Goal: Task Accomplishment & Management: Complete application form

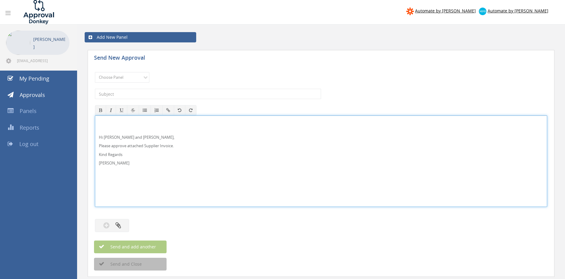
scroll to position [10, 0]
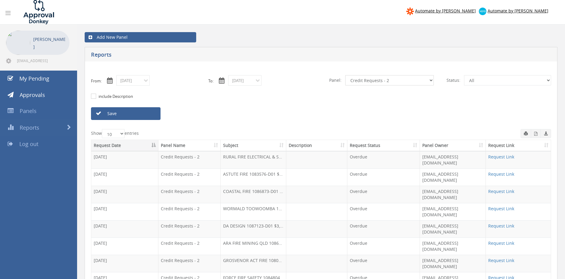
click at [346, 75] on select "All Alarm Credits RG - 3 NZ Utilities Cable and SAI Global NZ Alarms-1 NZ FX Pa…" at bounding box center [390, 80] width 89 height 10
select select "number:13144"
click option "Alarm Credits RG - 3" at bounding box center [0, 0] width 0 height 0
click at [140, 114] on link "Save" at bounding box center [126, 113] width 70 height 13
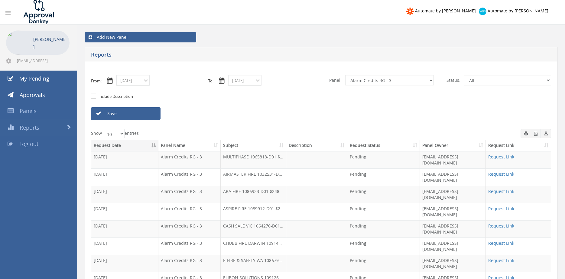
click at [120, 112] on link "Save" at bounding box center [126, 113] width 70 height 13
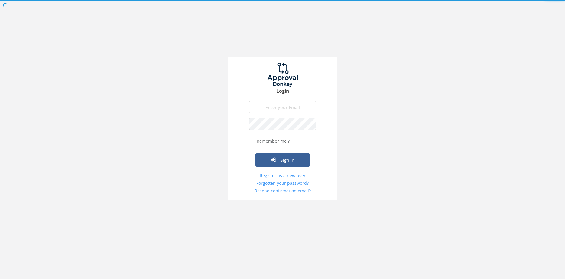
type input "[EMAIL_ADDRESS][DOMAIN_NAME]"
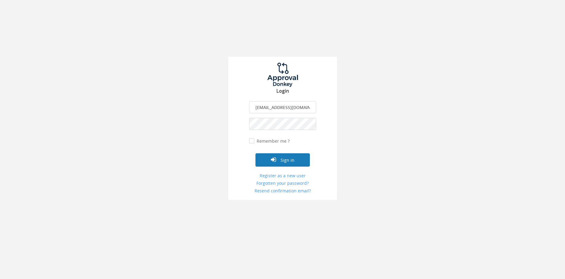
click at [287, 160] on button "Sign in" at bounding box center [283, 159] width 54 height 13
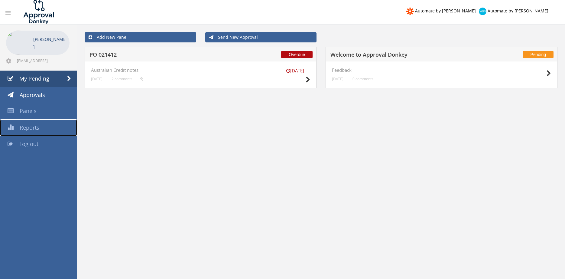
click at [26, 125] on span "Reports" at bounding box center [30, 127] width 20 height 7
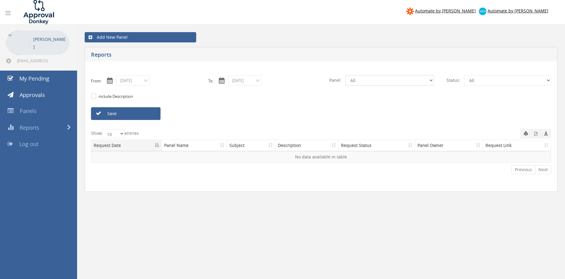
click at [346, 75] on select "All Alarm Credits RG - 3 NZ Utilities Cable and SAI Global NZ Alarms-1 NZ FX Pa…" at bounding box center [390, 80] width 89 height 10
select select "number:9739"
click option "Credit Requests - 2" at bounding box center [0, 0] width 0 height 0
click at [138, 81] on input "08/22/2025" at bounding box center [132, 80] width 33 height 11
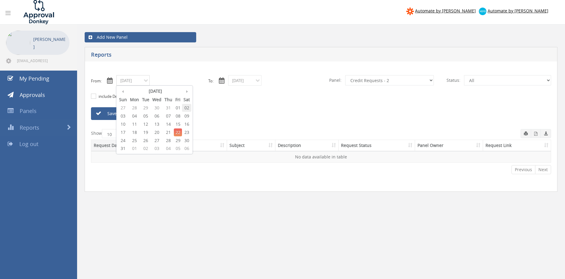
click at [189, 107] on span "02" at bounding box center [186, 108] width 9 height 8
type input "08/02/2025"
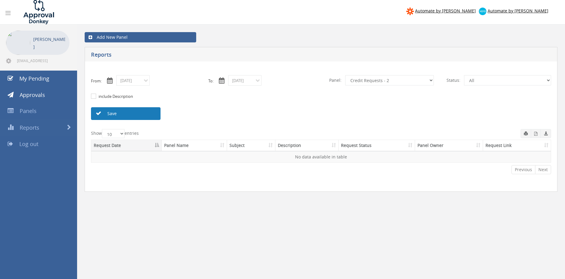
click at [150, 114] on link "Save" at bounding box center [126, 113] width 70 height 13
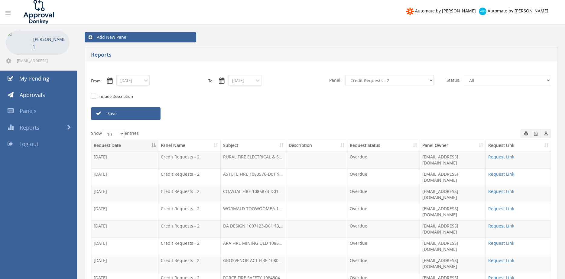
click at [346, 75] on select "All Alarm Credits RG - 3 NZ Utilities Cable and SAI Global NZ Alarms-1 NZ FX Pa…" at bounding box center [390, 80] width 89 height 10
click option "Suppliers" at bounding box center [0, 0] width 0 height 0
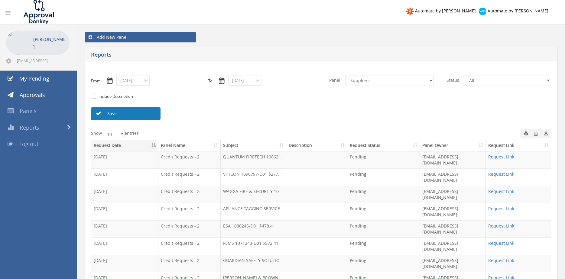
click at [146, 113] on link "Save" at bounding box center [126, 113] width 70 height 13
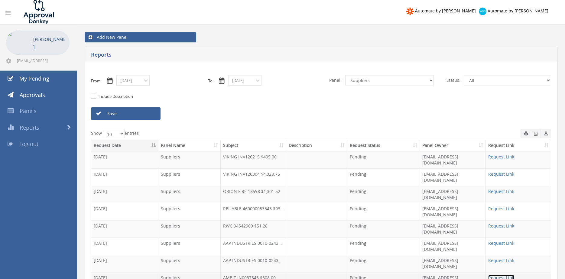
click at [504, 274] on link "Request Link" at bounding box center [502, 277] width 26 height 6
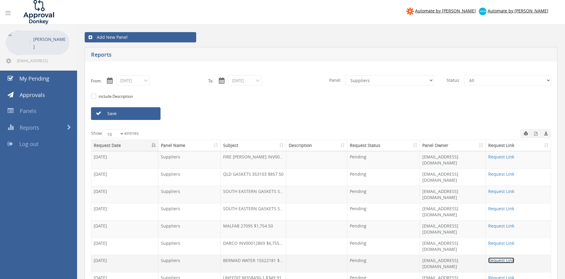
click at [504, 257] on link "Request Link" at bounding box center [502, 260] width 26 height 6
click at [346, 75] on select "All Alarm Credits RG - 3 NZ Utilities Cable and SAI Global NZ Alarms-1 NZ FX Pa…" at bounding box center [390, 80] width 89 height 10
select select "number:9744"
click option "Flamestop Utilities" at bounding box center [0, 0] width 0 height 0
click at [253, 80] on input "08/22/2025" at bounding box center [244, 80] width 33 height 11
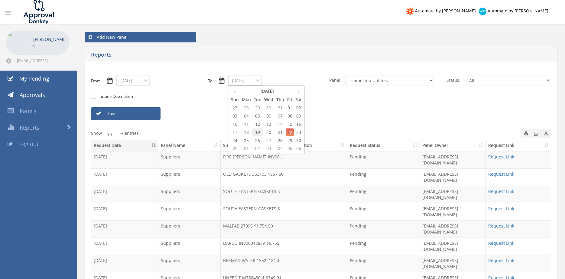
click at [262, 132] on span "19" at bounding box center [258, 132] width 10 height 8
type input "08/19/2025"
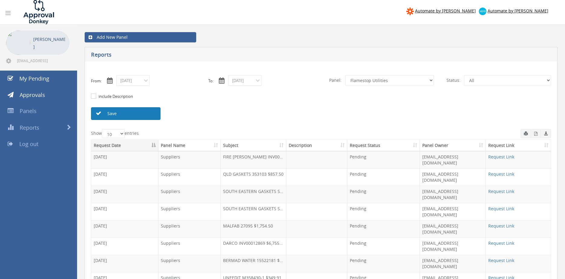
click at [153, 114] on link "Save" at bounding box center [126, 113] width 70 height 13
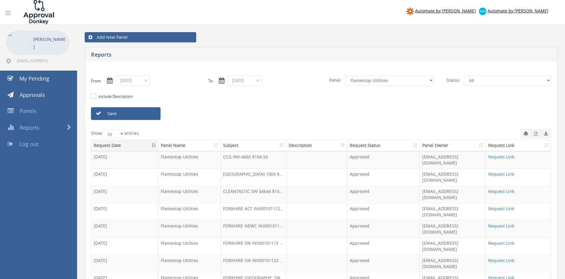
click at [510, 274] on link "Request Link" at bounding box center [502, 277] width 26 height 6
click at [346, 75] on select "All Alarm Credits RG - 3 NZ Utilities Cable and SAI Global NZ Alarms-1 NZ FX Pa…" at bounding box center [390, 80] width 89 height 10
click option "Alarm Credits RG - 3" at bounding box center [0, 0] width 0 height 0
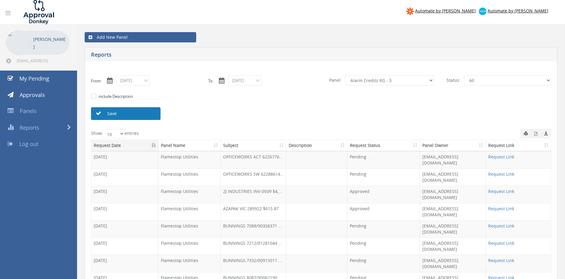
click at [136, 111] on link "Save" at bounding box center [126, 113] width 70 height 13
click at [139, 112] on link "Save" at bounding box center [126, 113] width 70 height 13
click at [123, 114] on link "Save" at bounding box center [126, 113] width 70 height 13
click at [346, 75] on select "All Alarm Credits RG - 3 NZ Utilities Cable and SAI Global NZ Alarms-1 NZ FX Pa…" at bounding box center [390, 80] width 89 height 10
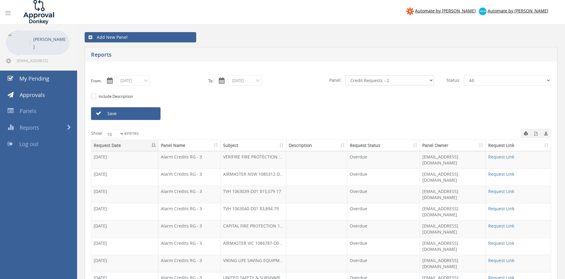
click option "Credit Requests - 2" at bounding box center [0, 0] width 0 height 0
click at [150, 114] on link "Save" at bounding box center [126, 113] width 70 height 13
click at [120, 115] on link "Save" at bounding box center [126, 113] width 70 height 13
click at [121, 113] on link "Save" at bounding box center [126, 113] width 70 height 13
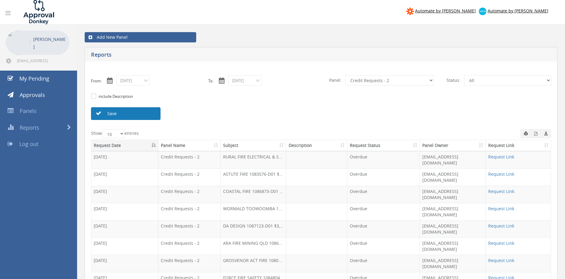
click at [121, 113] on link "Save" at bounding box center [126, 113] width 70 height 13
click at [346, 75] on select "All Alarm Credits RG - 3 NZ Utilities Cable and SAI Global NZ Alarms-1 NZ FX Pa…" at bounding box center [390, 80] width 89 height 10
click option "Alarm Credits RG - 3" at bounding box center [0, 0] width 0 height 0
click at [147, 113] on link "Save" at bounding box center [126, 113] width 70 height 13
click at [145, 113] on link "Save" at bounding box center [126, 113] width 70 height 13
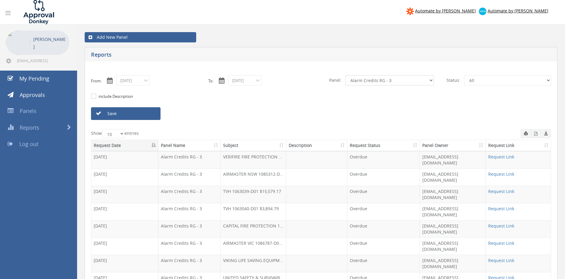
click at [346, 75] on select "All Alarm Credits RG - 3 NZ Utilities Cable and SAI Global NZ Alarms-1 NZ FX Pa…" at bounding box center [390, 80] width 89 height 10
select select "number:9739"
click option "Credit Requests - 2" at bounding box center [0, 0] width 0 height 0
click at [130, 116] on link "Save" at bounding box center [126, 113] width 70 height 13
click at [131, 81] on input "08/02/2025" at bounding box center [132, 80] width 33 height 11
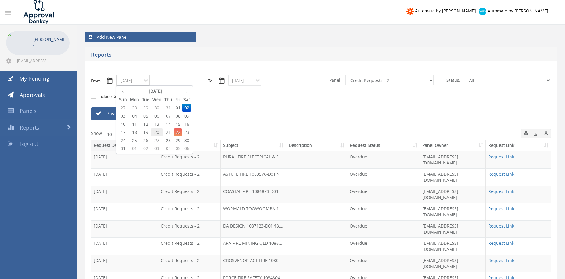
click at [157, 132] on span "20" at bounding box center [157, 132] width 12 height 8
type input "08/20/2025"
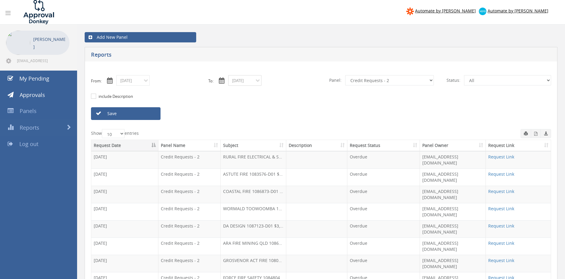
click at [236, 81] on input "08/19/2025" at bounding box center [244, 80] width 33 height 11
click at [271, 133] on span "20" at bounding box center [269, 132] width 12 height 8
type input "08/20/2025"
click at [346, 75] on select "All Alarm Credits RG - 3 NZ Utilities Cable and SAI Global NZ Alarms-1 NZ FX Pa…" at bounding box center [390, 80] width 89 height 10
select select "number:9680"
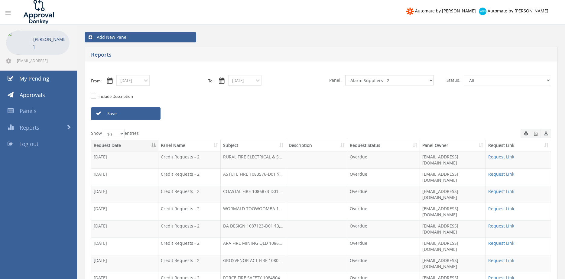
click option "Alarm Suppliers - 2" at bounding box center [0, 0] width 0 height 0
click at [154, 116] on link "Save" at bounding box center [126, 113] width 70 height 13
click at [125, 84] on input "08/20/2025" at bounding box center [132, 80] width 33 height 11
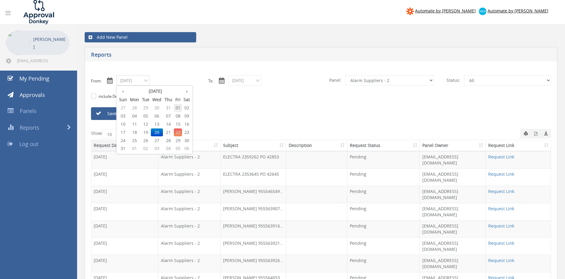
click at [180, 109] on span "01" at bounding box center [178, 108] width 8 height 8
type input "08/01/2025"
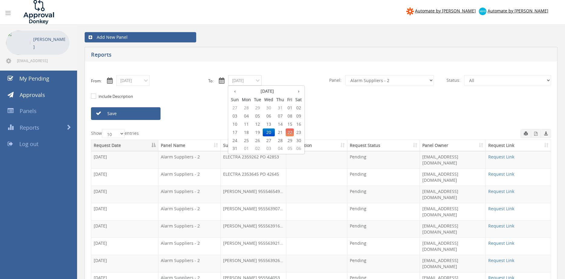
click at [237, 81] on input "08/20/2025" at bounding box center [244, 80] width 33 height 11
click at [291, 106] on span "01" at bounding box center [290, 108] width 8 height 8
type input "08/01/2025"
click at [346, 75] on select "All Alarm Credits RG - 3 NZ Utilities Cable and SAI Global NZ Alarms-1 NZ FX Pa…" at bounding box center [390, 80] width 89 height 10
select select "number:9744"
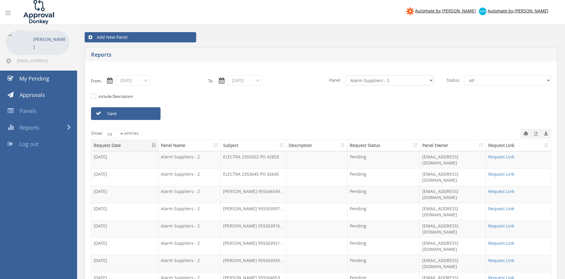
click option "Flamestop Utilities" at bounding box center [0, 0] width 0 height 0
click at [151, 116] on link "Save" at bounding box center [126, 113] width 70 height 13
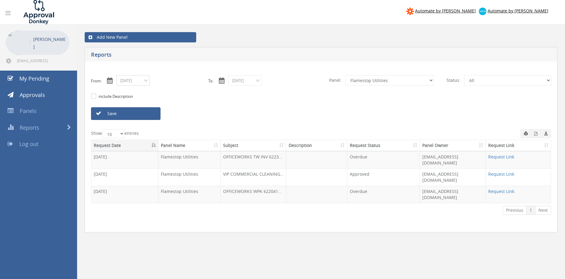
click at [133, 83] on input "08/01/2025" at bounding box center [132, 80] width 33 height 11
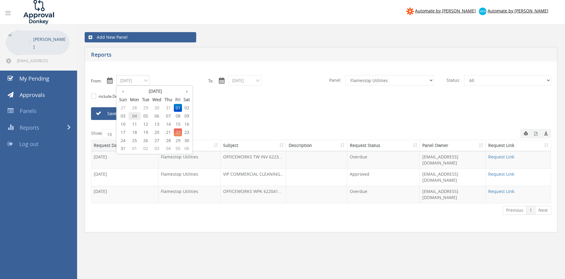
click at [136, 116] on span "04" at bounding box center [135, 116] width 12 height 8
type input "08/04/2025"
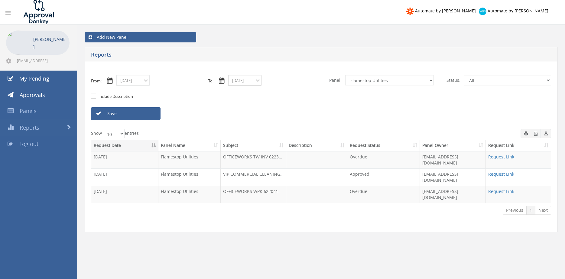
click at [241, 81] on input "08/01/2025" at bounding box center [244, 80] width 33 height 11
click at [250, 116] on span "04" at bounding box center [247, 116] width 12 height 8
type input "08/04/2025"
click at [149, 115] on link "Save" at bounding box center [126, 113] width 70 height 13
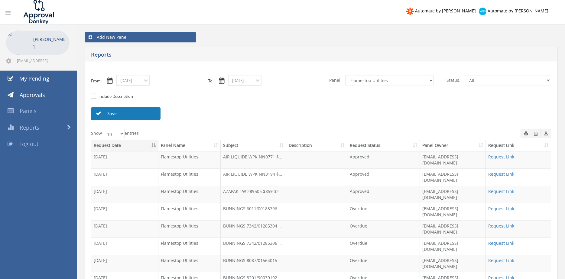
click at [140, 116] on link "Save" at bounding box center [126, 113] width 70 height 13
click at [154, 116] on link "Save" at bounding box center [126, 113] width 70 height 13
click at [346, 75] on select "All Alarm Credits RG - 3 NZ Utilities Cable and SAI Global NZ Alarms-1 NZ FX Pa…" at bounding box center [390, 80] width 89 height 10
select select "number:13144"
click option "Alarm Credits RG - 3" at bounding box center [0, 0] width 0 height 0
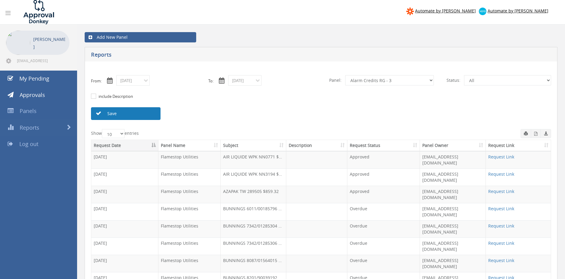
click at [148, 114] on link "Save" at bounding box center [126, 113] width 70 height 13
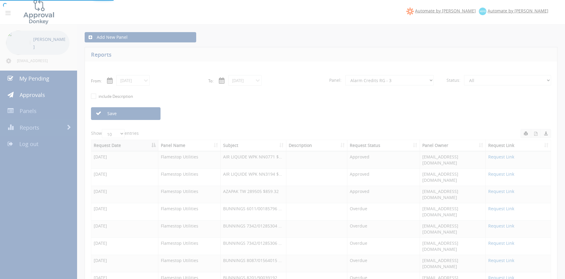
click at [153, 114] on div at bounding box center [282, 139] width 565 height 279
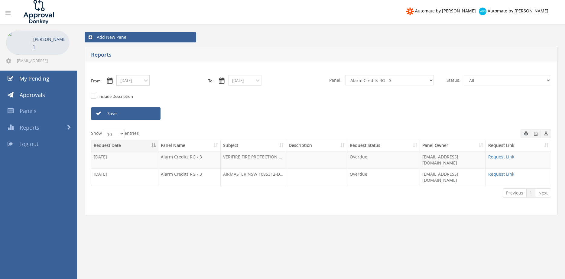
click at [139, 80] on input "08/04/2025" at bounding box center [132, 80] width 33 height 11
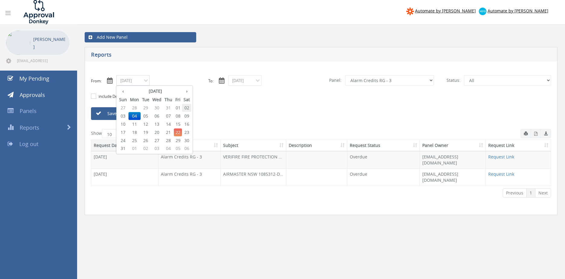
click at [188, 109] on span "02" at bounding box center [186, 108] width 9 height 8
type input "08/02/2025"
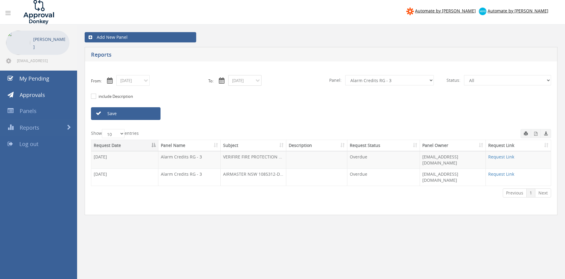
click at [244, 83] on input "08/04/2025" at bounding box center [244, 80] width 33 height 11
click at [291, 133] on span "22" at bounding box center [290, 132] width 8 height 8
type input "08/22/2025"
click at [158, 114] on link "Save" at bounding box center [126, 113] width 70 height 13
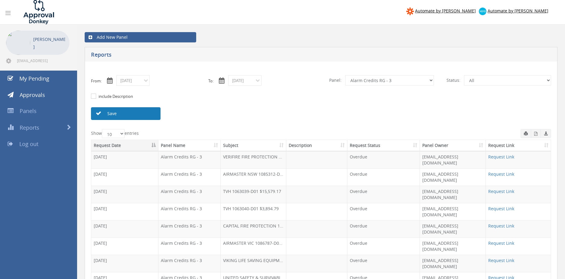
click at [136, 113] on link "Save" at bounding box center [126, 113] width 70 height 13
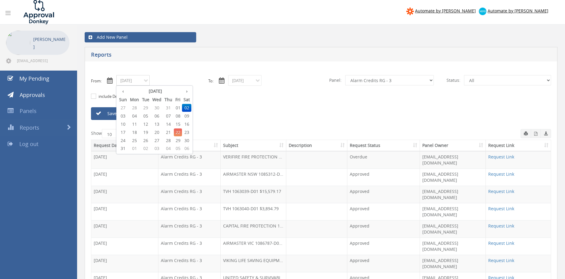
click at [125, 83] on input "08/02/2025" at bounding box center [132, 80] width 33 height 11
click at [158, 117] on span "06" at bounding box center [157, 116] width 12 height 8
type input "08/06/2025"
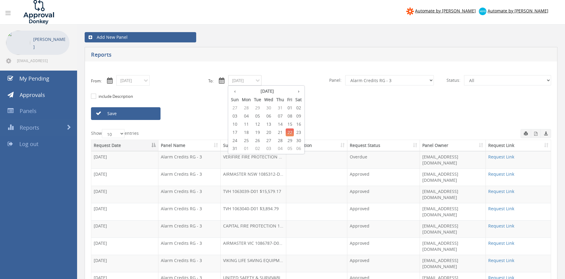
click at [238, 81] on input "08/22/2025" at bounding box center [244, 80] width 33 height 11
click at [270, 117] on span "06" at bounding box center [269, 116] width 12 height 8
type input "08/06/2025"
click at [346, 75] on select "All Alarm Credits RG - 3 NZ Utilities Cable and SAI Global NZ Alarms-1 NZ FX Pa…" at bounding box center [390, 80] width 89 height 10
select select "number:9632"
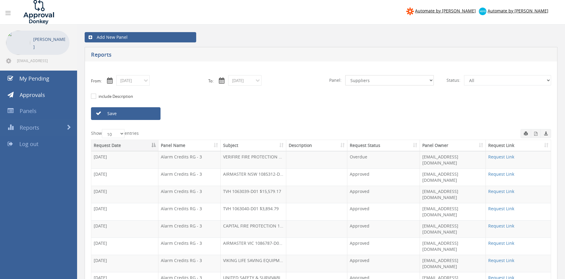
click option "Suppliers" at bounding box center [0, 0] width 0 height 0
click at [152, 113] on link "Save" at bounding box center [126, 113] width 70 height 13
click at [536, 133] on icon "button" at bounding box center [536, 134] width 3 height 4
click at [143, 81] on input "08/06/2025" at bounding box center [132, 80] width 33 height 11
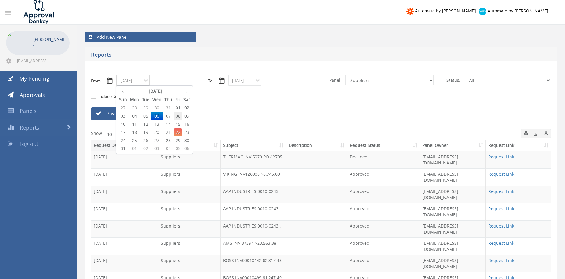
click at [179, 116] on span "08" at bounding box center [178, 116] width 8 height 8
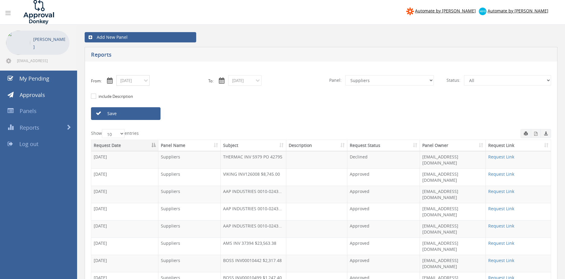
type input "08/08/2025"
click at [240, 84] on input "08/06/2025" at bounding box center [244, 80] width 33 height 11
click at [292, 114] on span "08" at bounding box center [290, 116] width 8 height 8
type input "08/08/2025"
click at [150, 115] on link "Save" at bounding box center [126, 113] width 70 height 13
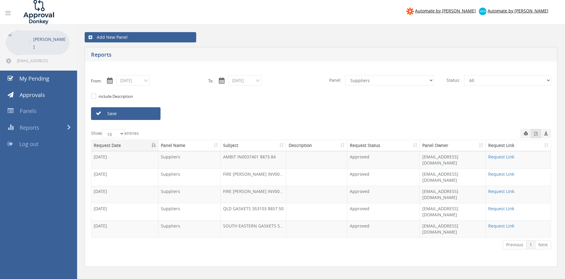
click at [534, 135] on button "button" at bounding box center [536, 133] width 10 height 9
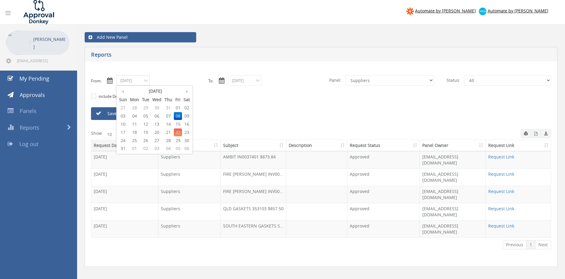
drag, startPoint x: 133, startPoint y: 79, endPoint x: 147, endPoint y: 107, distance: 30.7
click at [133, 80] on input "08/08/2025" at bounding box center [132, 80] width 33 height 11
click at [135, 125] on span "11" at bounding box center [135, 124] width 12 height 8
type input "08/11/2025"
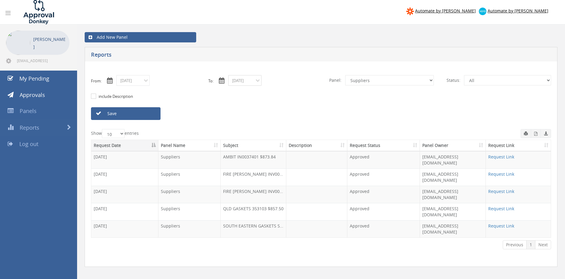
click at [243, 80] on input "08/08/2025" at bounding box center [244, 80] width 33 height 11
click at [248, 125] on span "11" at bounding box center [247, 124] width 12 height 8
type input "08/11/2025"
click at [152, 115] on link "Save" at bounding box center [126, 113] width 70 height 13
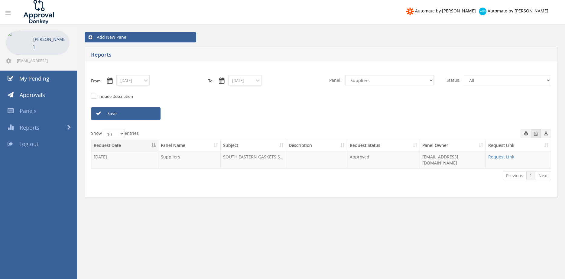
click at [536, 135] on icon "button" at bounding box center [536, 134] width 3 height 4
click at [143, 81] on input "08/11/2025" at bounding box center [132, 80] width 33 height 11
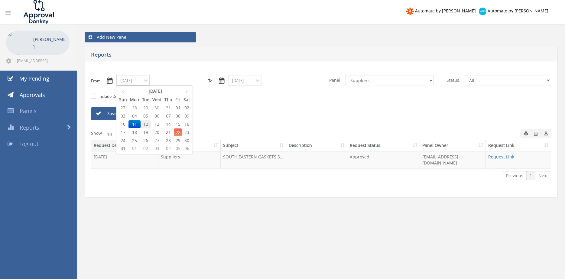
click at [148, 125] on span "12" at bounding box center [146, 124] width 10 height 8
type input "08/12/2025"
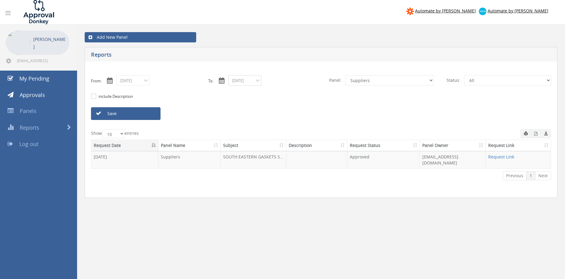
click at [246, 80] on input "08/11/2025" at bounding box center [244, 80] width 33 height 11
click at [259, 124] on span "12" at bounding box center [258, 124] width 10 height 8
type input "08/12/2025"
click at [155, 116] on link "Save" at bounding box center [126, 113] width 70 height 13
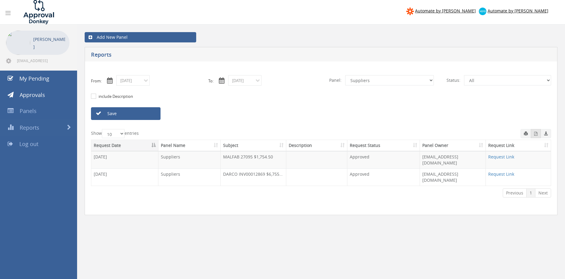
click at [536, 135] on icon "button" at bounding box center [536, 134] width 3 height 4
click at [346, 75] on select "All Alarm Credits RG - 3 NZ Utilities Cable and SAI Global NZ Alarms-1 NZ FX Pa…" at bounding box center [390, 80] width 89 height 10
select select "number:9744"
click option "Flamestop Utilities" at bounding box center [0, 0] width 0 height 0
click at [149, 113] on link "Save" at bounding box center [126, 113] width 70 height 13
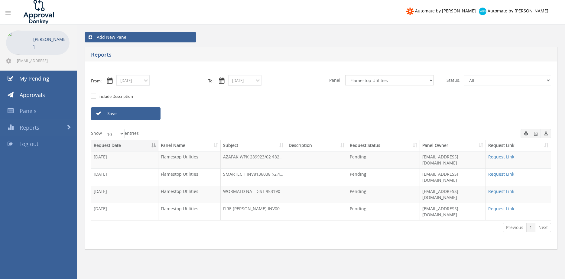
click at [346, 75] on select "All Alarm Credits RG - 3 NZ Utilities Cable and SAI Global NZ Alarms-1 NZ FX Pa…" at bounding box center [390, 80] width 89 height 10
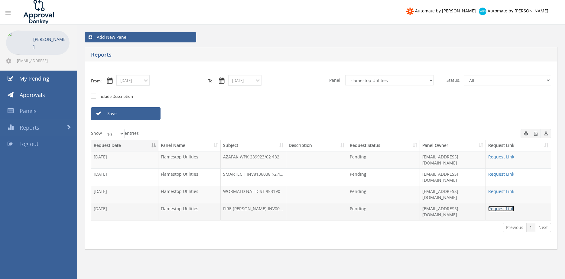
click at [500, 205] on link "Request Link" at bounding box center [502, 208] width 26 height 6
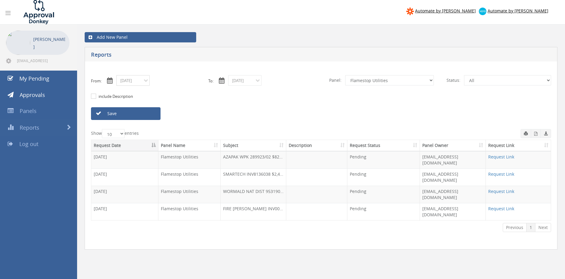
click at [132, 81] on input "08/12/2025" at bounding box center [132, 80] width 33 height 11
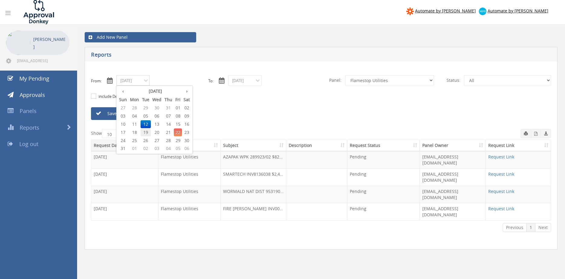
click at [146, 133] on span "19" at bounding box center [146, 132] width 10 height 8
type input "08/19/2025"
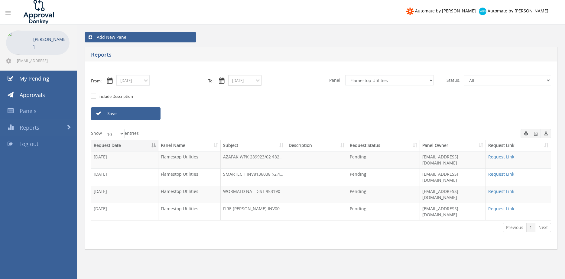
click at [251, 81] on input "08/12/2025" at bounding box center [244, 80] width 33 height 11
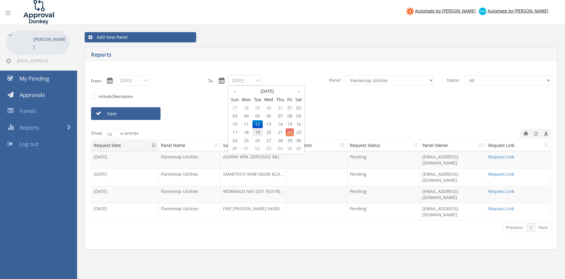
click at [260, 132] on span "19" at bounding box center [258, 132] width 10 height 8
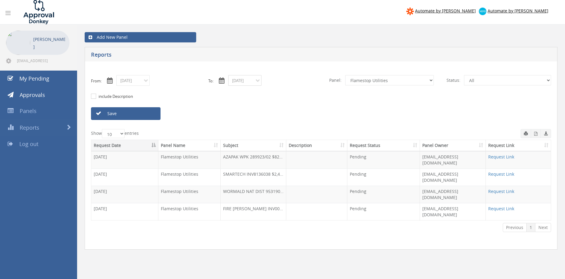
type input "08/19/2025"
click at [154, 115] on link "Save" at bounding box center [126, 113] width 70 height 13
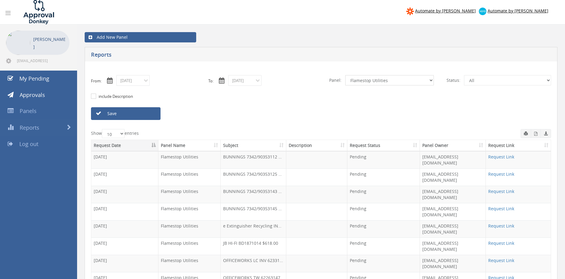
click at [346, 75] on select "All Alarm Credits RG - 3 NZ Utilities Cable and SAI Global NZ Alarms-1 NZ FX Pa…" at bounding box center [390, 80] width 89 height 10
select select "number:9632"
click option "Suppliers" at bounding box center [0, 0] width 0 height 0
click at [144, 114] on link "Save" at bounding box center [126, 113] width 70 height 13
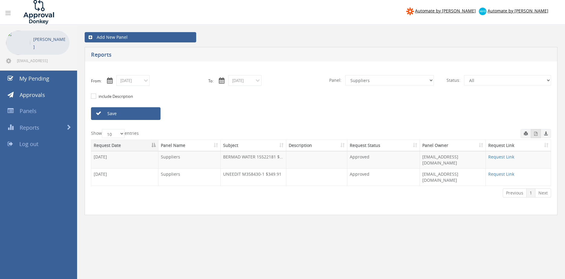
click at [536, 134] on icon "button" at bounding box center [536, 134] width 3 height 4
click at [142, 84] on input "08/19/2025" at bounding box center [132, 80] width 33 height 11
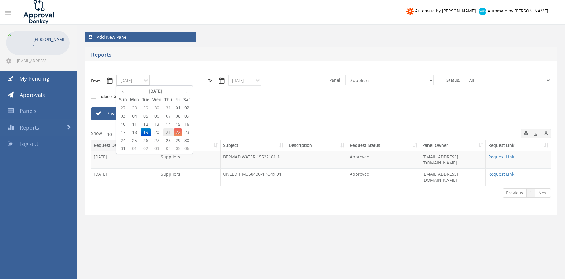
click at [169, 132] on span "21" at bounding box center [168, 132] width 11 height 8
type input "08/21/2025"
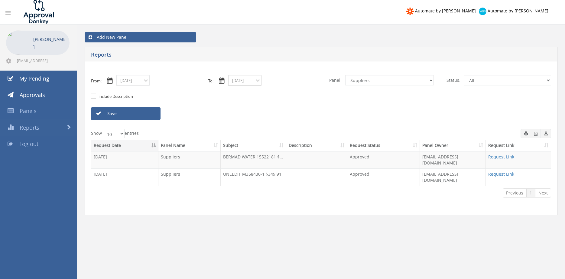
click at [245, 78] on input "08/19/2025" at bounding box center [244, 80] width 33 height 11
click at [282, 133] on span "21" at bounding box center [280, 132] width 11 height 8
type input "08/21/2025"
click at [148, 113] on link "Save" at bounding box center [126, 113] width 70 height 13
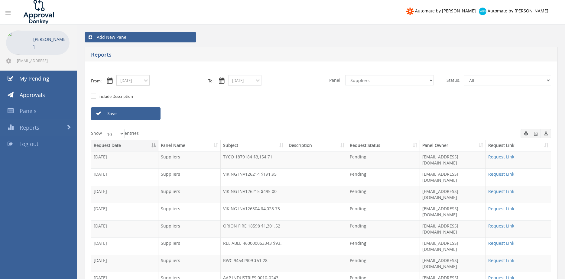
click at [140, 83] on input "08/21/2025" at bounding box center [132, 80] width 33 height 11
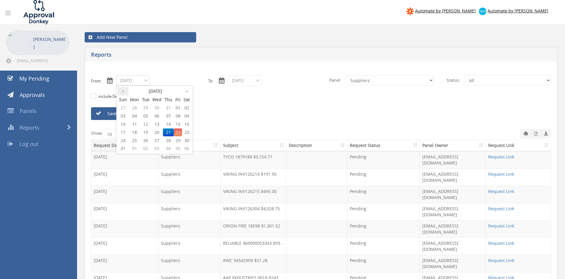
click at [126, 93] on th "‹" at bounding box center [123, 91] width 11 height 8
click at [148, 131] on span "22" at bounding box center [146, 132] width 10 height 8
type input "07/22/2025"
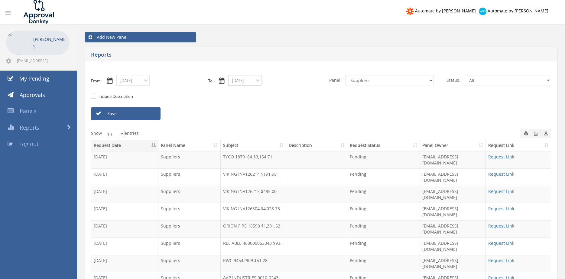
click at [247, 81] on input "08/21/2025" at bounding box center [244, 80] width 33 height 11
click at [234, 91] on th "‹" at bounding box center [235, 91] width 11 height 8
click at [259, 132] on span "22" at bounding box center [258, 132] width 10 height 8
type input "07/22/2025"
click at [155, 114] on link "Save" at bounding box center [126, 113] width 70 height 13
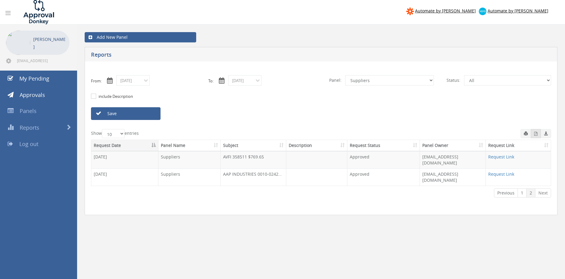
click at [536, 134] on icon "button" at bounding box center [536, 134] width 3 height 4
click at [504, 188] on link "Previous" at bounding box center [506, 192] width 24 height 9
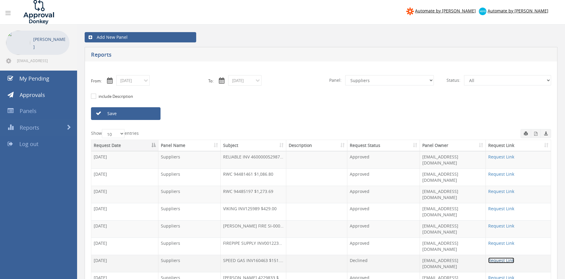
click at [496, 257] on link "Request Link" at bounding box center [502, 260] width 26 height 6
click at [145, 83] on input "07/22/2025" at bounding box center [132, 80] width 33 height 11
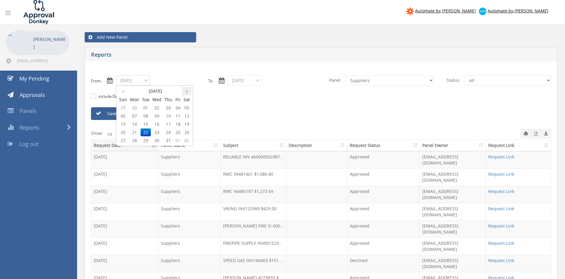
click at [187, 91] on th "›" at bounding box center [186, 91] width 9 height 8
drag, startPoint x: 179, startPoint y: 108, endPoint x: 192, endPoint y: 104, distance: 12.9
click at [179, 108] on span "01" at bounding box center [178, 108] width 8 height 8
type input "08/01/2025"
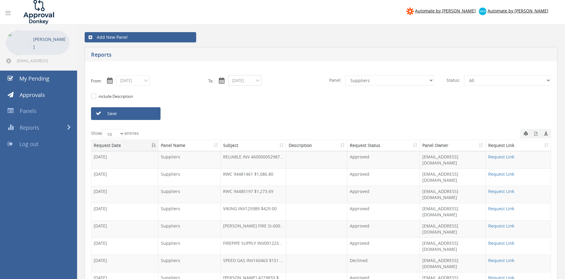
click at [247, 83] on input "07/22/2025" at bounding box center [244, 80] width 33 height 11
click at [301, 92] on th "›" at bounding box center [298, 91] width 9 height 8
click at [290, 108] on span "01" at bounding box center [290, 108] width 8 height 8
type input "08/01/2025"
click at [346, 75] on select "All Alarm Credits RG - 3 NZ Utilities Cable and SAI Global NZ Alarms-1 NZ FX Pa…" at bounding box center [390, 80] width 89 height 10
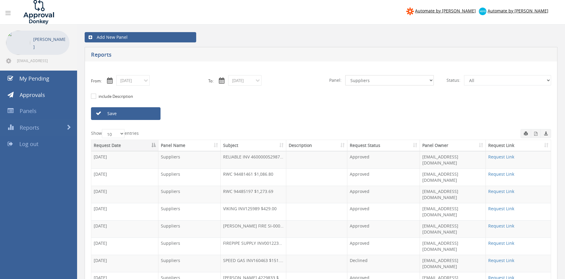
select select "number:9744"
click option "Flamestop Utilities" at bounding box center [0, 0] width 0 height 0
click at [147, 115] on link "Save" at bounding box center [126, 113] width 70 height 13
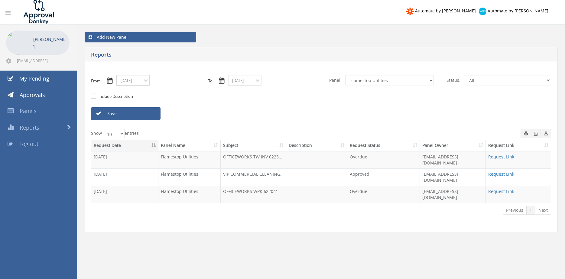
click at [136, 82] on input "08/01/2025" at bounding box center [132, 80] width 33 height 11
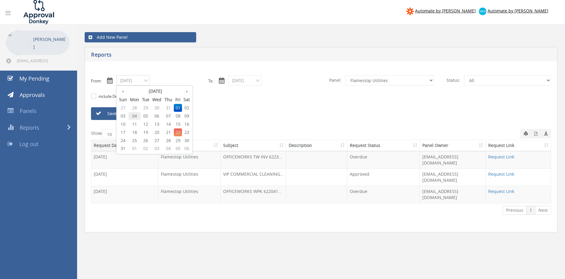
click at [136, 116] on span "04" at bounding box center [135, 116] width 12 height 8
type input "08/04/2025"
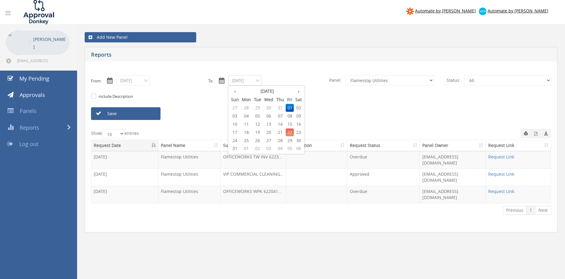
click at [243, 80] on input "08/01/2025" at bounding box center [244, 80] width 33 height 11
click at [248, 116] on span "04" at bounding box center [247, 116] width 12 height 8
type input "08/04/2025"
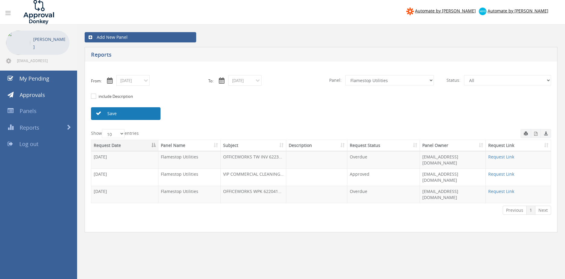
click at [148, 113] on link "Save" at bounding box center [126, 113] width 70 height 13
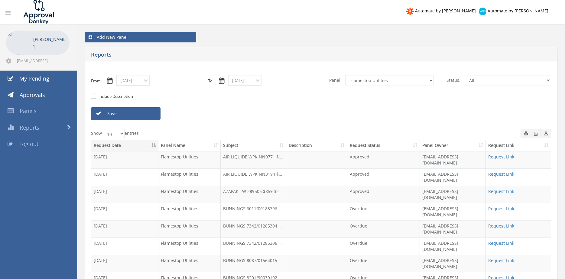
click at [137, 84] on input "08/04/2025" at bounding box center [132, 80] width 33 height 11
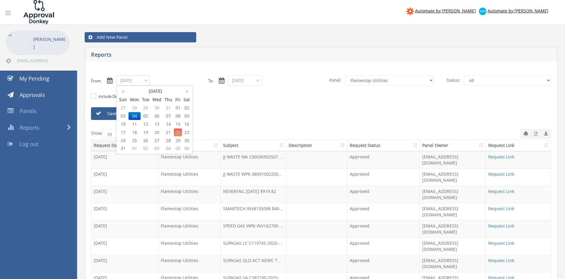
drag, startPoint x: 156, startPoint y: 116, endPoint x: 165, endPoint y: 116, distance: 8.8
click at [156, 116] on span "06" at bounding box center [157, 116] width 12 height 8
type input "08/06/2025"
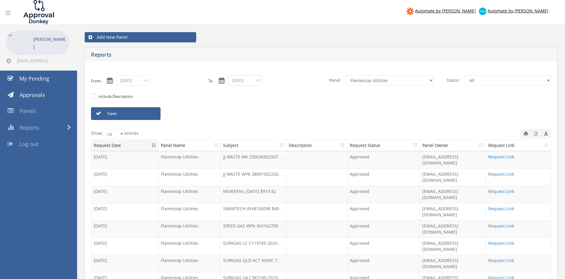
click at [250, 82] on input "08/04/2025" at bounding box center [244, 80] width 33 height 11
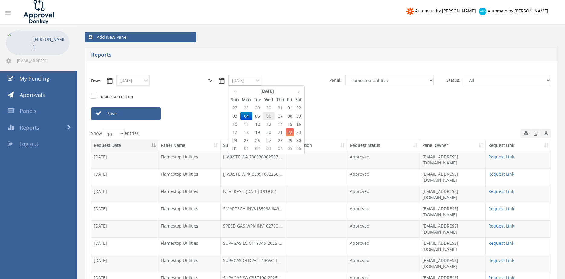
click at [268, 117] on span "06" at bounding box center [269, 116] width 12 height 8
type input "08/06/2025"
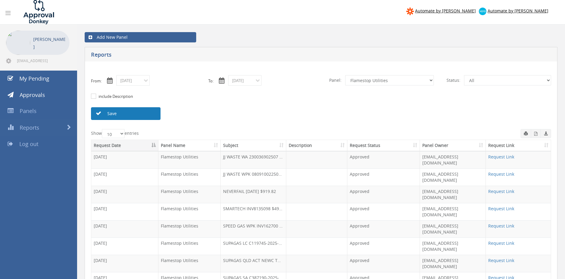
click at [142, 113] on link "Save" at bounding box center [126, 113] width 70 height 13
click at [135, 79] on input "08/06/2025" at bounding box center [132, 80] width 33 height 11
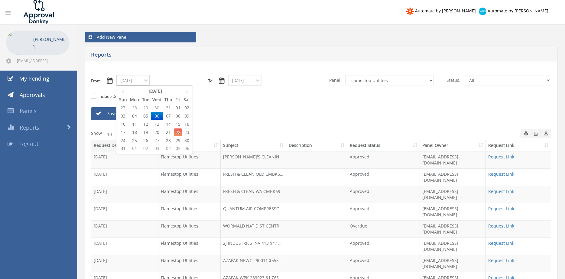
click at [179, 115] on span "08" at bounding box center [178, 116] width 8 height 8
type input "08/08/2025"
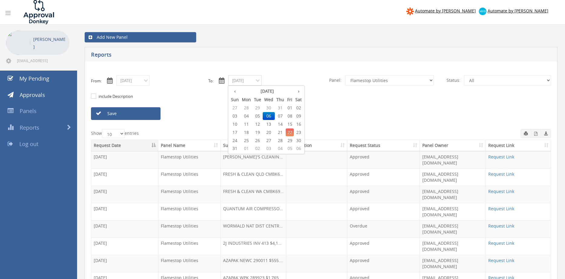
click at [248, 81] on input "08/06/2025" at bounding box center [244, 80] width 33 height 11
click at [291, 116] on span "08" at bounding box center [290, 116] width 8 height 8
type input "08/08/2025"
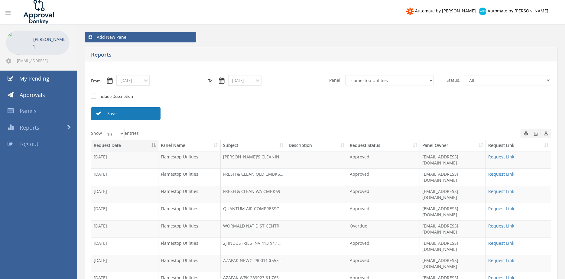
click at [149, 114] on link "Save" at bounding box center [126, 113] width 70 height 13
click at [130, 84] on input "08/08/2025" at bounding box center [132, 80] width 33 height 11
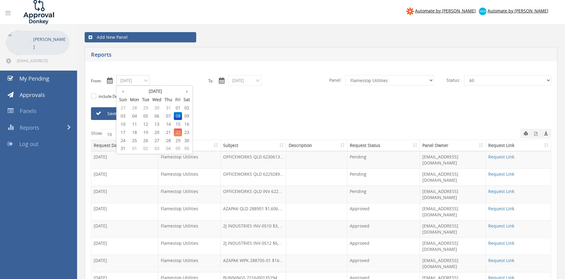
click at [134, 124] on span "11" at bounding box center [135, 124] width 12 height 8
type input "08/11/2025"
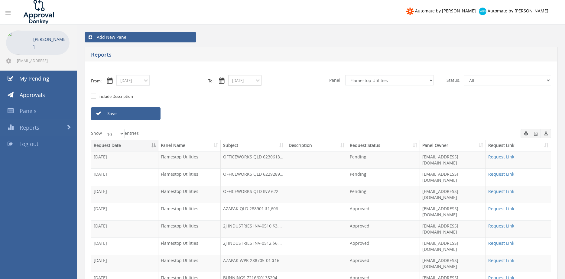
click at [239, 83] on input "08/08/2025" at bounding box center [244, 80] width 33 height 11
click at [248, 123] on span "11" at bounding box center [247, 124] width 12 height 8
type input "08/11/2025"
click at [142, 113] on link "Save" at bounding box center [126, 113] width 70 height 13
click at [139, 84] on input "08/11/2025" at bounding box center [132, 80] width 33 height 11
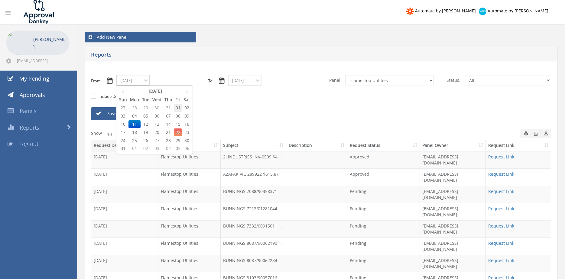
click at [178, 107] on span "01" at bounding box center [178, 108] width 8 height 8
type input "08/01/2025"
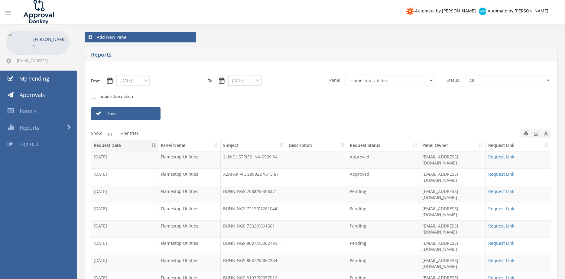
click at [242, 80] on input "08/11/2025" at bounding box center [244, 80] width 33 height 11
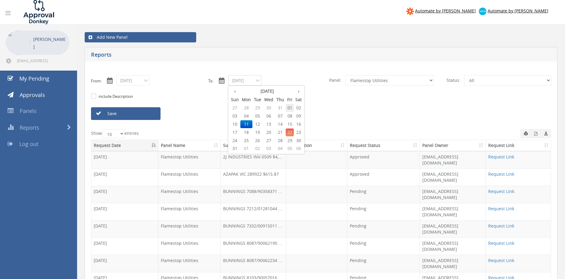
click at [293, 108] on span "01" at bounding box center [290, 108] width 8 height 8
type input "08/01/2025"
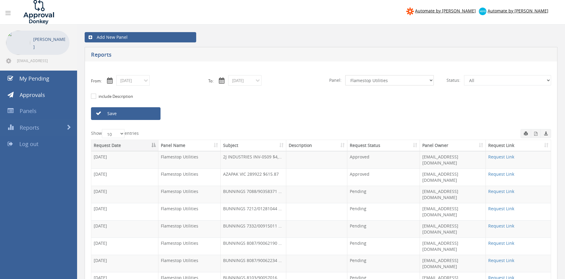
click at [346, 75] on select "All Alarm Credits RG - 3 NZ Utilities Cable and SAI Global NZ Alarms-1 NZ FX Pa…" at bounding box center [390, 80] width 89 height 10
select select "number:9739"
click option "Credit Requests - 2" at bounding box center [0, 0] width 0 height 0
click at [141, 114] on link "Save" at bounding box center [126, 113] width 70 height 13
click at [536, 135] on icon "button" at bounding box center [536, 134] width 3 height 4
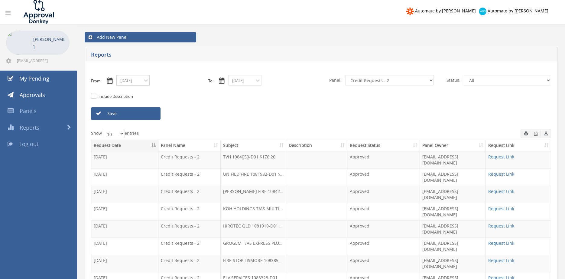
click at [137, 84] on input "08/01/2025" at bounding box center [132, 80] width 33 height 11
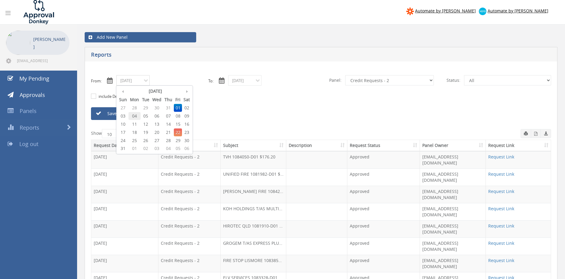
click at [133, 117] on span "04" at bounding box center [135, 116] width 12 height 8
type input "08/04/2025"
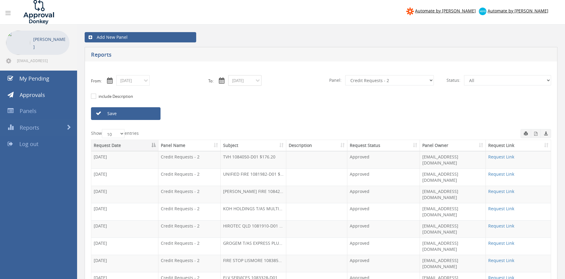
click at [240, 79] on input "08/01/2025" at bounding box center [244, 80] width 33 height 11
click at [248, 116] on span "04" at bounding box center [247, 116] width 12 height 8
type input "08/04/2025"
click at [146, 114] on link "Save" at bounding box center [126, 113] width 70 height 13
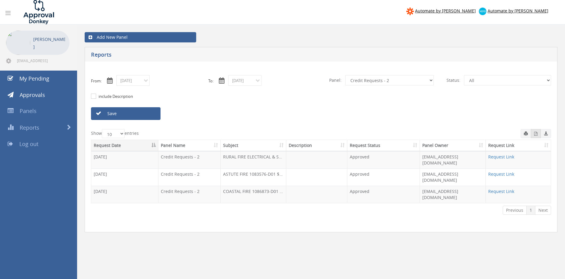
click at [537, 136] on span "button" at bounding box center [536, 133] width 3 height 5
click at [346, 75] on select "All Alarm Credits RG - 3 NZ Utilities Cable and SAI Global NZ Alarms-1 NZ FX Pa…" at bounding box center [390, 80] width 89 height 10
select select "number:9632"
click option "Suppliers" at bounding box center [0, 0] width 0 height 0
click at [144, 82] on input "08/04/2025" at bounding box center [132, 80] width 33 height 11
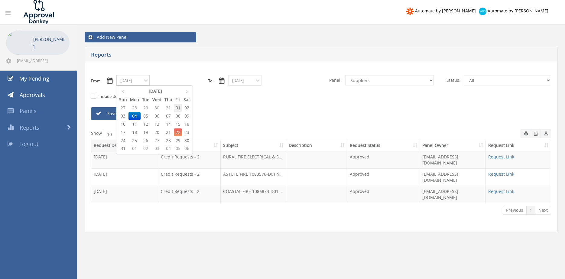
click at [179, 107] on span "01" at bounding box center [178, 108] width 8 height 8
type input "08/01/2025"
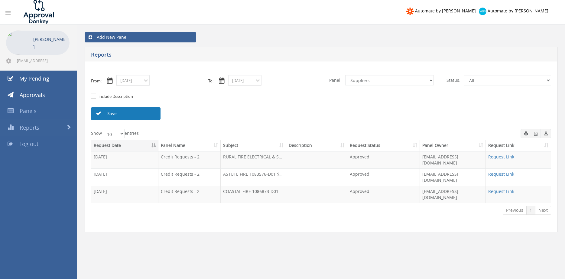
click at [151, 115] on link "Save" at bounding box center [126, 113] width 70 height 13
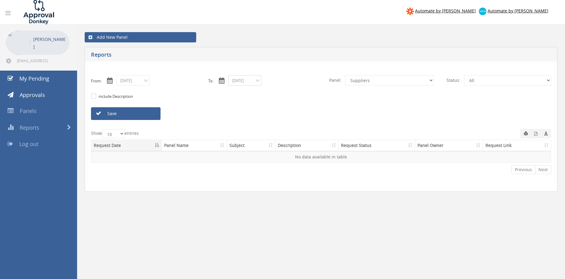
click at [234, 83] on input "08/04/2025" at bounding box center [244, 80] width 33 height 11
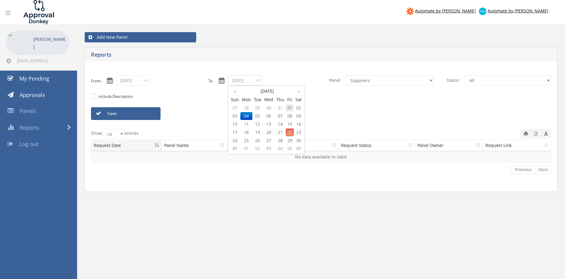
click at [292, 108] on span "01" at bounding box center [290, 108] width 8 height 8
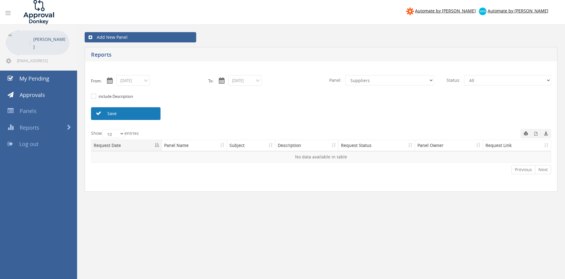
click at [151, 116] on link "Save" at bounding box center [126, 113] width 70 height 13
click at [259, 83] on input "08/01/2025" at bounding box center [244, 80] width 33 height 11
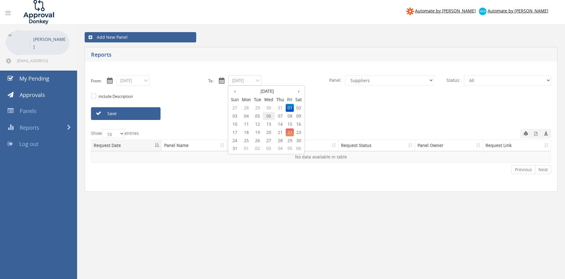
click at [270, 115] on span "06" at bounding box center [269, 116] width 12 height 8
type input "08/06/2025"
click at [151, 117] on link "Save" at bounding box center [126, 113] width 70 height 13
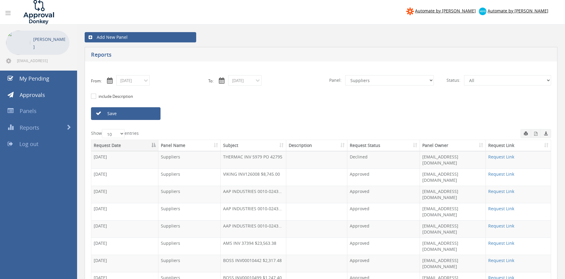
click at [122, 79] on input "08/01/2025" at bounding box center [132, 80] width 33 height 11
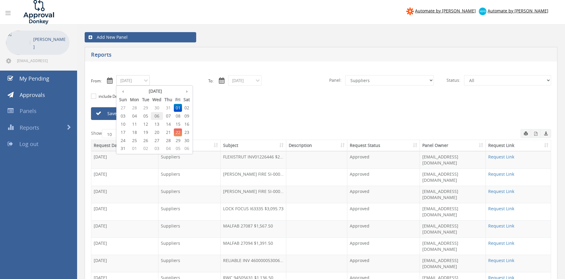
click at [158, 116] on span "06" at bounding box center [157, 116] width 12 height 8
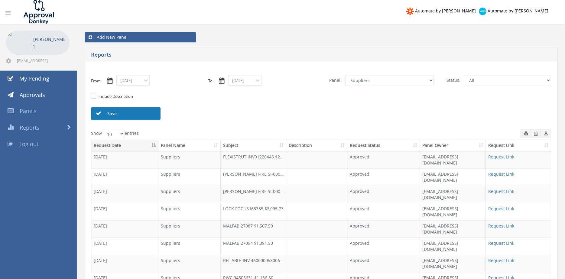
click at [146, 116] on link "Save" at bounding box center [126, 113] width 70 height 13
click at [536, 135] on icon "button" at bounding box center [536, 134] width 3 height 4
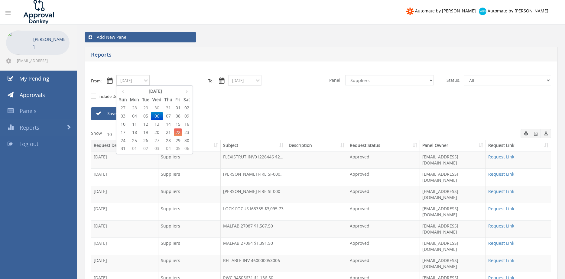
click at [139, 79] on input "08/06/2025" at bounding box center [132, 80] width 33 height 11
click at [177, 108] on span "01" at bounding box center [178, 108] width 8 height 8
type input "08/01/2025"
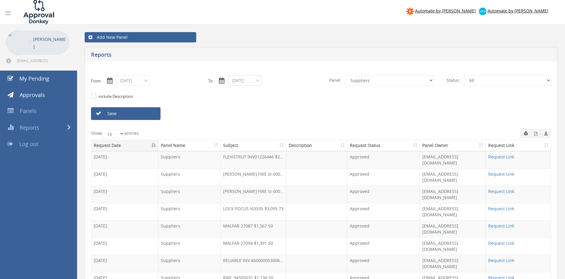
click at [242, 84] on input "08/06/2025" at bounding box center [244, 80] width 33 height 11
click at [290, 108] on span "01" at bounding box center [290, 108] width 8 height 8
type input "08/01/2025"
click at [346, 75] on select "All Alarm Credits RG - 3 NZ Utilities Cable and SAI Global NZ Alarms-1 NZ FX Pa…" at bounding box center [390, 80] width 89 height 10
select select "number:9744"
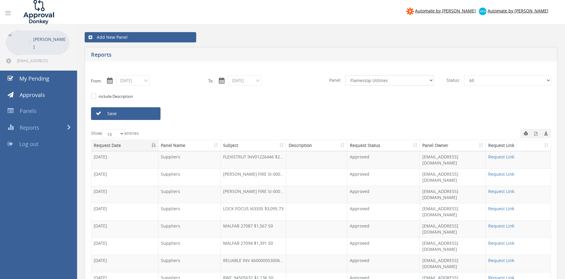
click option "Flamestop Utilities" at bounding box center [0, 0] width 0 height 0
click at [150, 114] on link "Save" at bounding box center [126, 113] width 70 height 13
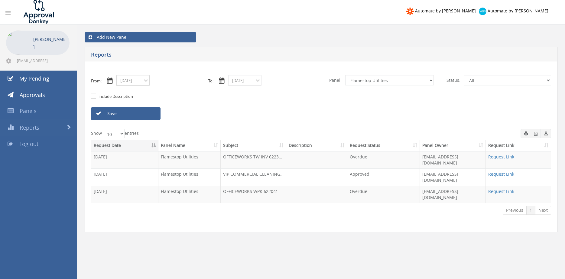
click at [127, 82] on input "08/01/2025" at bounding box center [132, 80] width 33 height 11
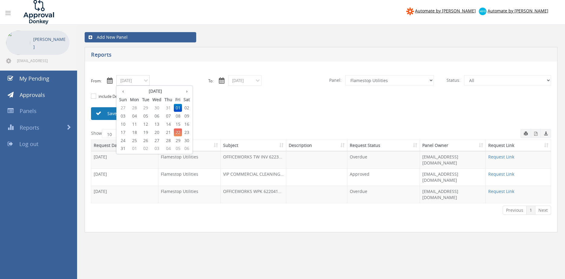
click at [156, 115] on span "06" at bounding box center [157, 116] width 12 height 8
type input "08/06/2025"
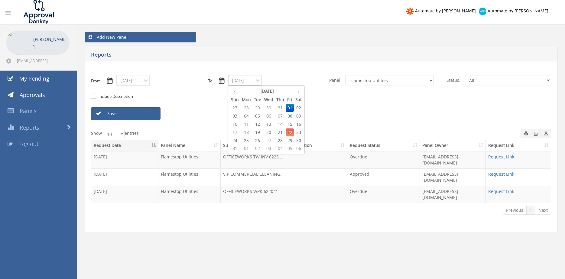
click at [241, 80] on input "08/01/2025" at bounding box center [244, 80] width 33 height 11
click at [271, 116] on span "06" at bounding box center [269, 116] width 12 height 8
type input "08/06/2025"
click at [346, 75] on select "All Alarm Credits RG - 3 NZ Utilities Cable and SAI Global NZ Alarms-1 NZ FX Pa…" at bounding box center [390, 80] width 89 height 10
select select "number:9739"
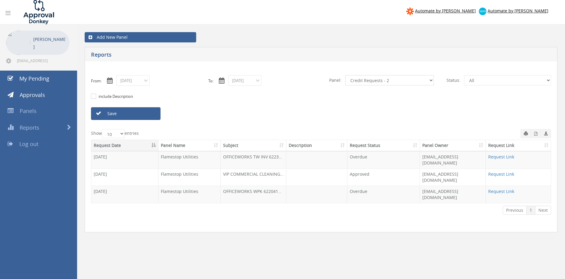
click option "Credit Requests - 2" at bounding box center [0, 0] width 0 height 0
click at [149, 116] on link "Save" at bounding box center [126, 113] width 70 height 13
click at [539, 135] on button "button" at bounding box center [536, 133] width 10 height 9
click at [138, 85] on input "08/06/2025" at bounding box center [132, 80] width 33 height 11
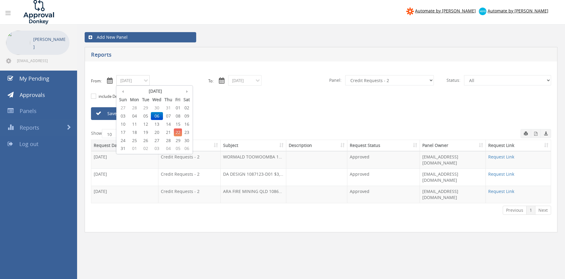
click at [170, 116] on span "07" at bounding box center [168, 116] width 11 height 8
type input "08/07/2025"
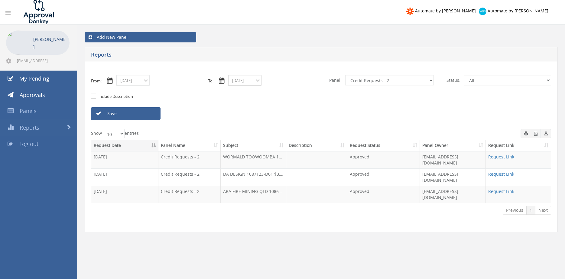
click at [244, 82] on input "08/06/2025" at bounding box center [244, 80] width 33 height 11
click at [282, 116] on span "07" at bounding box center [280, 116] width 11 height 8
type input "08/07/2025"
click at [147, 115] on link "Save" at bounding box center [126, 113] width 70 height 13
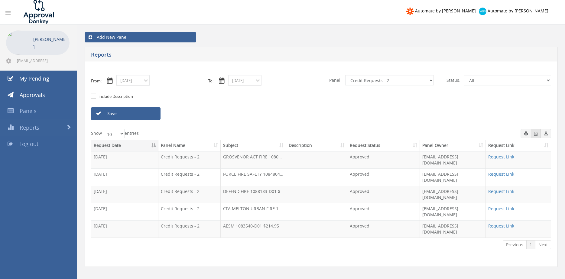
click at [535, 135] on icon "button" at bounding box center [536, 134] width 3 height 4
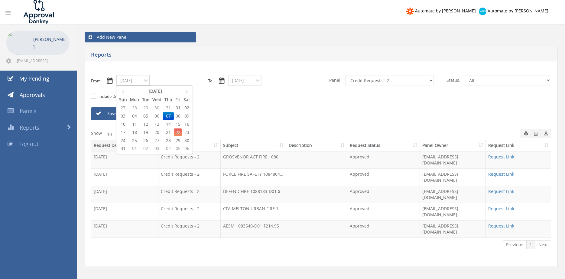
click at [142, 81] on input "08/07/2025" at bounding box center [132, 80] width 33 height 11
click at [180, 117] on span "08" at bounding box center [178, 116] width 8 height 8
type input "08/08/2025"
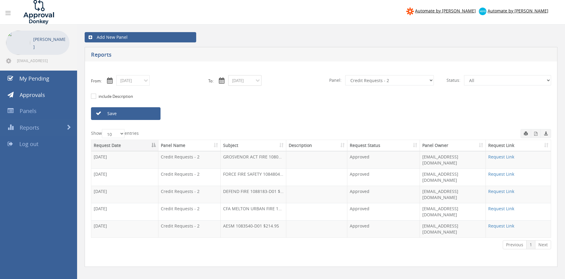
click at [244, 81] on input "08/07/2025" at bounding box center [244, 80] width 33 height 11
click at [291, 116] on span "08" at bounding box center [290, 116] width 8 height 8
type input "08/08/2025"
click at [146, 112] on link "Save" at bounding box center [126, 113] width 70 height 13
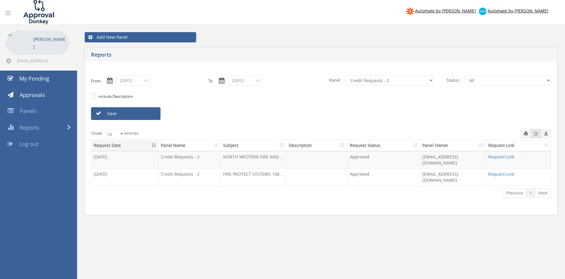
click at [535, 135] on icon "button" at bounding box center [536, 134] width 3 height 4
click at [139, 84] on input "08/08/2025" at bounding box center [132, 80] width 33 height 11
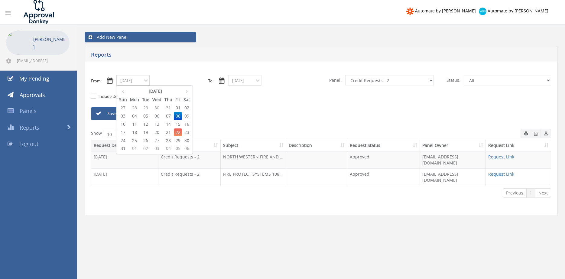
click at [136, 123] on span "11" at bounding box center [135, 124] width 12 height 8
type input "08/11/2025"
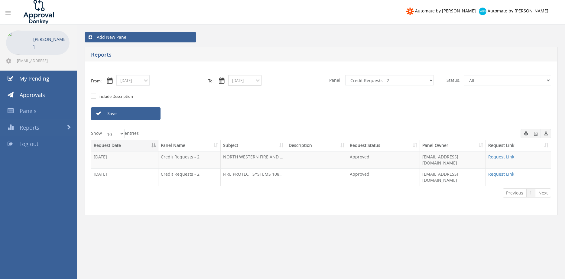
click at [240, 82] on input "08/08/2025" at bounding box center [244, 80] width 33 height 11
click at [247, 127] on span "11" at bounding box center [247, 124] width 12 height 8
type input "08/11/2025"
click at [154, 116] on link "Save" at bounding box center [126, 113] width 70 height 13
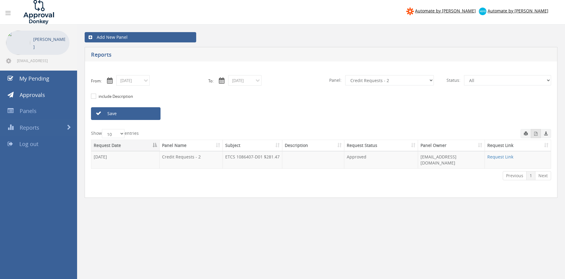
click at [535, 133] on icon "button" at bounding box center [536, 134] width 3 height 4
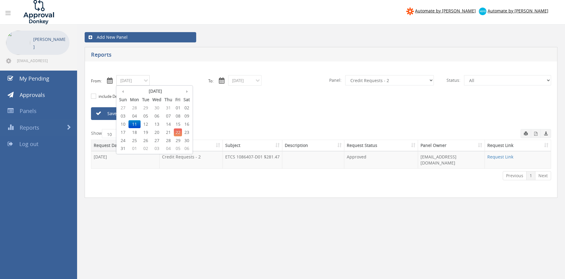
click at [138, 84] on input "08/11/2025" at bounding box center [132, 80] width 33 height 11
click at [136, 131] on span "18" at bounding box center [135, 132] width 12 height 8
type input "08/18/2025"
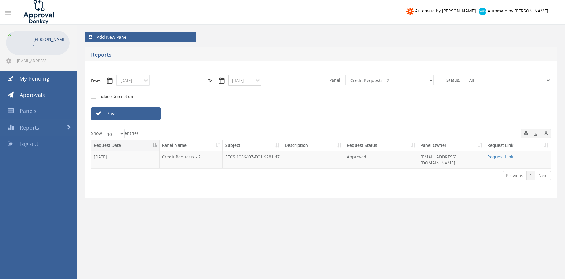
click at [247, 83] on input "08/11/2025" at bounding box center [244, 80] width 33 height 11
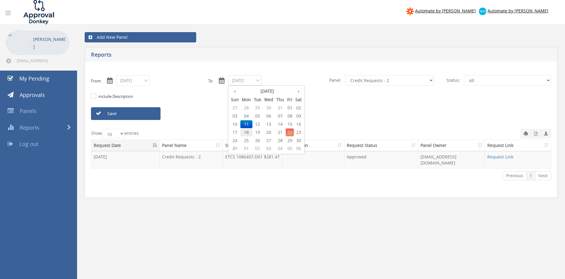
click at [247, 132] on span "18" at bounding box center [247, 132] width 12 height 8
type input "08/18/2025"
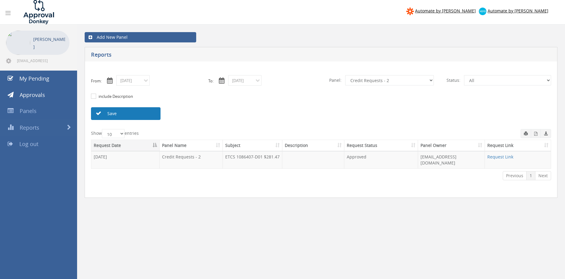
click at [144, 115] on link "Save" at bounding box center [126, 113] width 70 height 13
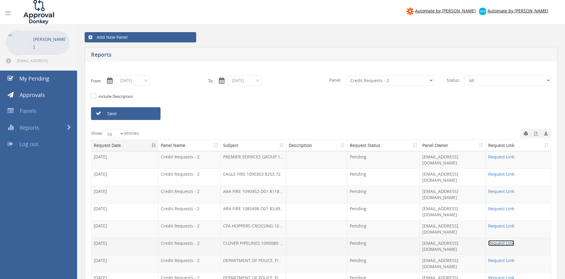
click at [506, 240] on link "Request Link" at bounding box center [502, 243] width 26 height 6
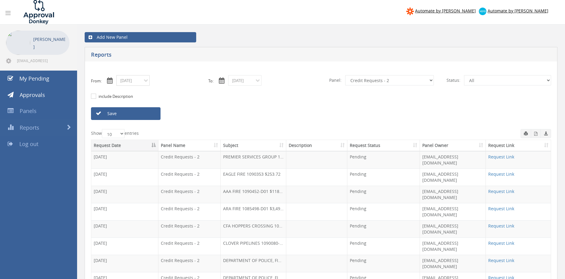
click at [142, 81] on input "08/18/2025" at bounding box center [132, 80] width 33 height 11
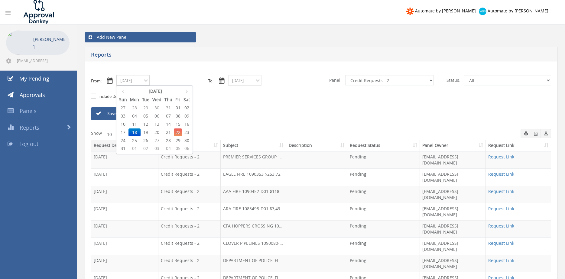
click at [147, 132] on span "19" at bounding box center [146, 132] width 10 height 8
type input "08/19/2025"
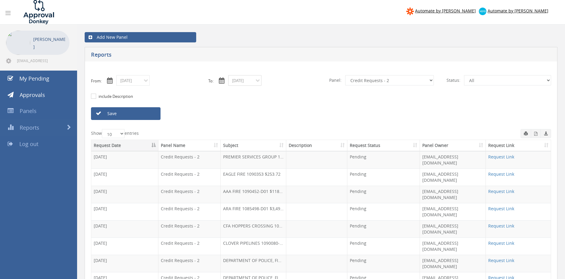
click at [250, 80] on input "08/18/2025" at bounding box center [244, 80] width 33 height 11
click at [260, 132] on span "19" at bounding box center [258, 132] width 10 height 8
type input "08/19/2025"
click at [149, 116] on link "Save" at bounding box center [126, 113] width 70 height 13
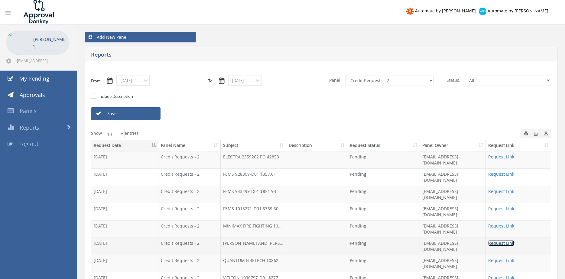
click at [503, 240] on link "Request Link" at bounding box center [502, 243] width 26 height 6
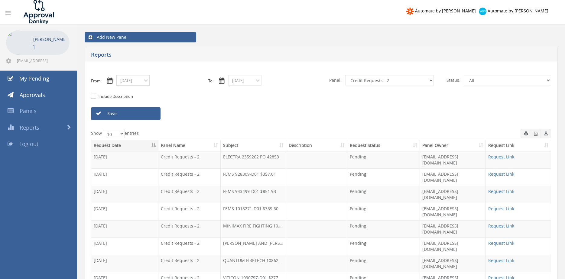
click at [139, 82] on input "08/19/2025" at bounding box center [132, 80] width 33 height 11
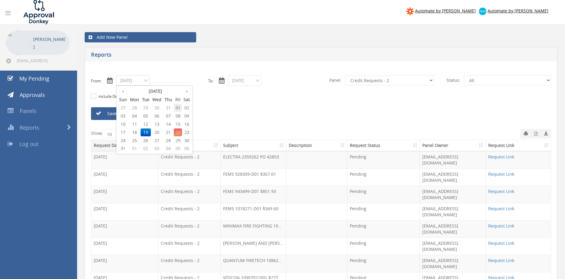
drag, startPoint x: 179, startPoint y: 107, endPoint x: 214, endPoint y: 91, distance: 38.9
click at [179, 107] on span "01" at bounding box center [178, 108] width 8 height 8
type input "08/01/2025"
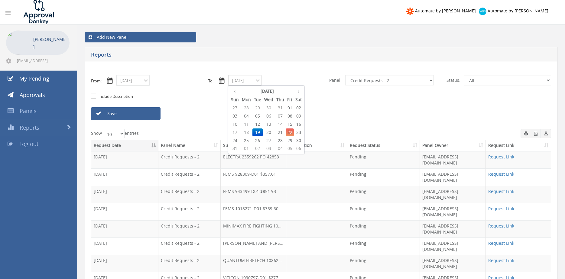
click at [237, 79] on input "08/19/2025" at bounding box center [244, 80] width 33 height 11
click at [292, 108] on span "01" at bounding box center [290, 108] width 8 height 8
type input "08/01/2025"
click at [346, 75] on select "All Alarm Credits RG - 3 NZ Utilities Cable and SAI Global NZ Alarms-1 NZ FX Pa…" at bounding box center [390, 80] width 89 height 10
select select "number:9744"
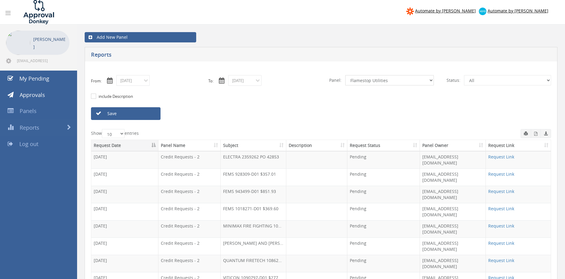
click option "Flamestop Utilities" at bounding box center [0, 0] width 0 height 0
click at [150, 116] on link "Save" at bounding box center [126, 113] width 70 height 13
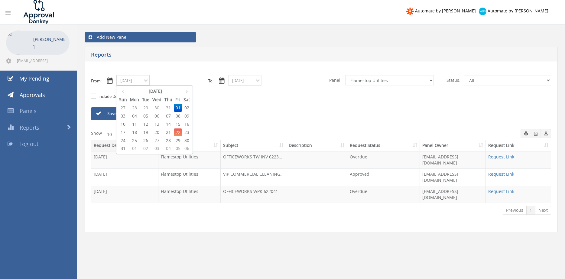
click at [134, 84] on input "08/01/2025" at bounding box center [132, 80] width 33 height 11
click at [137, 116] on span "04" at bounding box center [135, 116] width 12 height 8
type input "08/04/2025"
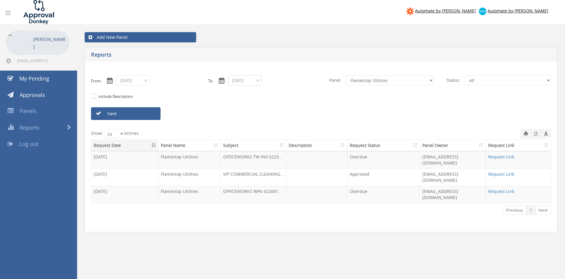
click at [244, 82] on input "08/01/2025" at bounding box center [244, 80] width 33 height 11
click at [247, 115] on span "04" at bounding box center [247, 116] width 12 height 8
type input "08/04/2025"
click at [151, 115] on link "Save" at bounding box center [126, 113] width 70 height 13
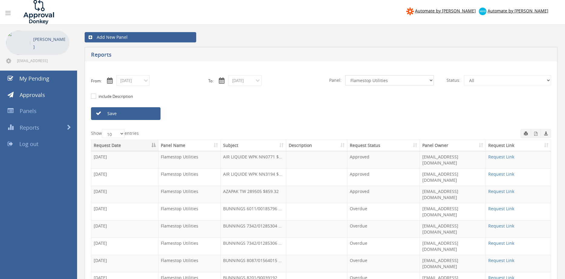
click at [346, 75] on select "All Alarm Credits RG - 3 NZ Utilities Cable and SAI Global NZ Alarms-1 NZ FX Pa…" at bounding box center [390, 80] width 89 height 10
select select "number:13144"
click option "Alarm Credits RG - 3" at bounding box center [0, 0] width 0 height 0
click at [139, 113] on link "Save" at bounding box center [126, 113] width 70 height 13
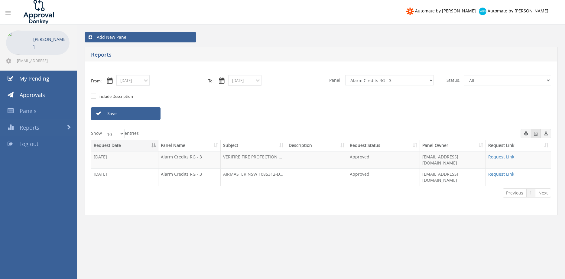
click at [534, 133] on button "button" at bounding box center [536, 133] width 10 height 9
click at [147, 84] on input "08/04/2025" at bounding box center [132, 80] width 33 height 11
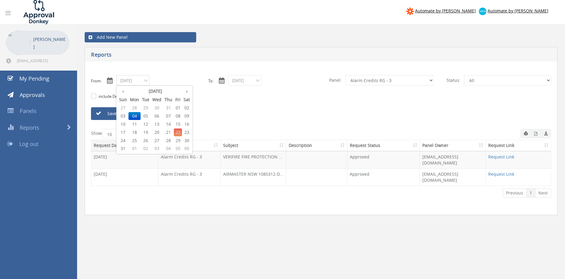
click at [169, 116] on span "07" at bounding box center [168, 116] width 11 height 8
type input "08/07/2025"
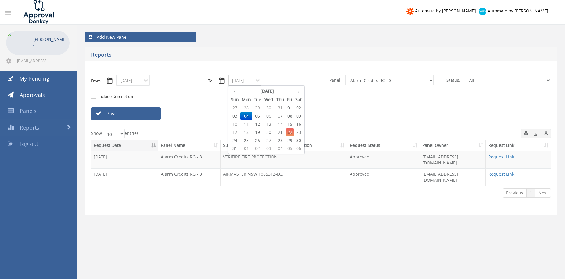
click at [247, 79] on input "08/04/2025" at bounding box center [244, 80] width 33 height 11
click at [282, 116] on span "07" at bounding box center [280, 116] width 11 height 8
type input "08/07/2025"
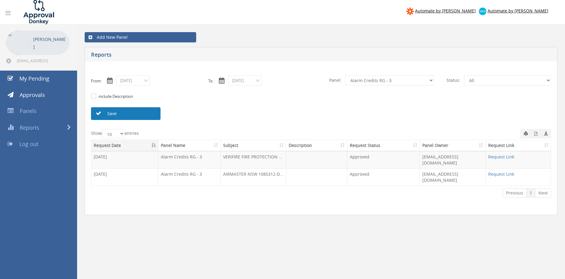
click at [151, 113] on link "Save" at bounding box center [126, 113] width 70 height 13
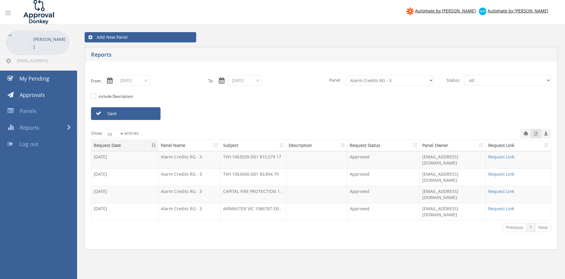
click at [536, 136] on button "button" at bounding box center [536, 133] width 10 height 9
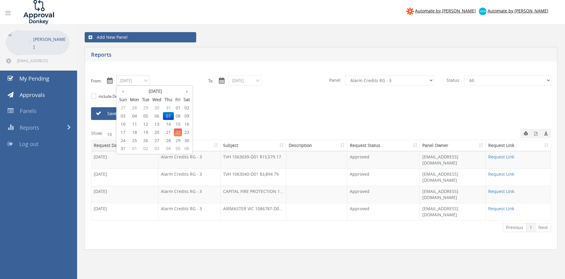
click at [135, 82] on input "08/07/2025" at bounding box center [132, 80] width 33 height 11
click at [137, 123] on span "11" at bounding box center [135, 124] width 12 height 8
type input "08/11/2025"
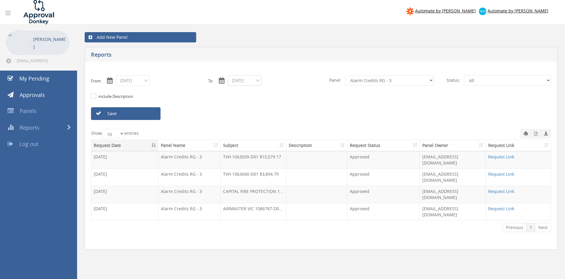
click at [247, 81] on input "08/07/2025" at bounding box center [244, 80] width 33 height 11
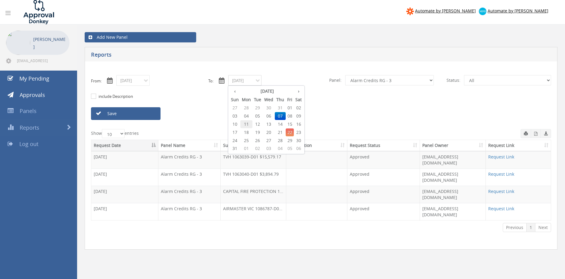
click at [247, 123] on span "11" at bounding box center [247, 124] width 12 height 8
type input "08/11/2025"
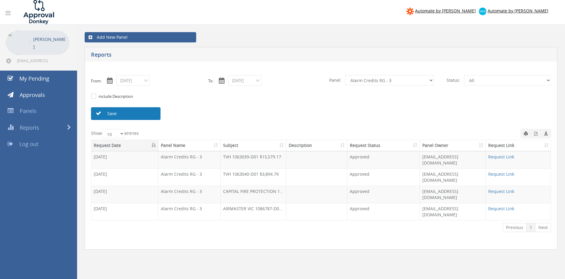
click at [153, 116] on link "Save" at bounding box center [126, 113] width 70 height 13
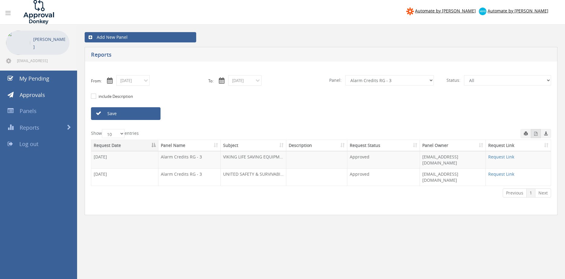
click at [535, 135] on icon "button" at bounding box center [536, 134] width 3 height 4
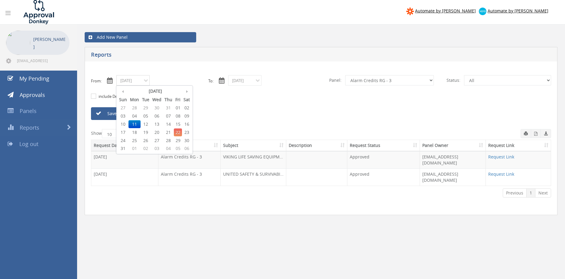
click at [139, 79] on input "08/11/2025" at bounding box center [132, 80] width 33 height 11
click at [147, 125] on span "12" at bounding box center [146, 124] width 10 height 8
type input "08/12/2025"
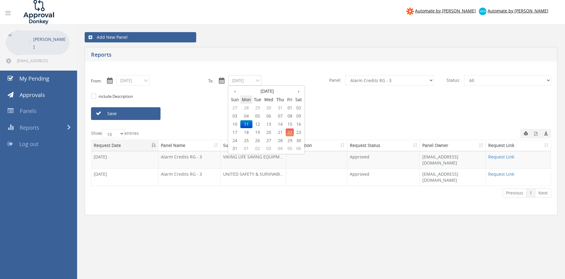
drag, startPoint x: 245, startPoint y: 80, endPoint x: 251, endPoint y: 99, distance: 19.9
click at [244, 79] on input "08/11/2025" at bounding box center [244, 80] width 33 height 11
click at [259, 124] on span "12" at bounding box center [258, 124] width 10 height 8
type input "08/12/2025"
drag, startPoint x: 148, startPoint y: 115, endPoint x: 178, endPoint y: 114, distance: 30.0
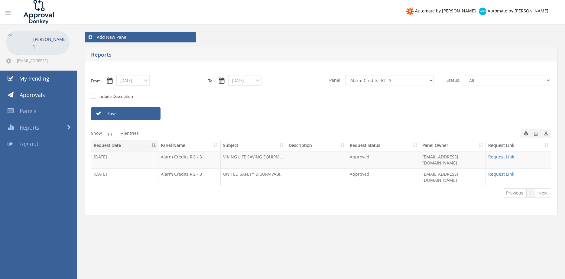
click at [148, 115] on link "Save" at bounding box center [126, 113] width 70 height 13
click at [535, 135] on icon "button" at bounding box center [536, 134] width 3 height 4
click at [138, 83] on input "08/12/2025" at bounding box center [132, 80] width 33 height 11
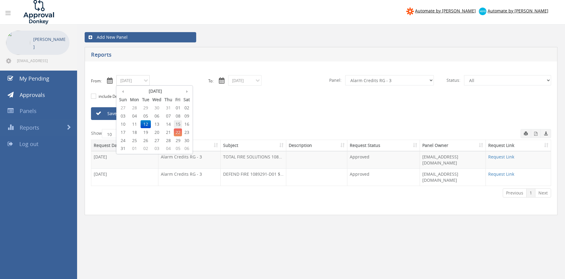
click at [179, 125] on span "15" at bounding box center [178, 124] width 8 height 8
type input "08/15/2025"
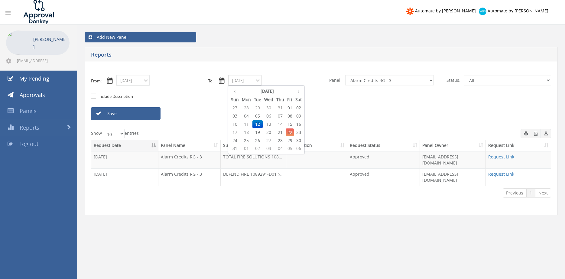
click at [243, 80] on input "08/12/2025" at bounding box center [244, 80] width 33 height 11
click at [292, 123] on span "15" at bounding box center [290, 124] width 8 height 8
type input "08/15/2025"
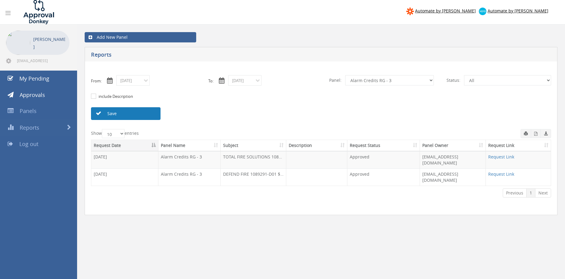
click at [149, 113] on link "Save" at bounding box center [126, 113] width 70 height 13
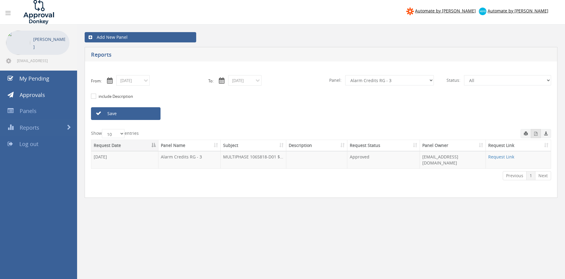
click at [535, 136] on span "button" at bounding box center [536, 133] width 3 height 5
click at [145, 82] on input "08/15/2025" at bounding box center [132, 80] width 33 height 11
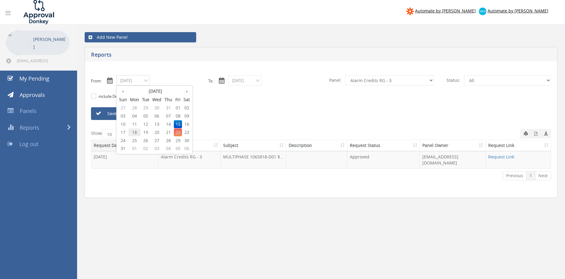
click at [137, 131] on span "18" at bounding box center [135, 132] width 12 height 8
type input "08/18/2025"
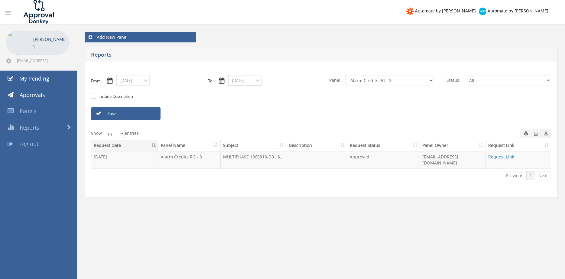
click at [241, 80] on input "08/15/2025" at bounding box center [244, 80] width 33 height 11
click at [248, 132] on span "18" at bounding box center [247, 132] width 12 height 8
type input "08/18/2025"
click at [158, 117] on link "Save" at bounding box center [126, 113] width 70 height 13
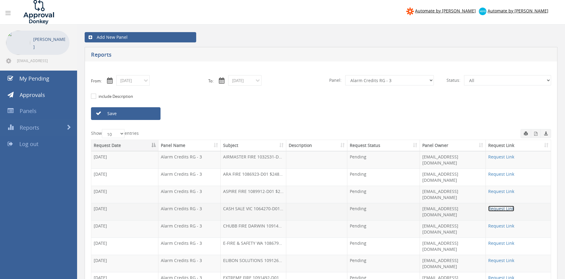
click at [496, 205] on link "Request Link" at bounding box center [502, 208] width 26 height 6
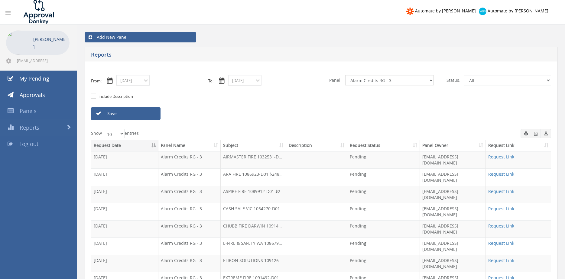
click at [346, 75] on select "All Alarm Credits RG - 3 NZ Utilities Cable and SAI Global NZ Alarms-1 NZ FX Pa…" at bounding box center [390, 80] width 89 height 10
select select "number:9744"
click option "Flamestop Utilities" at bounding box center [0, 0] width 0 height 0
click at [139, 84] on input "08/18/2025" at bounding box center [132, 80] width 33 height 11
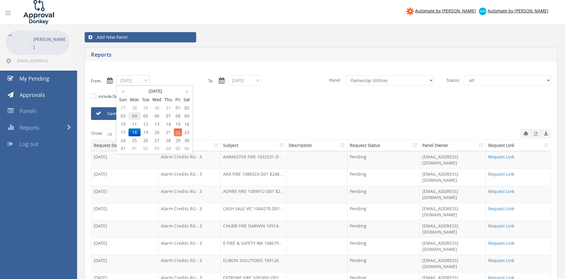
click at [135, 115] on span "04" at bounding box center [135, 116] width 12 height 8
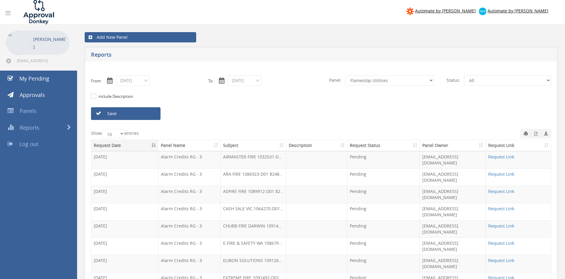
click at [135, 115] on link "Save" at bounding box center [126, 113] width 70 height 13
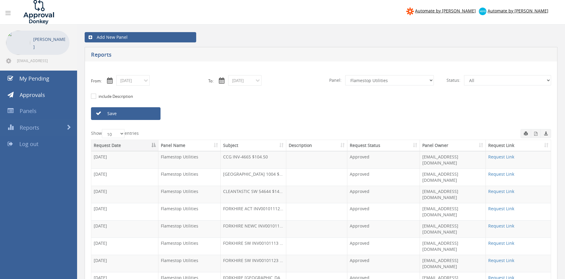
click at [139, 83] on input "08/04/2025" at bounding box center [132, 80] width 33 height 11
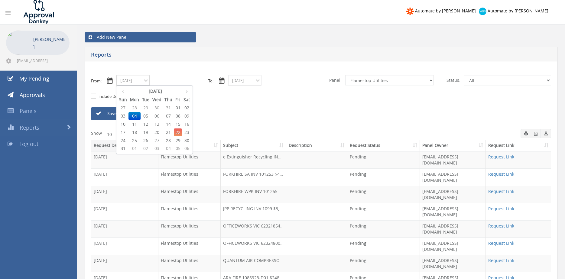
drag, startPoint x: 168, startPoint y: 133, endPoint x: 171, endPoint y: 131, distance: 3.8
click at [168, 133] on span "21" at bounding box center [168, 132] width 11 height 8
type input "08/21/2025"
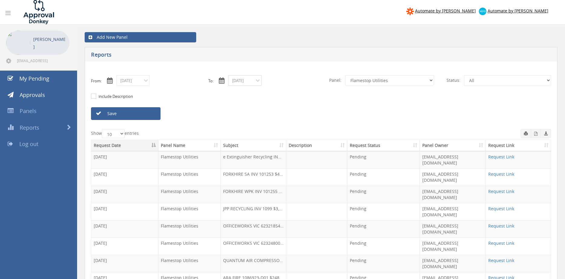
click at [241, 83] on input "08/18/2025" at bounding box center [244, 80] width 33 height 11
click at [282, 131] on span "21" at bounding box center [280, 132] width 11 height 8
type input "08/21/2025"
click at [346, 75] on select "All Alarm Credits RG - 3 NZ Utilities Cable and SAI Global NZ Alarms-1 NZ FX Pa…" at bounding box center [390, 80] width 89 height 10
select select "number:9632"
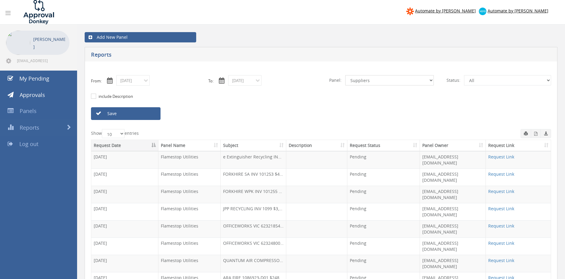
click option "Suppliers" at bounding box center [0, 0] width 0 height 0
click at [143, 112] on link "Save" at bounding box center [126, 113] width 70 height 13
click at [143, 81] on input "08/21/2025" at bounding box center [132, 80] width 33 height 11
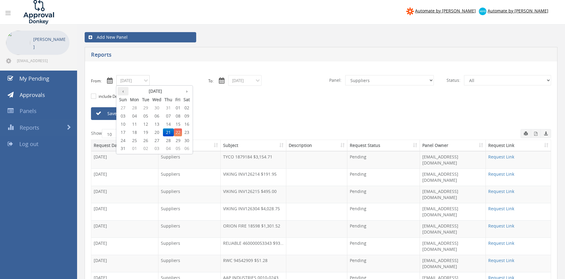
click at [126, 91] on th "‹" at bounding box center [123, 91] width 11 height 8
click at [169, 140] on span "31" at bounding box center [168, 140] width 11 height 8
type input "07/31/2025"
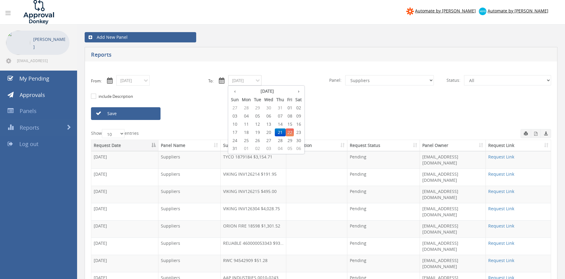
click at [240, 84] on input "08/21/2025" at bounding box center [244, 80] width 33 height 11
click at [236, 92] on th "‹" at bounding box center [235, 91] width 11 height 8
drag, startPoint x: 278, startPoint y: 140, endPoint x: 259, endPoint y: 136, distance: 19.6
click at [278, 140] on span "31" at bounding box center [280, 140] width 11 height 8
type input "07/31/2025"
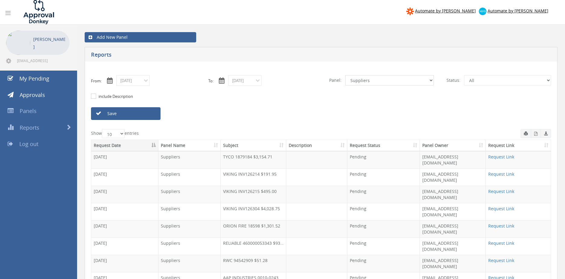
click at [346, 75] on select "All Alarm Credits RG - 3 NZ Utilities Cable and SAI Global NZ Alarms-1 NZ FX Pa…" at bounding box center [390, 80] width 89 height 10
select select "number:9744"
click option "Flamestop Utilities" at bounding box center [0, 0] width 0 height 0
click at [149, 113] on link "Save" at bounding box center [126, 113] width 70 height 13
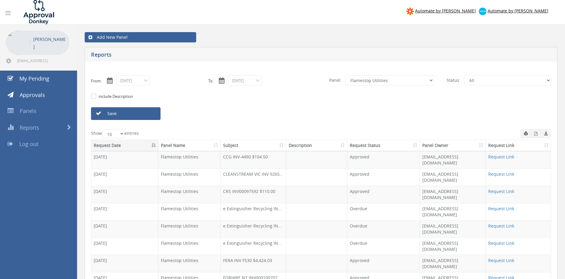
click at [142, 116] on link "Save" at bounding box center [126, 113] width 70 height 13
click at [152, 115] on link "Save" at bounding box center [126, 113] width 70 height 13
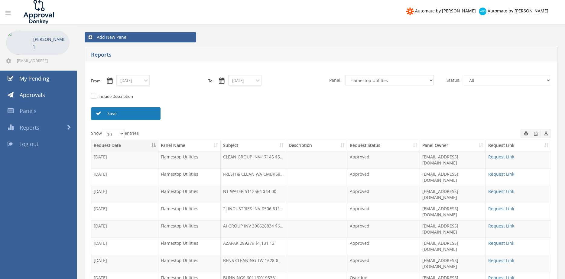
click at [149, 118] on link "Save" at bounding box center [126, 113] width 70 height 13
click at [149, 117] on link "Save" at bounding box center [126, 113] width 70 height 13
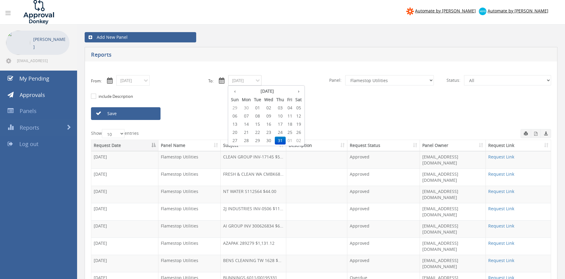
click at [252, 82] on input "07/31/2025" at bounding box center [244, 80] width 33 height 11
click at [300, 90] on th "›" at bounding box center [298, 91] width 9 height 8
click at [268, 115] on span "06" at bounding box center [269, 116] width 12 height 8
type input "08/06/2025"
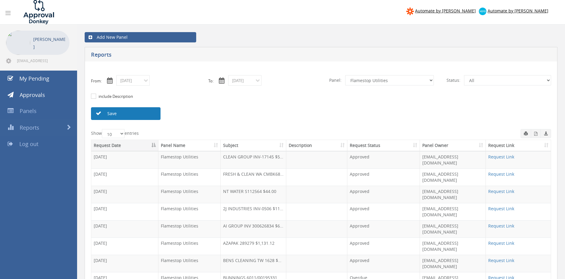
click at [150, 115] on link "Save" at bounding box center [126, 113] width 70 height 13
click at [127, 113] on link "Save" at bounding box center [126, 113] width 70 height 13
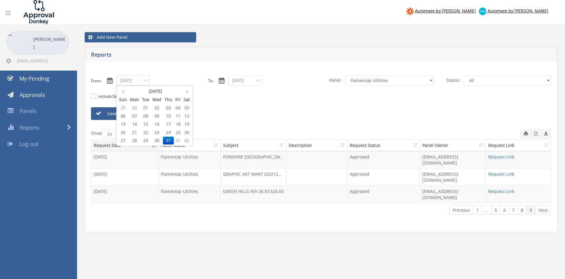
click at [138, 81] on input "07/31/2025" at bounding box center [132, 80] width 33 height 11
click at [189, 92] on th "›" at bounding box center [186, 91] width 9 height 8
click at [179, 107] on span "01" at bounding box center [178, 108] width 8 height 8
type input "08/01/2025"
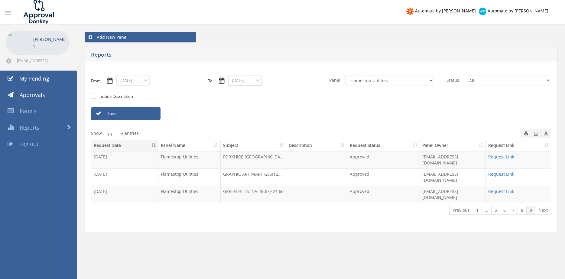
click at [247, 77] on input "08/06/2025" at bounding box center [244, 80] width 33 height 11
click at [300, 91] on th "›" at bounding box center [298, 91] width 9 height 8
click at [299, 91] on th "›" at bounding box center [298, 91] width 9 height 8
click at [239, 91] on th "‹" at bounding box center [235, 91] width 11 height 8
click at [238, 91] on th "‹" at bounding box center [235, 91] width 11 height 8
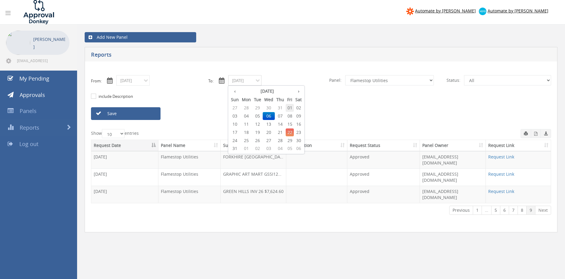
click at [291, 107] on span "01" at bounding box center [290, 108] width 8 height 8
type input "08/01/2025"
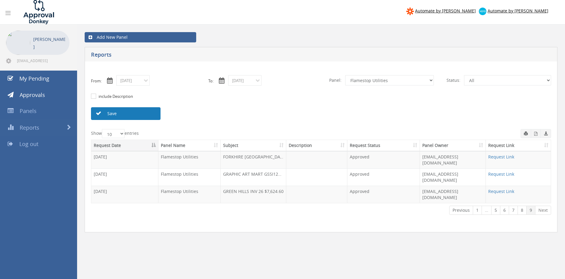
click at [154, 115] on link "Save" at bounding box center [126, 113] width 70 height 13
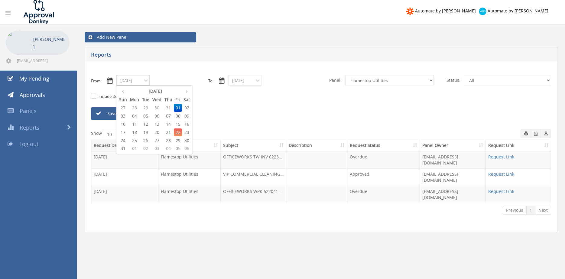
click at [146, 84] on input "08/01/2025" at bounding box center [132, 80] width 33 height 11
click at [158, 116] on span "06" at bounding box center [157, 116] width 12 height 8
type input "08/06/2025"
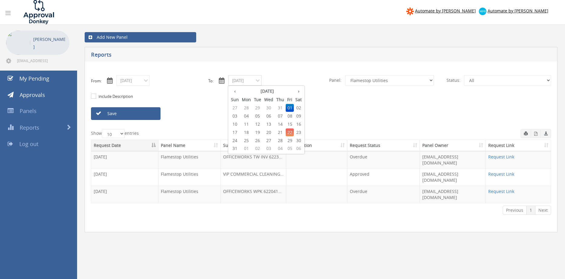
click at [240, 82] on input "08/01/2025" at bounding box center [244, 80] width 33 height 11
click at [270, 114] on span "06" at bounding box center [269, 116] width 12 height 8
type input "08/06/2025"
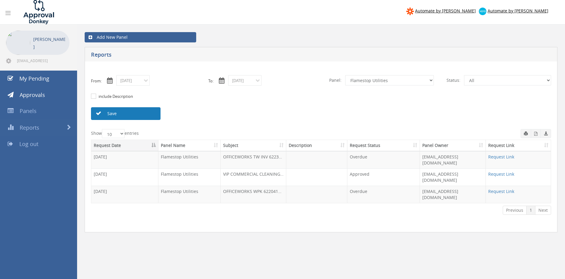
click at [155, 115] on link "Save" at bounding box center [126, 113] width 70 height 13
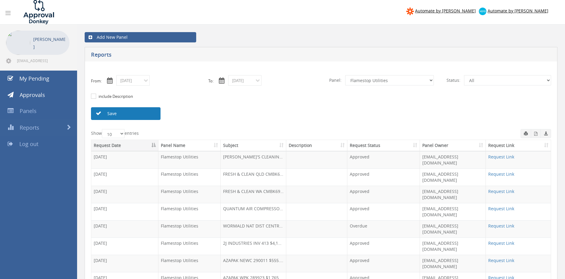
click at [146, 115] on link "Save" at bounding box center [126, 113] width 70 height 13
click at [346, 75] on select "All Alarm Credits RG - 3 NZ Utilities Cable and SAI Global NZ Alarms-1 NZ FX Pa…" at bounding box center [390, 80] width 89 height 10
click option "Flamestop Utilities" at bounding box center [0, 0] width 0 height 0
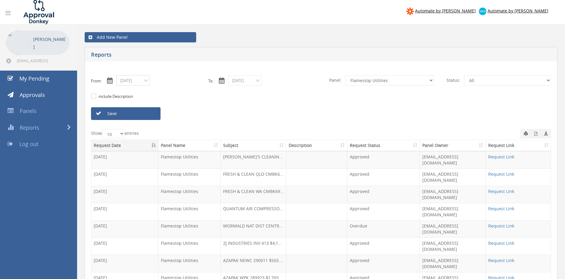
click at [147, 76] on input "08/06/2025" at bounding box center [132, 80] width 33 height 11
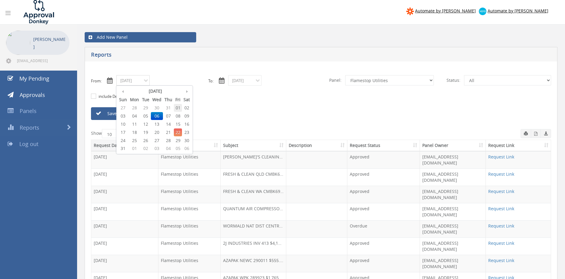
click at [179, 106] on span "01" at bounding box center [178, 108] width 8 height 8
type input "08/01/2025"
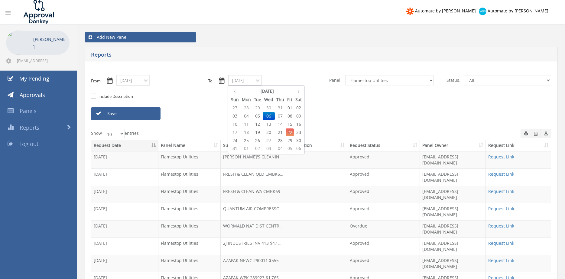
click at [236, 81] on input "08/06/2025" at bounding box center [244, 80] width 33 height 11
click at [291, 107] on span "01" at bounding box center [290, 108] width 8 height 8
type input "08/01/2025"
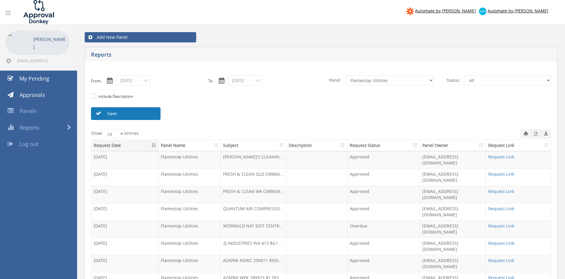
click at [152, 116] on link "Save" at bounding box center [126, 113] width 70 height 13
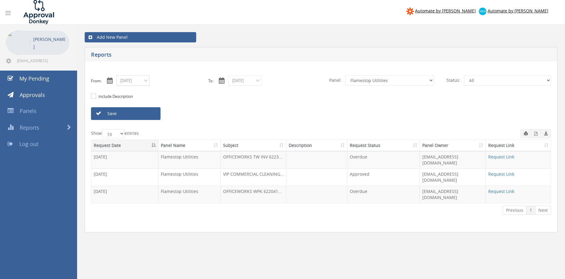
click at [128, 82] on input "08/01/2025" at bounding box center [132, 80] width 33 height 11
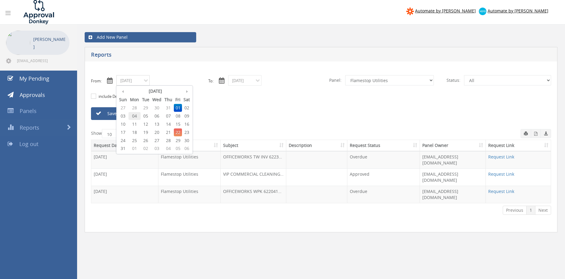
click at [136, 116] on span "04" at bounding box center [135, 116] width 12 height 8
type input "08/04/2025"
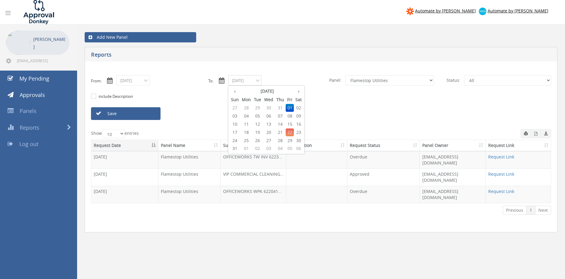
click at [234, 79] on input "08/01/2025" at bounding box center [244, 80] width 33 height 11
click at [248, 115] on span "04" at bounding box center [247, 116] width 12 height 8
type input "08/04/2025"
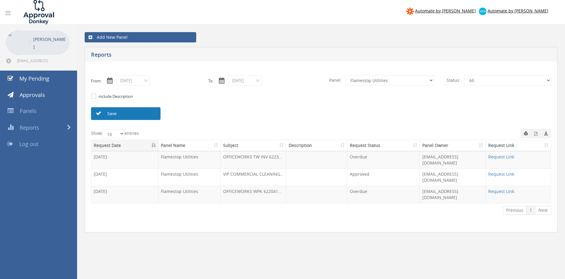
click at [150, 114] on link "Save" at bounding box center [126, 113] width 70 height 13
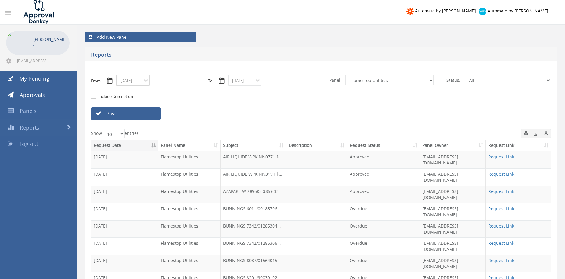
click at [136, 83] on input "08/04/2025" at bounding box center [132, 80] width 33 height 11
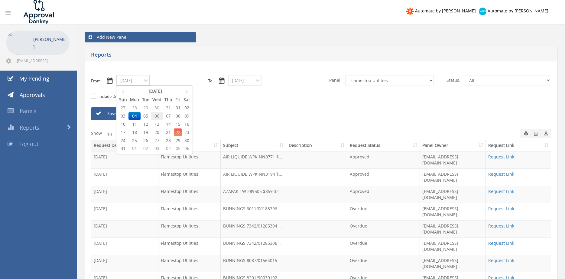
click at [160, 117] on span "06" at bounding box center [157, 116] width 12 height 8
type input "08/06/2025"
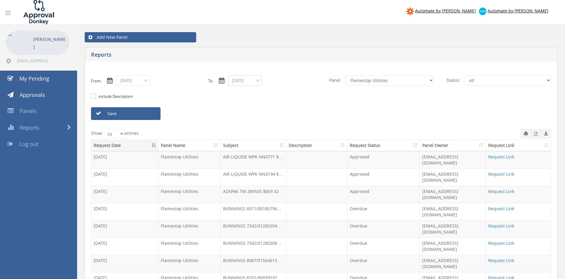
click at [243, 78] on input "08/04/2025" at bounding box center [244, 80] width 33 height 11
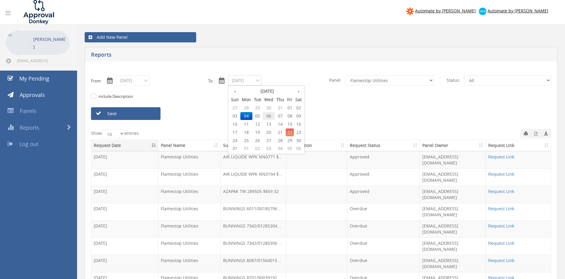
click at [269, 115] on span "06" at bounding box center [269, 116] width 12 height 8
type input "08/06/2025"
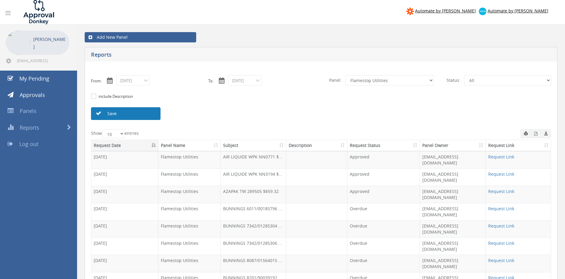
click at [154, 113] on link "Save" at bounding box center [126, 113] width 70 height 13
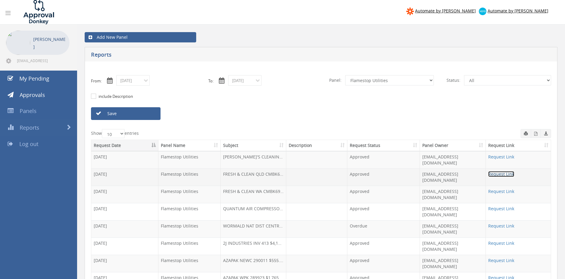
click at [497, 171] on link "Request Link" at bounding box center [502, 174] width 26 height 6
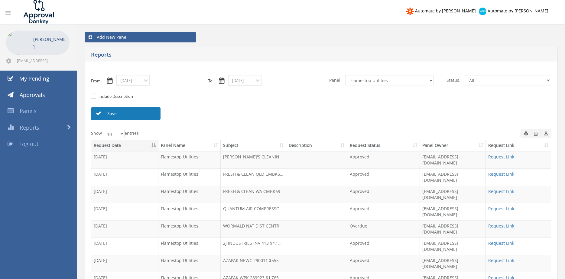
click at [144, 113] on link "Save" at bounding box center [126, 113] width 70 height 13
click at [136, 113] on link "Save" at bounding box center [126, 113] width 70 height 13
click at [346, 75] on select "All Alarm Credits RG - 3 NZ Utilities Cable and SAI Global NZ Alarms-1 NZ FX Pa…" at bounding box center [390, 80] width 89 height 10
click option "Flamestop Utilities" at bounding box center [0, 0] width 0 height 0
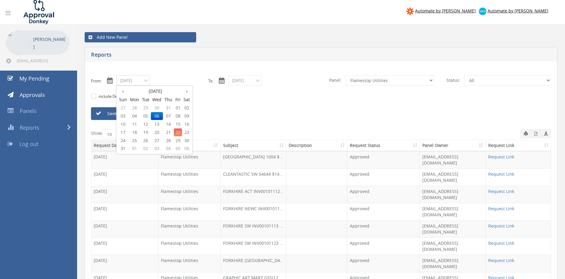
click at [135, 81] on input "08/06/2025" at bounding box center [132, 80] width 33 height 11
click at [190, 107] on span "02" at bounding box center [186, 108] width 9 height 8
type input "08/02/2025"
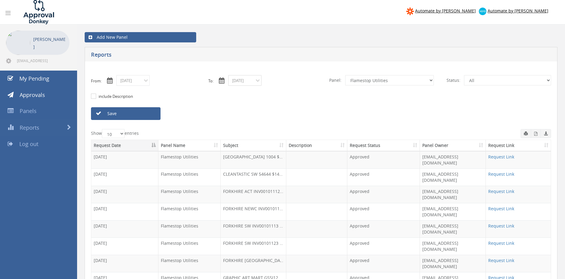
click at [239, 83] on input "08/06/2025" at bounding box center [244, 80] width 33 height 11
click at [257, 123] on span "12" at bounding box center [258, 124] width 10 height 8
type input "08/12/2025"
click at [149, 114] on link "Save" at bounding box center [126, 113] width 70 height 13
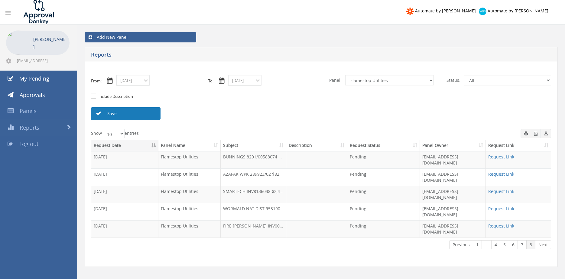
click at [126, 112] on link "Save" at bounding box center [126, 113] width 70 height 13
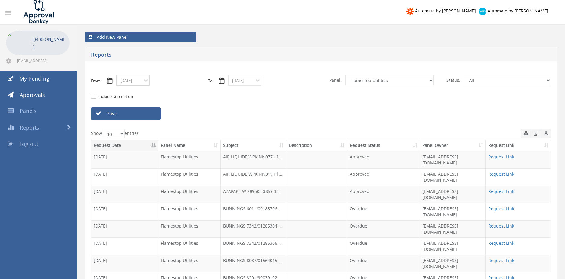
click at [136, 81] on input "08/02/2025" at bounding box center [132, 80] width 33 height 11
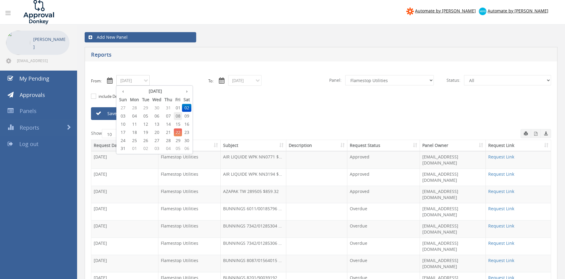
click at [178, 116] on span "08" at bounding box center [178, 116] width 8 height 8
type input "08/08/2025"
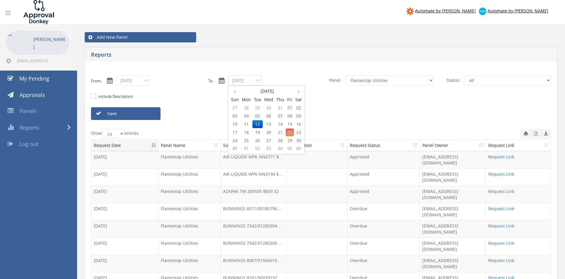
click at [240, 80] on input "08/12/2025" at bounding box center [244, 80] width 33 height 11
click at [292, 114] on span "08" at bounding box center [290, 116] width 8 height 8
type input "08/08/2025"
click at [346, 75] on select "All Alarm Credits RG - 3 NZ Utilities Cable and SAI Global NZ Alarms-1 NZ FX Pa…" at bounding box center [390, 80] width 89 height 10
select select "number:9742"
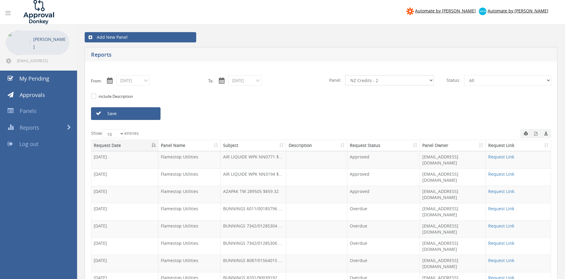
click option "NZ Credits - 2" at bounding box center [0, 0] width 0 height 0
click at [137, 115] on link "Save" at bounding box center [126, 113] width 70 height 13
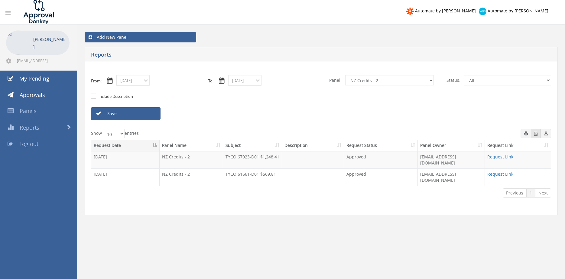
click at [535, 134] on icon "button" at bounding box center [536, 134] width 3 height 4
click at [131, 80] on input "08/08/2025" at bounding box center [132, 80] width 33 height 11
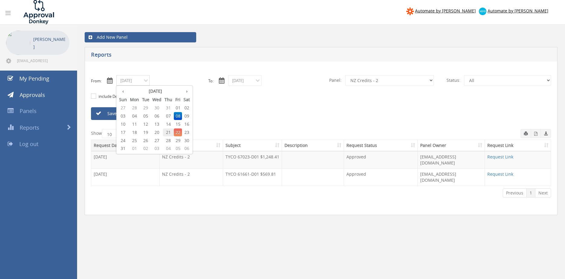
click at [169, 132] on span "21" at bounding box center [168, 132] width 11 height 8
type input "08/21/2025"
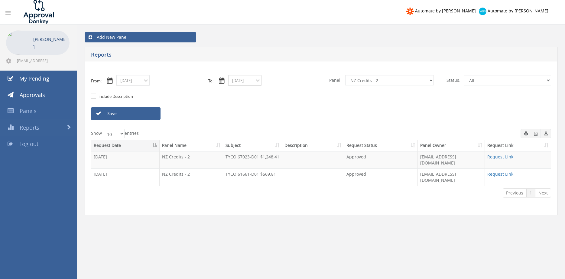
click at [244, 80] on input "08/08/2025" at bounding box center [244, 80] width 33 height 11
click at [282, 131] on span "21" at bounding box center [280, 132] width 11 height 8
type input "08/21/2025"
click at [149, 114] on link "Save" at bounding box center [126, 113] width 70 height 13
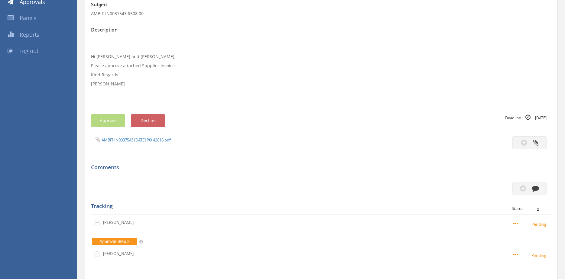
scroll to position [97, 0]
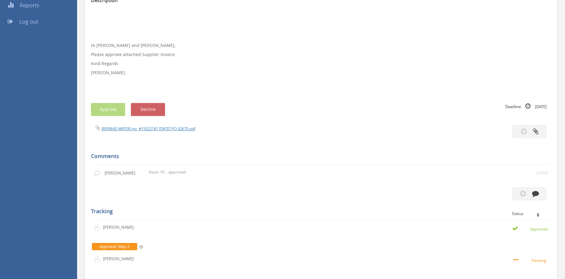
scroll to position [62, 0]
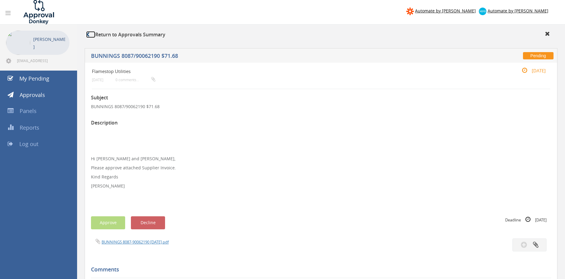
click at [87, 35] on icon at bounding box center [87, 34] width 3 height 5
click at [89, 34] on icon at bounding box center [87, 34] width 3 height 5
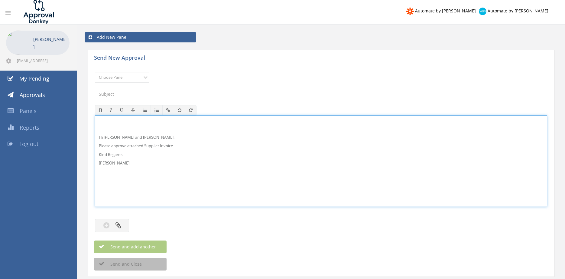
scroll to position [10, 0]
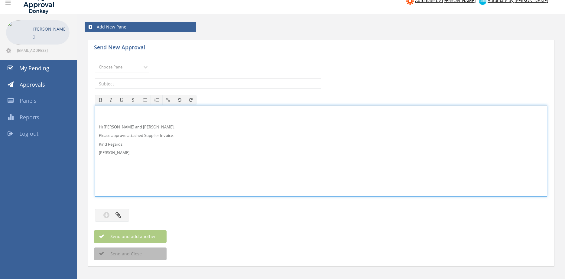
click at [127, 127] on p "Hi [PERSON_NAME] and [PERSON_NAME]," at bounding box center [321, 127] width 445 height 6
drag, startPoint x: 110, startPoint y: 149, endPoint x: 114, endPoint y: 133, distance: 16.1
click at [95, 123] on div "Hi [PERSON_NAME], Please approve attached Supplier Invoice. Kind Regards [PERSO…" at bounding box center [321, 150] width 453 height 91
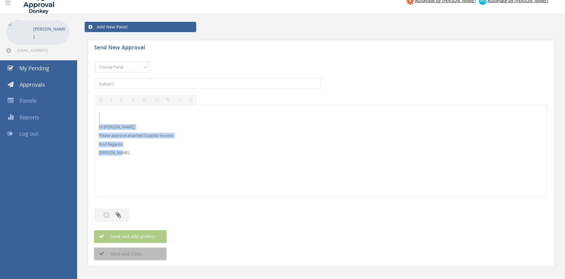
click at [95, 62] on select "Choose Panel Alarm Credits RG - 3 NZ Utilities Cable and SAI Global NZ Alarms-1…" at bounding box center [122, 67] width 54 height 11
select select "9680"
click option "Alarm Suppliers - 2" at bounding box center [0, 0] width 0 height 0
click at [173, 86] on input "text" at bounding box center [208, 83] width 226 height 10
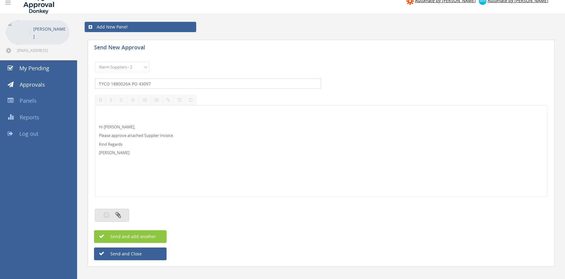
type input "TYCO 1880026A PO 43097"
click at [124, 214] on button "button" at bounding box center [112, 214] width 34 height 13
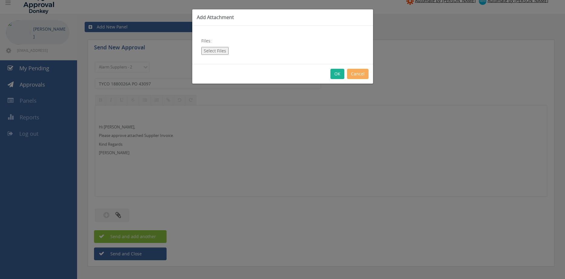
click at [226, 52] on button "Select Files" at bounding box center [214, 51] width 27 height 8
type input "C:\fakepath\TYCO 1880026A 18.08.25 PO 43097.pdf"
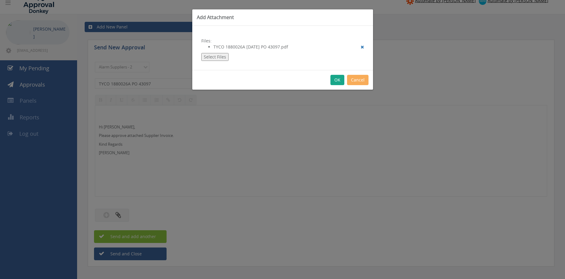
click at [337, 81] on button "OK" at bounding box center [338, 80] width 14 height 10
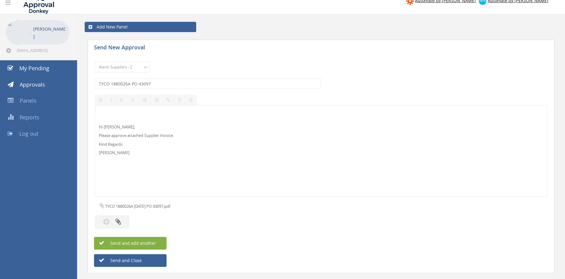
click at [161, 241] on button "Send and add another" at bounding box center [130, 243] width 73 height 13
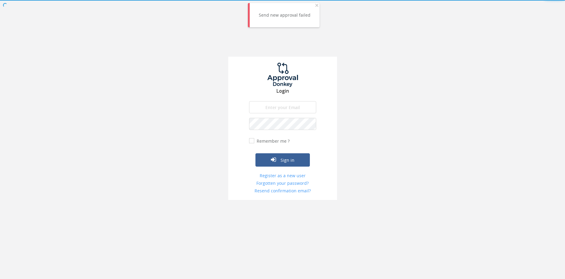
type input "[EMAIL_ADDRESS][DOMAIN_NAME]"
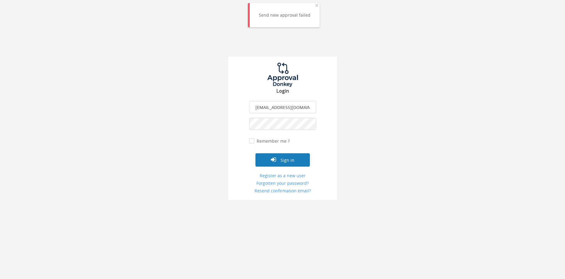
click at [287, 157] on button "Sign in" at bounding box center [283, 159] width 54 height 13
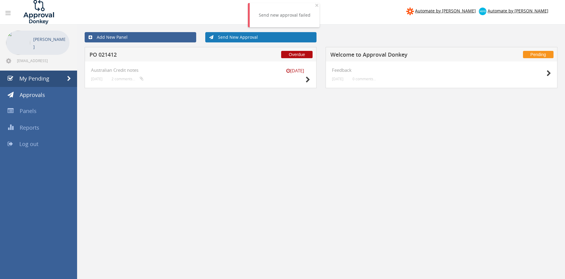
click at [221, 40] on link "Send New Approval" at bounding box center [261, 37] width 112 height 10
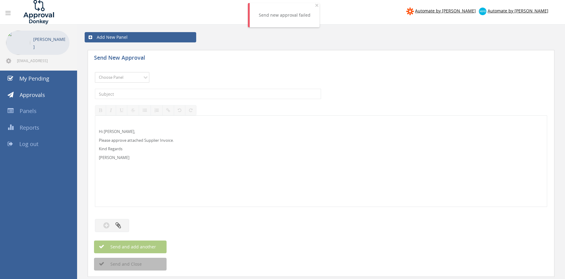
select select "9680"
click option "Alarm Suppliers - 2" at bounding box center [0, 0] width 0 height 0
click at [159, 93] on input "text" at bounding box center [208, 94] width 226 height 10
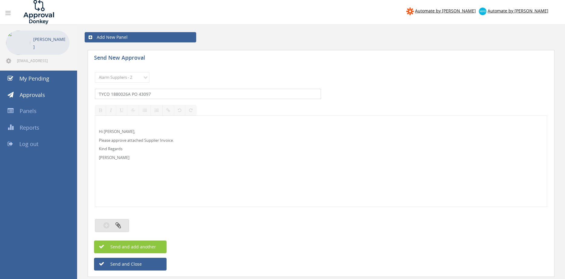
type input "TYCO 1880026A PO 43097"
click at [123, 224] on button "button" at bounding box center [112, 225] width 34 height 13
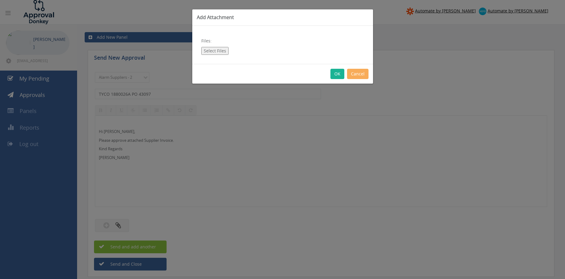
click at [211, 52] on button "Select Files" at bounding box center [214, 51] width 27 height 8
type input "C:\fakepath\TYCO 1880026A 18.08.25 PO 43097.pdf"
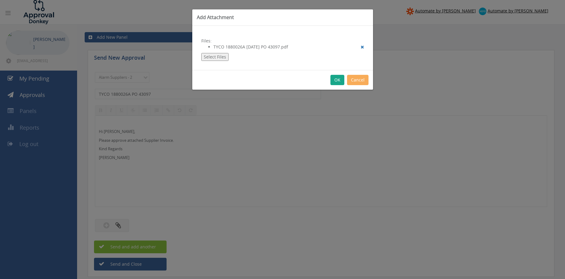
click at [332, 81] on button "OK" at bounding box center [338, 80] width 14 height 10
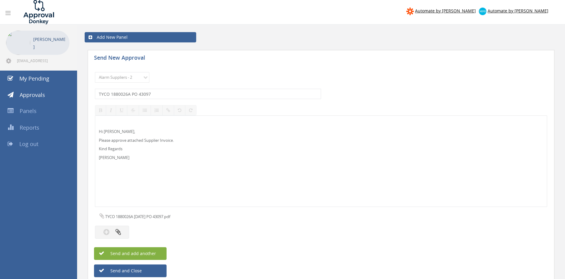
click at [159, 254] on button "Send and add another" at bounding box center [130, 253] width 73 height 13
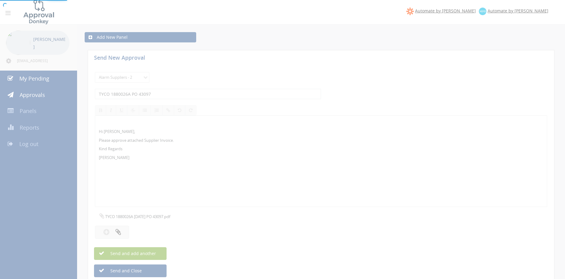
select select
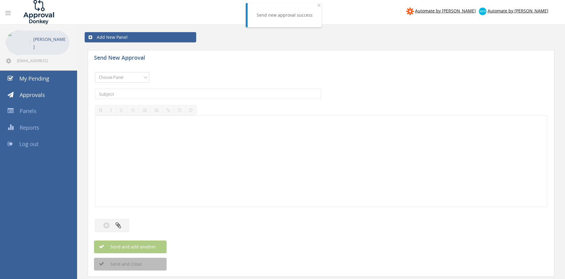
click at [95, 72] on select "Choose Panel Alarm Credits RG - 3 NZ Utilities Cable and SAI Global NZ Alarms-1…" at bounding box center [122, 77] width 54 height 11
select select "9680"
click option "Alarm Suppliers - 2" at bounding box center [0, 0] width 0 height 0
click at [173, 93] on input "text" at bounding box center [208, 94] width 226 height 10
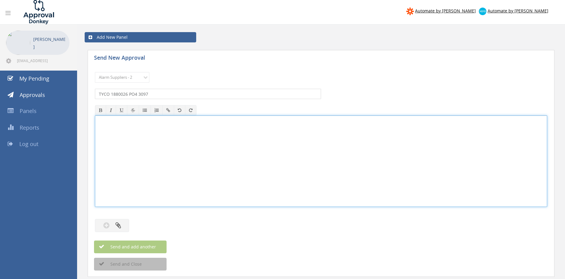
click at [134, 95] on input "TYCO 1880026 PO4 3097" at bounding box center [208, 94] width 226 height 10
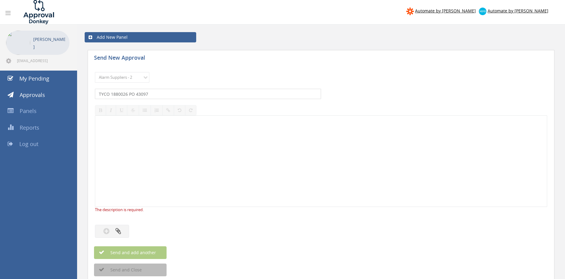
type input "TYCO 1880026 PO 43097"
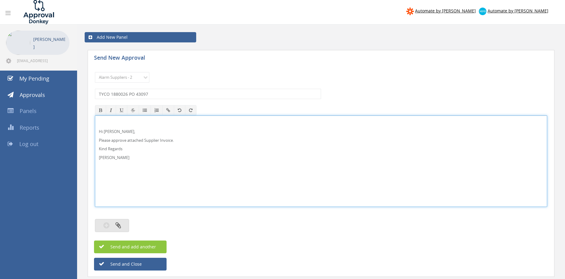
click at [123, 223] on button "button" at bounding box center [112, 225] width 34 height 13
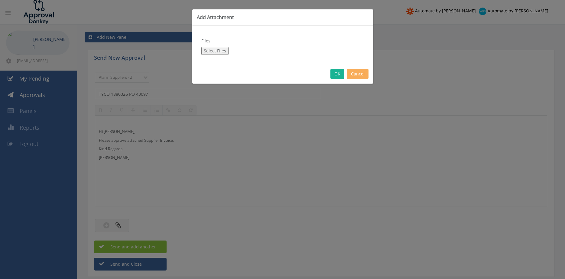
click at [224, 52] on button "Select Files" at bounding box center [214, 51] width 27 height 8
type input "C:\fakepath\TYCO 1880026 18.08.25 PO 43097.pdf"
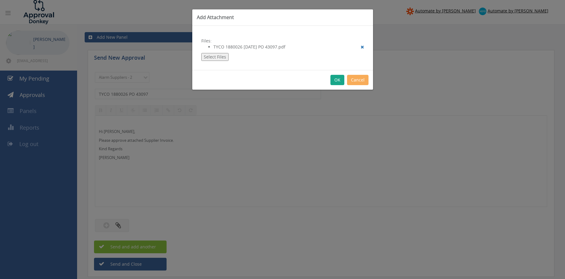
click at [336, 79] on button "OK" at bounding box center [338, 80] width 14 height 10
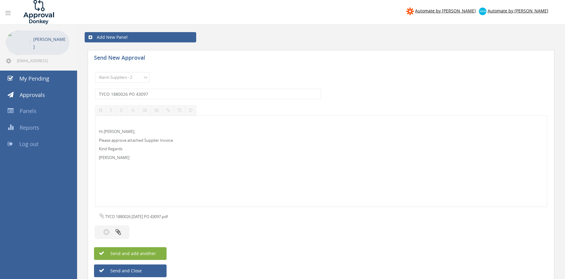
click at [152, 252] on span "Send and add another" at bounding box center [126, 253] width 59 height 6
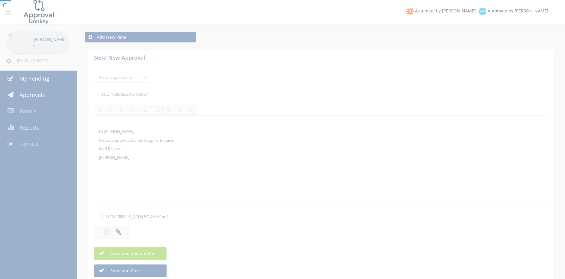
select select
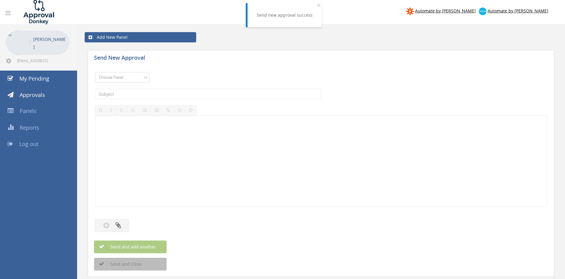
click at [95, 72] on select "Choose Panel Alarm Credits RG - 3 NZ Utilities Cable and SAI Global NZ Alarms-1…" at bounding box center [122, 77] width 54 height 11
select select "9680"
click option "Alarm Suppliers - 2" at bounding box center [0, 0] width 0 height 0
click at [179, 94] on input "text" at bounding box center [208, 94] width 226 height 10
type input "TYCO 1880022 PO 43094"
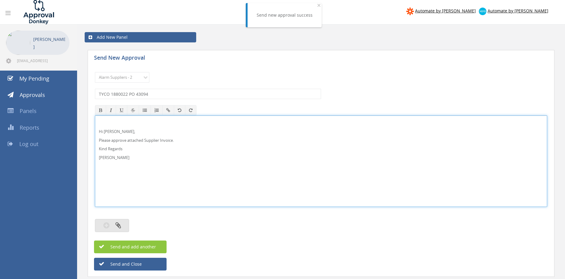
click at [123, 222] on button "button" at bounding box center [112, 225] width 34 height 13
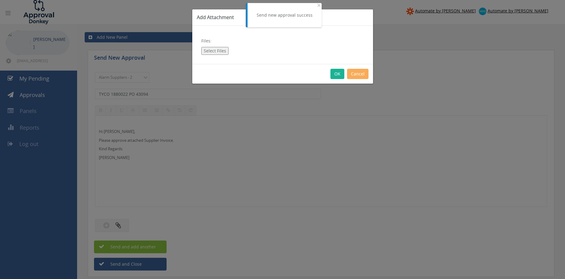
click at [211, 51] on button "Select Files" at bounding box center [214, 51] width 27 height 8
type input "C:\fakepath\TYCO 1880022 18.08.25 PO 43094.pdf"
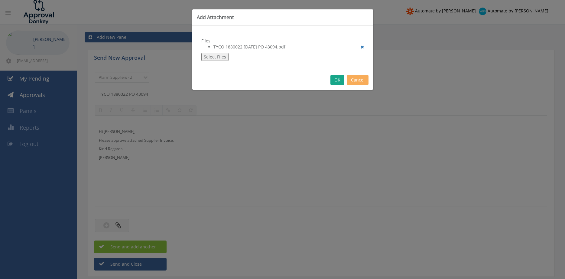
click at [338, 80] on button "OK" at bounding box center [338, 80] width 14 height 10
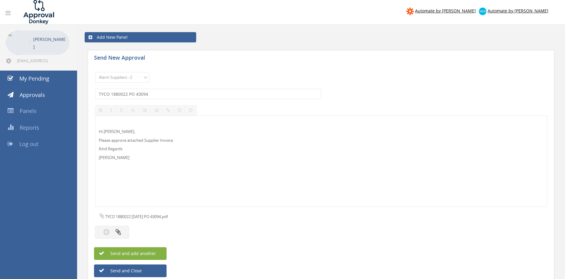
click at [160, 256] on button "Send and add another" at bounding box center [130, 253] width 73 height 13
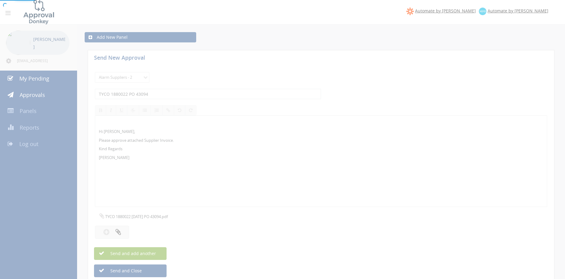
select select
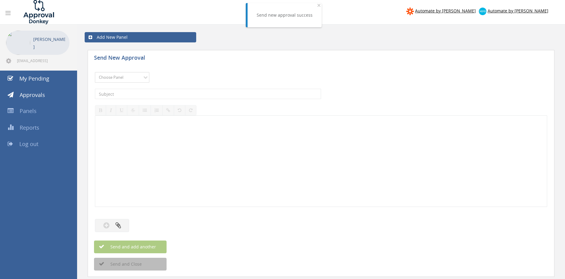
click at [131, 80] on select "Choose Panel Alarm Credits RG - 3 NZ Utilities Cable and SAI Global NZ Alarms-1…" at bounding box center [122, 77] width 54 height 11
select select "9680"
click option "Alarm Suppliers - 2" at bounding box center [0, 0] width 0 height 0
click at [155, 96] on input "text" at bounding box center [208, 94] width 226 height 10
type input "TYCO 1880019 PO 43095"
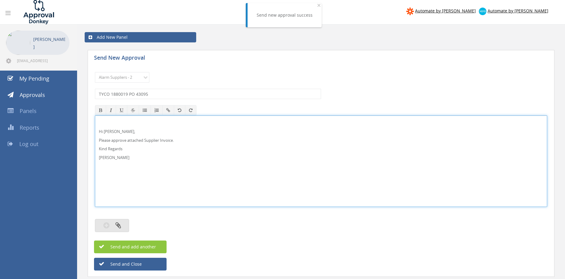
click at [124, 223] on button "button" at bounding box center [112, 225] width 34 height 13
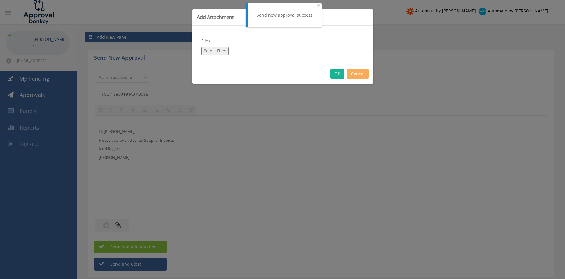
click at [210, 50] on button "Select Files" at bounding box center [214, 51] width 27 height 8
type input "C:\fakepath\TYCO 1880019 18.08.25 PO 43095.pdf"
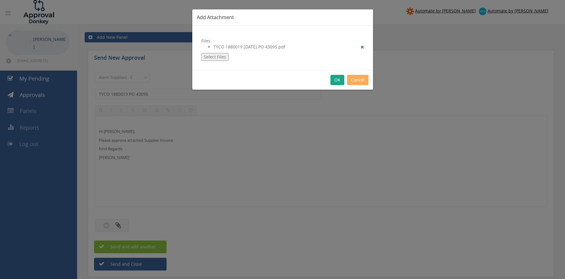
click at [335, 80] on button "OK" at bounding box center [338, 80] width 14 height 10
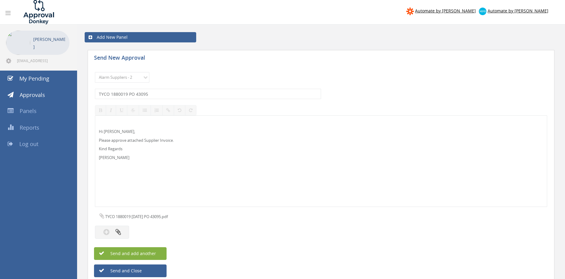
click at [156, 251] on span "Send and add another" at bounding box center [126, 253] width 59 height 6
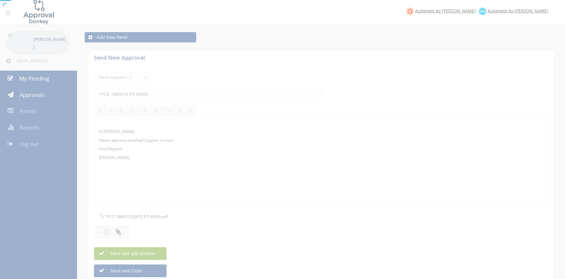
select select
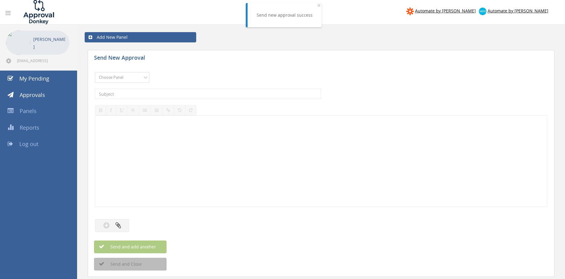
click at [95, 72] on select "Choose Panel Alarm Credits RG - 3 NZ Utilities Cable and SAI Global NZ Alarms-1…" at bounding box center [122, 77] width 54 height 11
select select "9680"
click option "Alarm Suppliers - 2" at bounding box center [0, 0] width 0 height 0
click at [158, 91] on input "text" at bounding box center [208, 94] width 226 height 10
type input "TYCO 1879961 PO 43082"
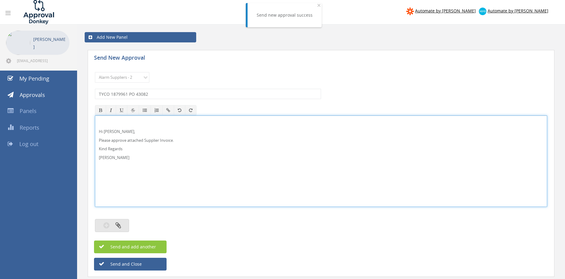
click at [123, 223] on button "button" at bounding box center [112, 225] width 34 height 13
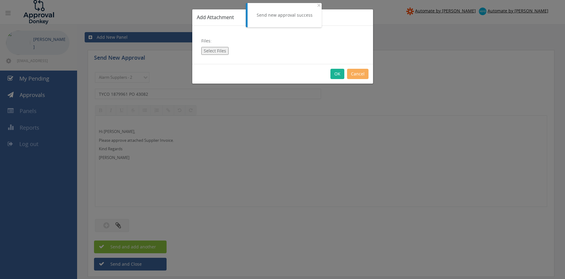
click at [221, 51] on button "Select Files" at bounding box center [214, 51] width 27 height 8
type input "C:\fakepath\TYCO 1879961 15.08.25 PO 43082.pdf"
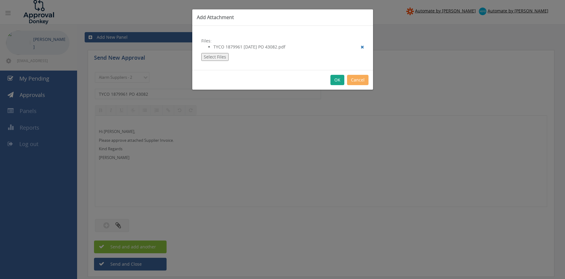
click at [335, 78] on button "OK" at bounding box center [338, 80] width 14 height 10
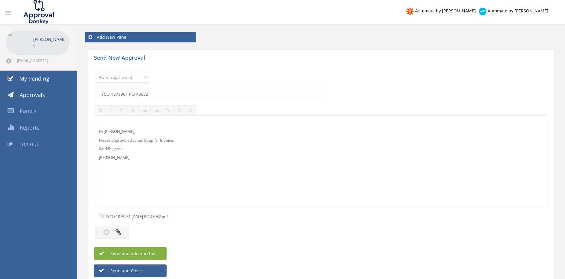
click at [148, 252] on span "Send and add another" at bounding box center [126, 253] width 59 height 6
select select
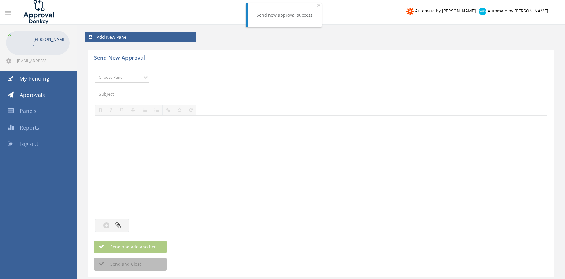
click at [126, 75] on select "Choose Panel Alarm Credits RG - 3 NZ Utilities Cable and SAI Global NZ Alarms-1…" at bounding box center [122, 77] width 54 height 11
select select "9680"
click option "Alarm Suppliers - 2" at bounding box center [0, 0] width 0 height 0
click at [164, 92] on input "text" at bounding box center [208, 94] width 226 height 10
type input "TYCO 1879921A PO 43066"
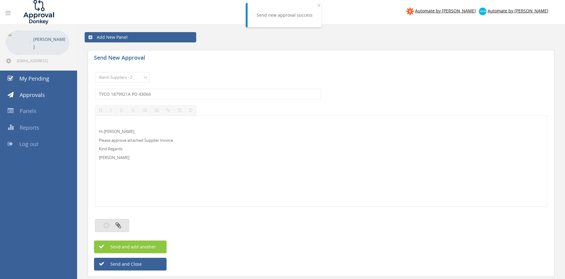
click at [116, 227] on icon "button" at bounding box center [118, 224] width 5 height 7
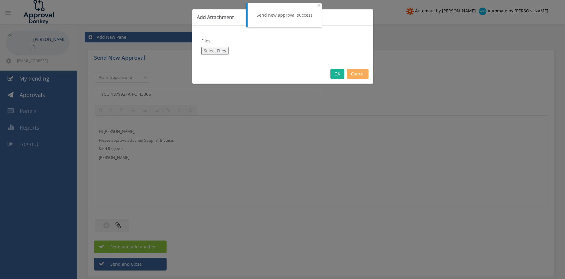
click at [209, 51] on button "Select Files" at bounding box center [214, 51] width 27 height 8
type input "C:\fakepath\TYCO 1879921A 14.08.25 PO 43066.pdf"
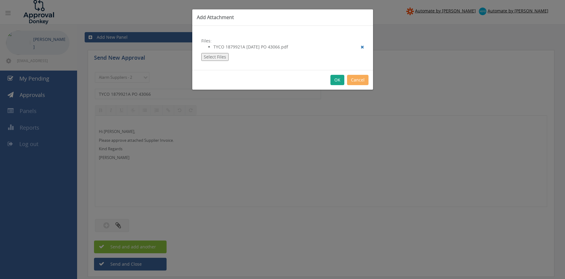
click at [337, 80] on button "OK" at bounding box center [338, 80] width 14 height 10
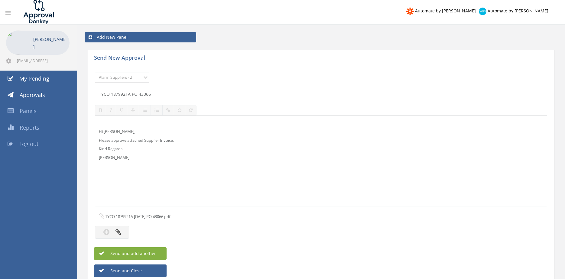
click at [153, 252] on span "Send and add another" at bounding box center [126, 253] width 59 height 6
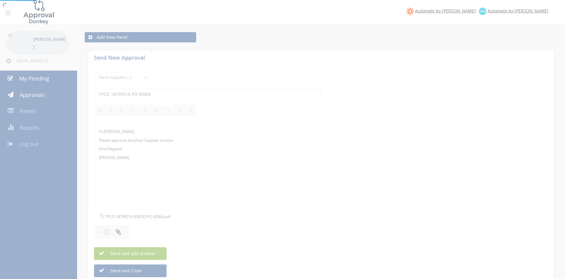
select select
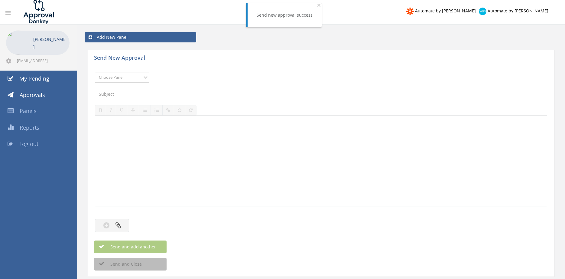
select select "9680"
click option "Alarm Suppliers - 2" at bounding box center [0, 0] width 0 height 0
click at [172, 93] on input "text" at bounding box center [208, 94] width 226 height 10
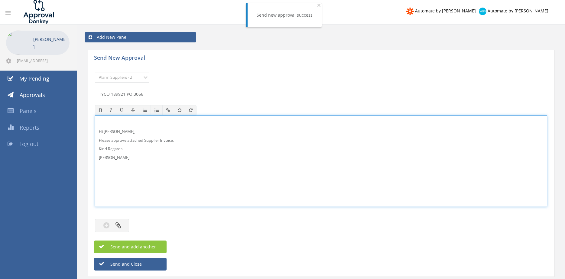
click at [135, 93] on input "TYCO 189921 PO 3066" at bounding box center [208, 94] width 226 height 10
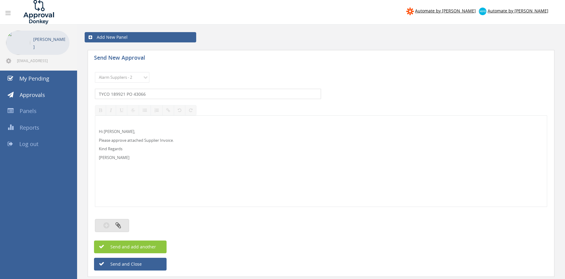
type input "TYCO 189921 PO 43066"
click at [122, 223] on button "button" at bounding box center [112, 225] width 34 height 13
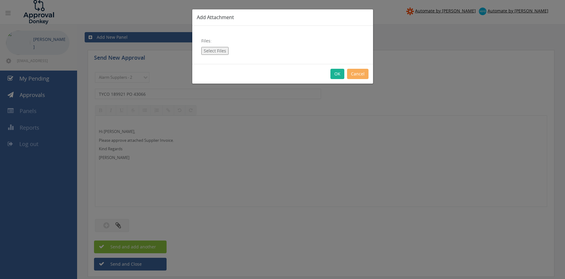
click at [222, 52] on button "Select Files" at bounding box center [214, 51] width 27 height 8
type input "C:\fakepath\TYCO 1879921 14.08.25 PO 43066.pdf"
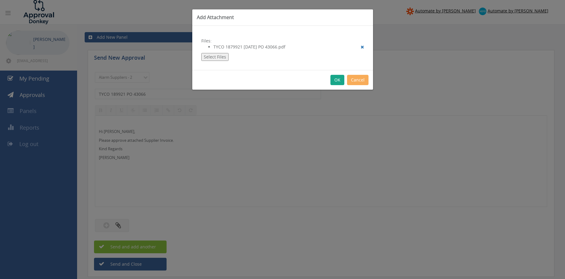
click at [337, 80] on button "OK" at bounding box center [338, 80] width 14 height 10
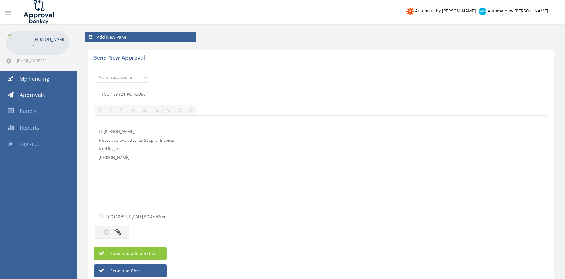
click at [116, 95] on input "TYCO 189921 PO 43066" at bounding box center [208, 94] width 226 height 10
type input "TYCO 1879921 PO 43066"
click at [149, 255] on span "Send and add another" at bounding box center [126, 253] width 59 height 6
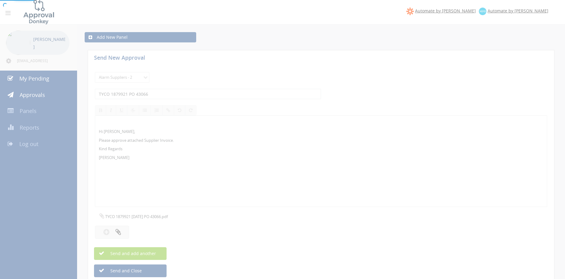
select select
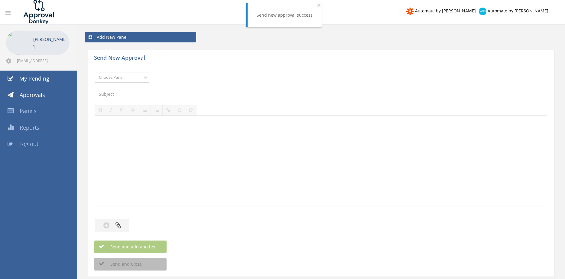
select select "9680"
click option "Alarm Suppliers - 2" at bounding box center [0, 0] width 0 height 0
click at [169, 91] on input "text" at bounding box center [208, 94] width 226 height 10
click at [169, 93] on input "text" at bounding box center [208, 94] width 226 height 10
type input "TYCO 1879918 PO 43065"
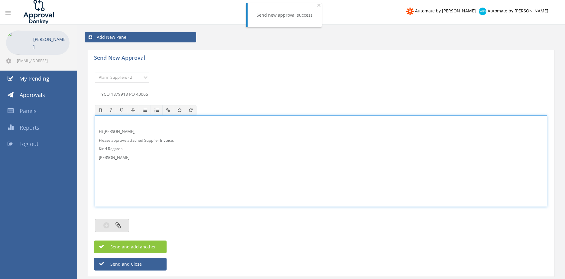
click at [125, 225] on button "button" at bounding box center [112, 225] width 34 height 13
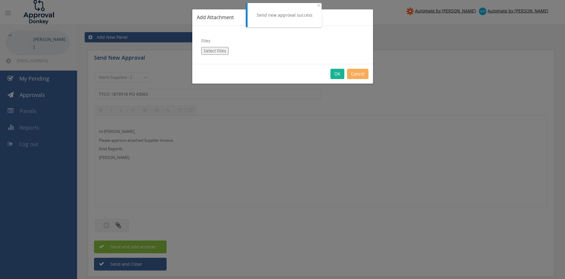
click at [215, 51] on button "Select Files" at bounding box center [214, 51] width 27 height 8
type input "C:\fakepath\TYCO 1879918 14.08.25 PO 43065.pdf"
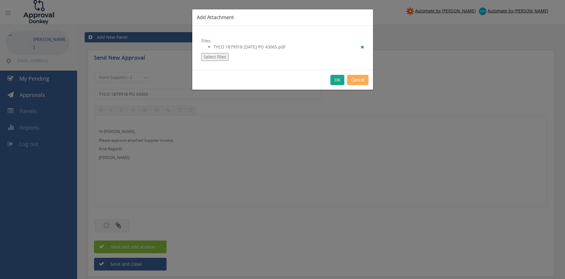
click at [335, 80] on button "OK" at bounding box center [338, 80] width 14 height 10
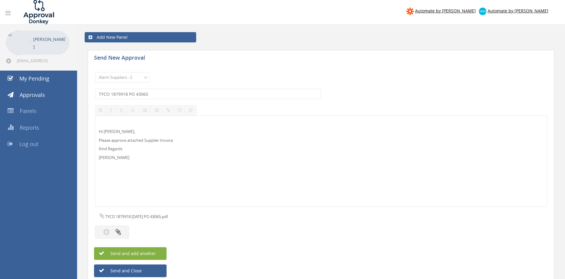
click at [152, 250] on button "Send and add another" at bounding box center [130, 253] width 73 height 13
select select
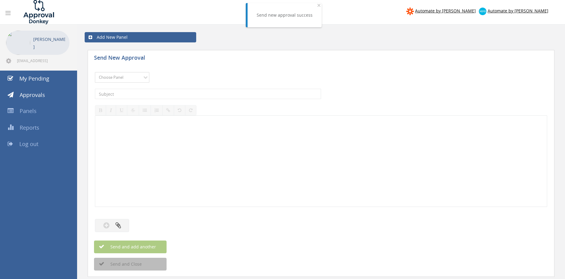
select select "9680"
click option "Alarm Suppliers - 2" at bounding box center [0, 0] width 0 height 0
click at [160, 97] on input "text" at bounding box center [208, 94] width 226 height 10
type input "TYCO 1879888 PO 43045"
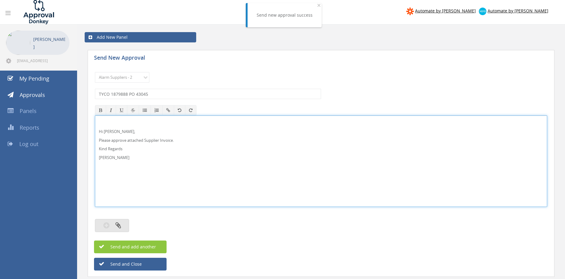
click at [123, 222] on button "button" at bounding box center [112, 225] width 34 height 13
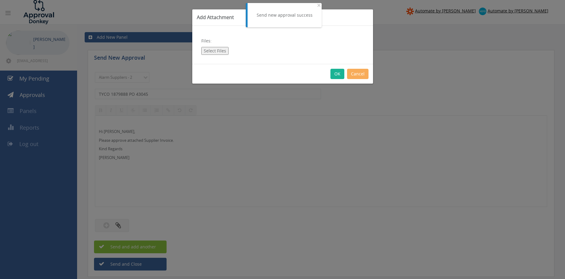
click at [226, 53] on button "Select Files" at bounding box center [214, 51] width 27 height 8
type input "C:\fakepath\TYCO 1879888 13.08.25 PO 43045.pdf"
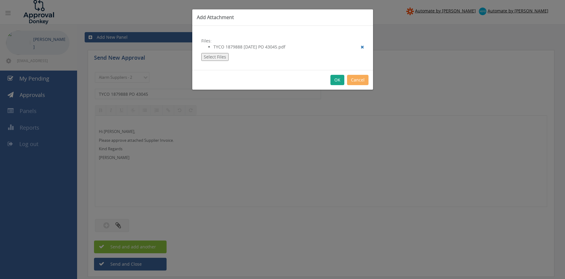
click at [336, 80] on button "OK" at bounding box center [338, 80] width 14 height 10
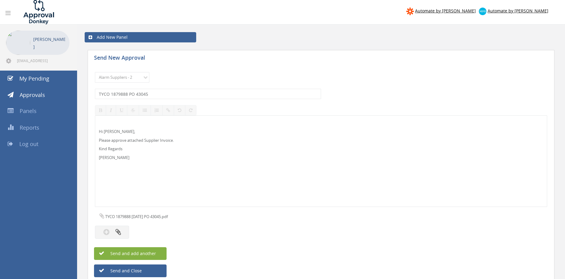
click at [144, 252] on span "Send and add another" at bounding box center [126, 253] width 59 height 6
select select
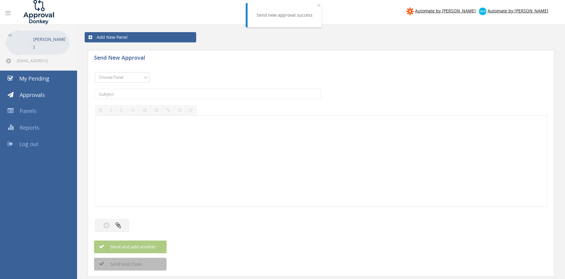
select select "9680"
click option "Alarm Suppliers - 2" at bounding box center [0, 0] width 0 height 0
click at [173, 95] on input "text" at bounding box center [208, 94] width 226 height 10
type input "TYCO 1879826 PO 43035"
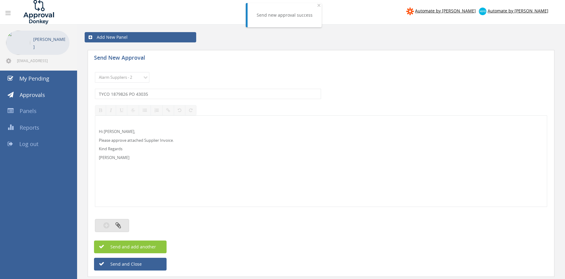
click at [125, 226] on button "button" at bounding box center [112, 225] width 34 height 13
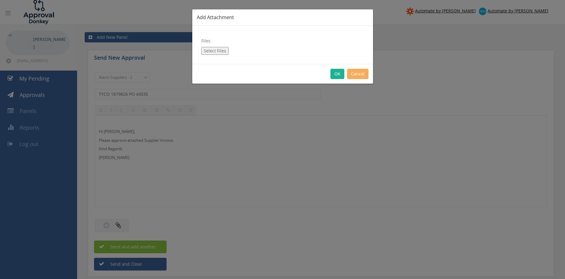
click at [221, 52] on button "Select Files" at bounding box center [214, 51] width 27 height 8
type input "C:\fakepath\TYCO 1879826 12.08.25 PO 43035.pdf"
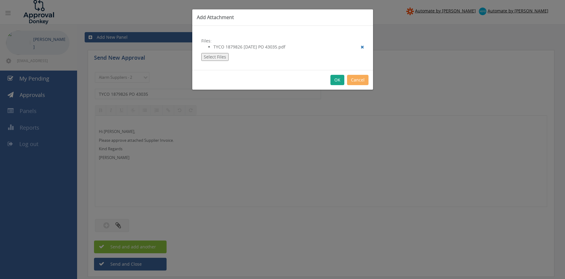
click at [339, 81] on button "OK" at bounding box center [338, 80] width 14 height 10
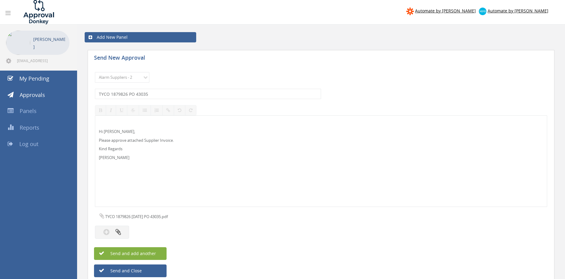
click at [159, 253] on button "Send and add another" at bounding box center [130, 253] width 73 height 13
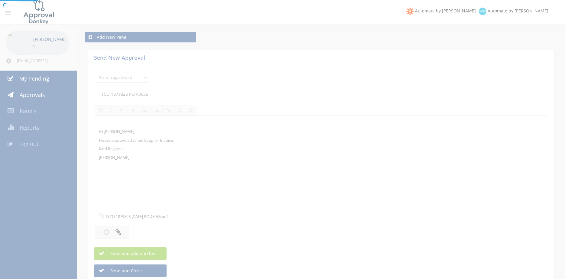
select select
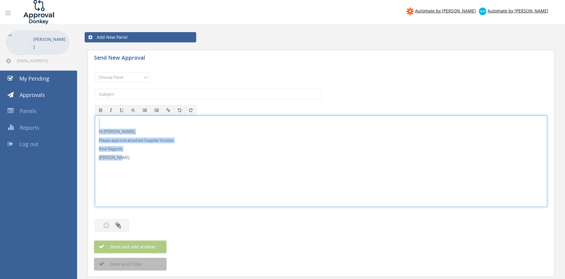
drag, startPoint x: 86, startPoint y: 140, endPoint x: 100, endPoint y: 138, distance: 14.7
click at [95, 120] on div "Hi [PERSON_NAME], Please approve attached Supplier Invoice. Kind Regards [PERSO…" at bounding box center [321, 160] width 453 height 91
click at [95, 72] on select "Choose Panel Alarm Credits RG - 3 NZ Utilities Cable and SAI Global NZ Alarms-1…" at bounding box center [122, 77] width 54 height 11
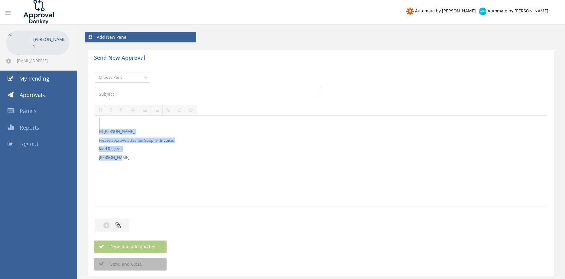
select select "9680"
click option "Alarm Suppliers - 2" at bounding box center [0, 0] width 0 height 0
click at [162, 94] on input "text" at bounding box center [208, 94] width 226 height 10
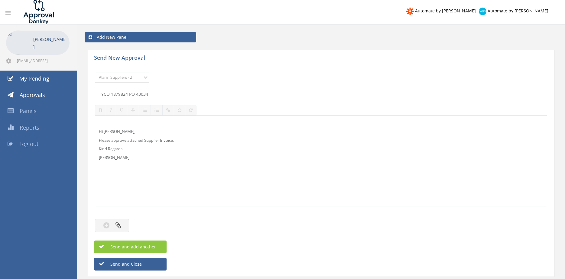
type input "TYCO 1879824 PO 43034"
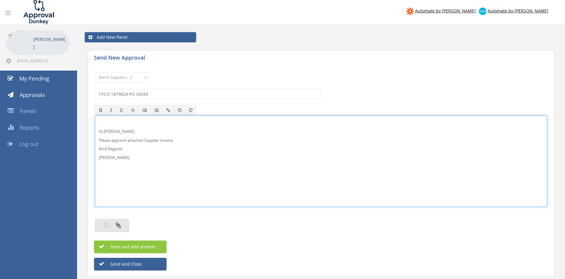
click at [120, 225] on icon "button" at bounding box center [118, 224] width 5 height 7
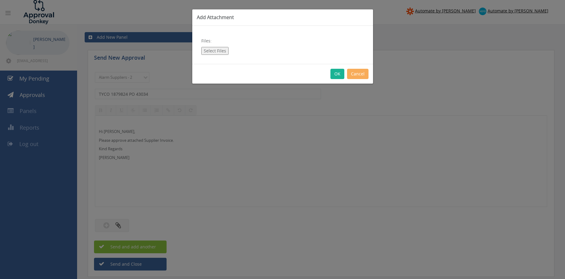
click at [214, 51] on button "Select Files" at bounding box center [214, 51] width 27 height 8
type input "C:\fakepath\TYCO 1879824 12.08.25 PO 43034.pdf"
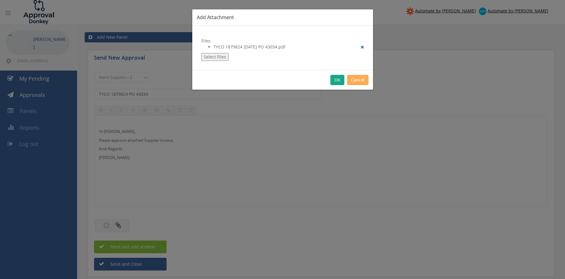
click at [340, 80] on button "OK" at bounding box center [338, 80] width 14 height 10
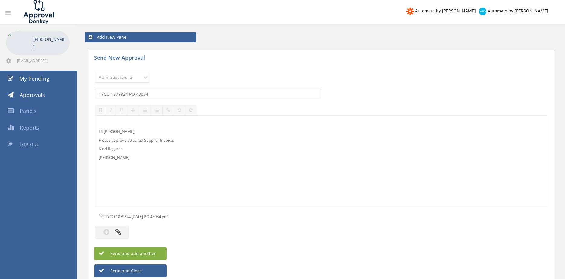
click at [161, 255] on button "Send and add another" at bounding box center [130, 253] width 73 height 13
select select
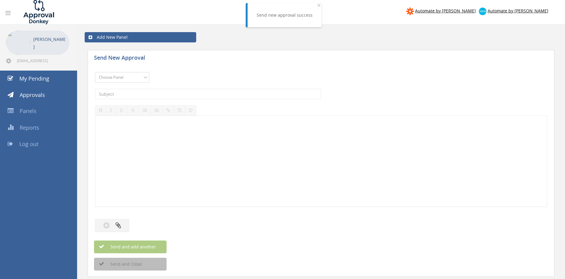
select select "9680"
click option "Alarm Suppliers - 2" at bounding box center [0, 0] width 0 height 0
click at [167, 95] on input "text" at bounding box center [208, 94] width 226 height 10
type input "TYCO 1879823 PO 43033"
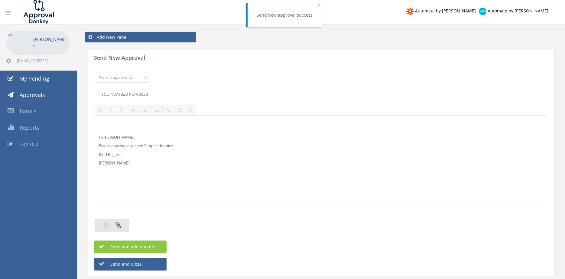
click at [125, 223] on button "button" at bounding box center [112, 225] width 34 height 13
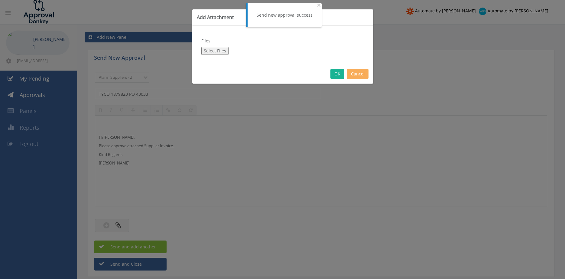
click at [219, 53] on button "Select Files" at bounding box center [214, 51] width 27 height 8
type input "C:\fakepath\TYCO 1879823 12.08.25 PO 43033.pdf"
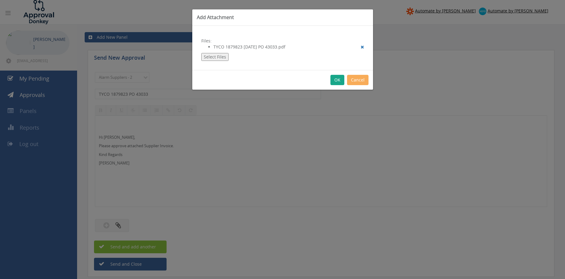
click at [339, 79] on button "OK" at bounding box center [338, 80] width 14 height 10
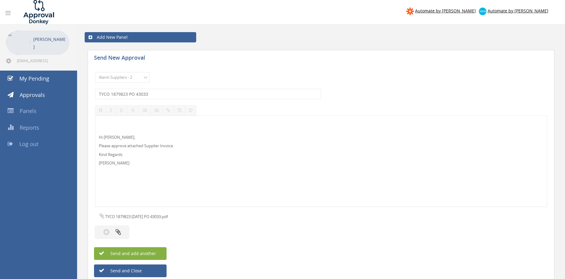
click at [159, 251] on button "Send and add another" at bounding box center [130, 253] width 73 height 13
select select
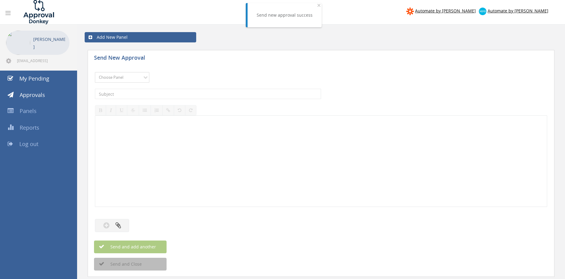
click at [95, 72] on select "Choose Panel Alarm Credits RG - 3 NZ Utilities Cable and SAI Global NZ Alarms-1…" at bounding box center [122, 77] width 54 height 11
select select "9680"
click option "Alarm Suppliers - 2" at bounding box center [0, 0] width 0 height 0
click at [157, 94] on input "text" at bounding box center [208, 94] width 226 height 10
type input "TYCO 1879805 PO 43025"
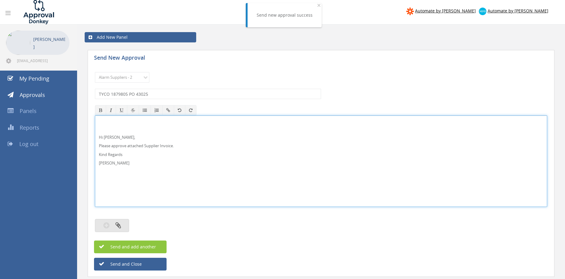
click at [125, 225] on button "button" at bounding box center [112, 225] width 34 height 13
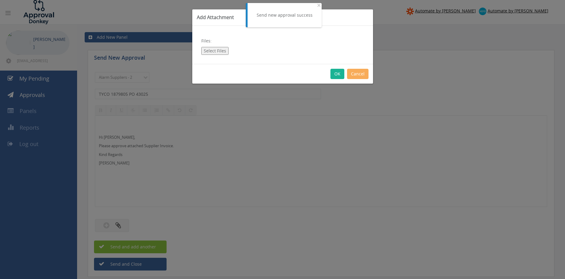
click at [212, 51] on button "Select Files" at bounding box center [214, 51] width 27 height 8
type input "C:\fakepath\TYCO 1879805 12.08.25 PO 43025.pdf"
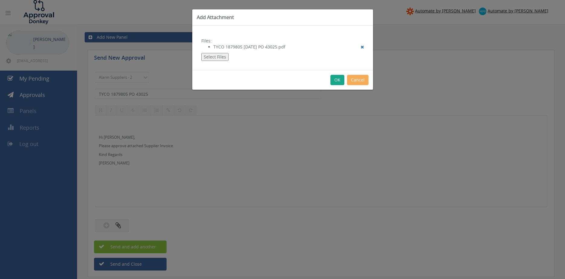
click at [334, 80] on button "OK" at bounding box center [338, 80] width 14 height 10
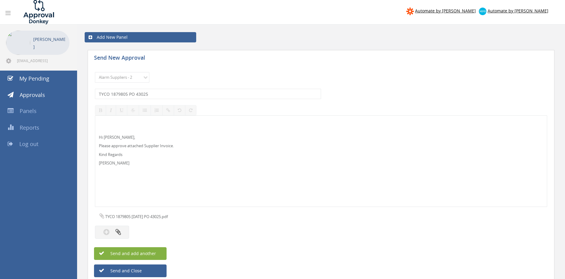
click at [151, 252] on span "Send and add another" at bounding box center [126, 253] width 59 height 6
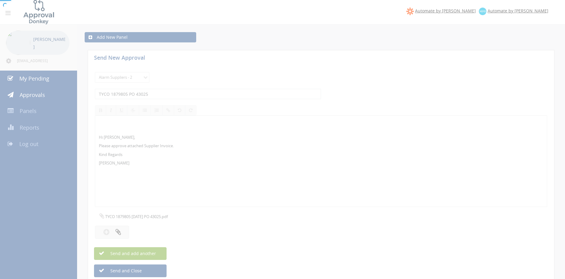
select select
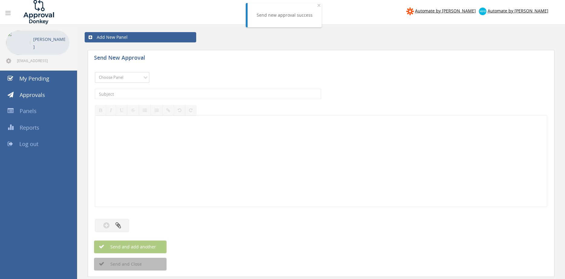
click at [95, 72] on select "Choose Panel Alarm Credits RG - 3 NZ Utilities Cable and SAI Global NZ Alarms-1…" at bounding box center [122, 77] width 54 height 11
select select "9680"
click option "Alarm Suppliers - 2" at bounding box center [0, 0] width 0 height 0
click at [162, 90] on input "text" at bounding box center [208, 94] width 226 height 10
type input "TYCO 1879802 PO 43026"
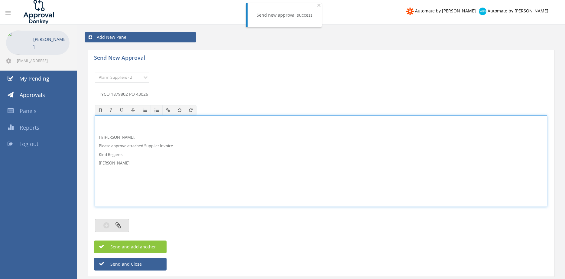
click at [122, 222] on button "button" at bounding box center [112, 225] width 34 height 13
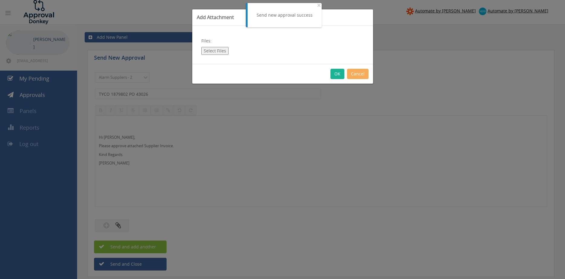
click at [216, 50] on button "Select Files" at bounding box center [214, 51] width 27 height 8
type input "C:\fakepath\TYCO 1879802 12.08.25 PO 43026.pdf"
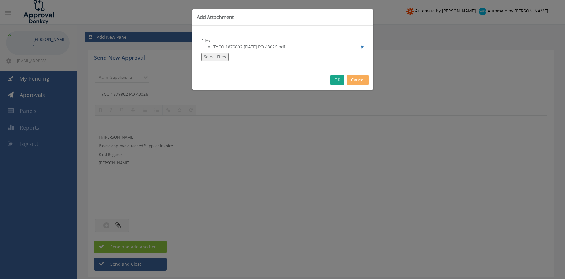
click at [337, 82] on button "OK" at bounding box center [338, 80] width 14 height 10
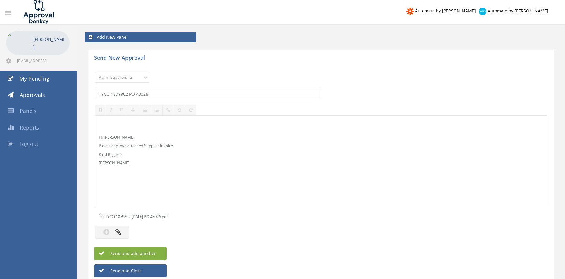
click at [150, 253] on span "Send and add another" at bounding box center [126, 253] width 59 height 6
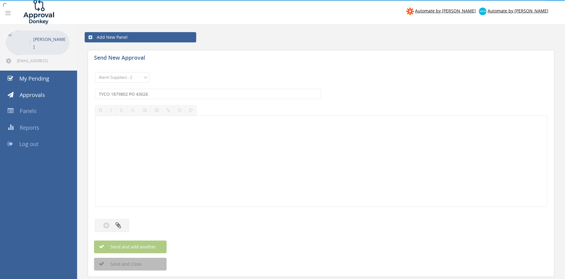
select select
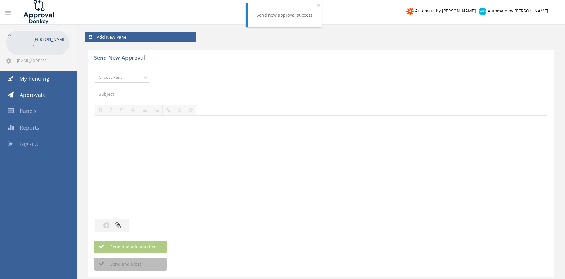
select select "9680"
click option "Alarm Suppliers - 2" at bounding box center [0, 0] width 0 height 0
click at [159, 92] on input "text" at bounding box center [208, 94] width 226 height 10
type input "TYCO 1879799 PO 43024"
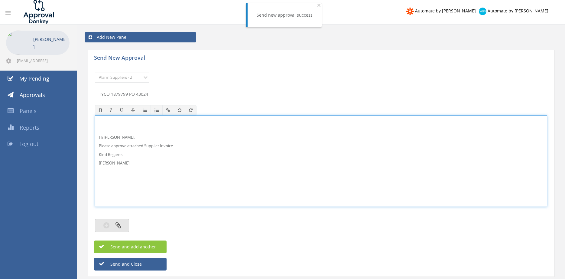
click at [123, 228] on button "button" at bounding box center [112, 225] width 34 height 13
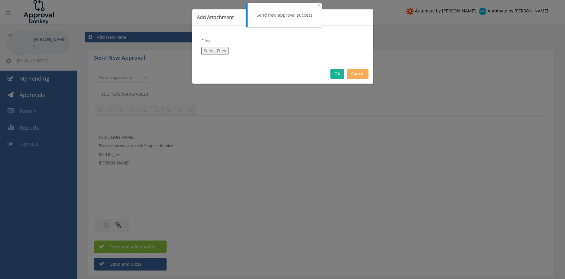
click at [206, 52] on button "Select Files" at bounding box center [214, 51] width 27 height 8
type input "C:\fakepath\TYCO 1879799 12.08.25 PO 43024.pdf"
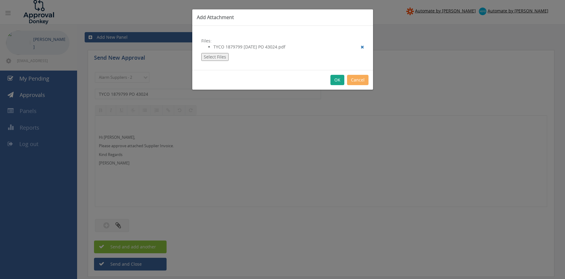
click at [336, 80] on button "OK" at bounding box center [338, 80] width 14 height 10
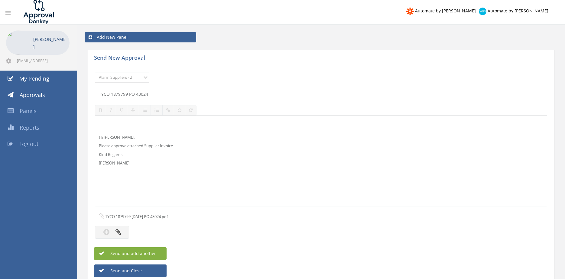
click at [153, 251] on span "Send and add another" at bounding box center [126, 253] width 59 height 6
select select
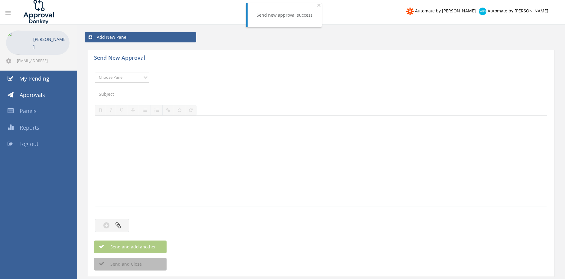
click at [95, 72] on select "Choose Panel Alarm Credits RG - 3 NZ Utilities Cable and SAI Global NZ Alarms-1…" at bounding box center [122, 77] width 54 height 11
select select "9680"
click option "Alarm Suppliers - 2" at bounding box center [0, 0] width 0 height 0
click at [162, 92] on input "text" at bounding box center [208, 94] width 226 height 10
type input "TYCO 1879796 PO 43023"
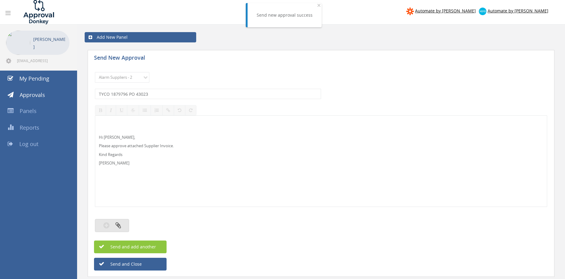
click at [125, 224] on button "button" at bounding box center [112, 225] width 34 height 13
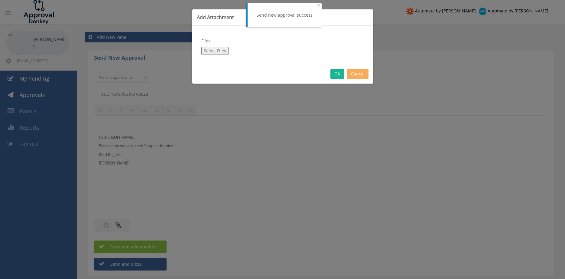
click at [217, 49] on button "Select Files" at bounding box center [214, 51] width 27 height 8
type input "C:\fakepath\TYCO 1879796 12.08.25 PO 43023.pdf"
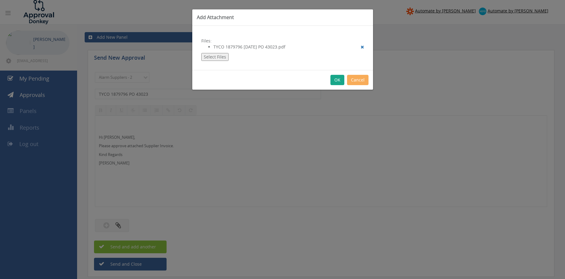
click at [339, 80] on button "OK" at bounding box center [338, 80] width 14 height 10
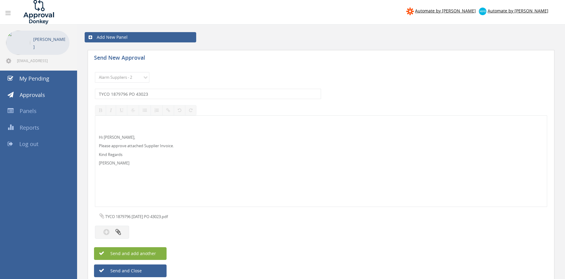
click at [160, 251] on button "Send and add another" at bounding box center [130, 253] width 73 height 13
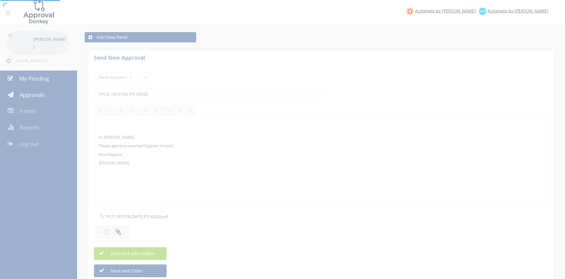
select select
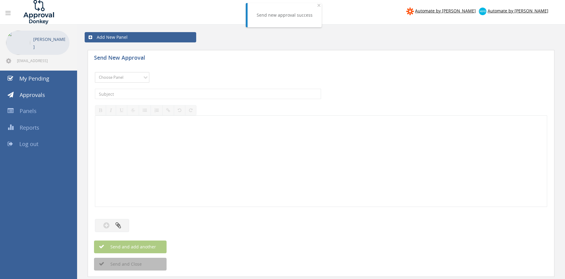
click at [95, 72] on select "Choose Panel Alarm Credits RG - 3 NZ Utilities Cable and SAI Global NZ Alarms-1…" at bounding box center [122, 77] width 54 height 11
select select "9680"
click option "Alarm Suppliers - 2" at bounding box center [0, 0] width 0 height 0
click at [157, 95] on input "text" at bounding box center [208, 94] width 226 height 10
type input "TYCO 1879733 PO 43016"
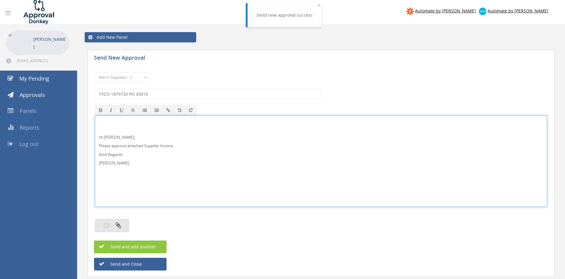
click at [120, 226] on icon "button" at bounding box center [118, 224] width 5 height 7
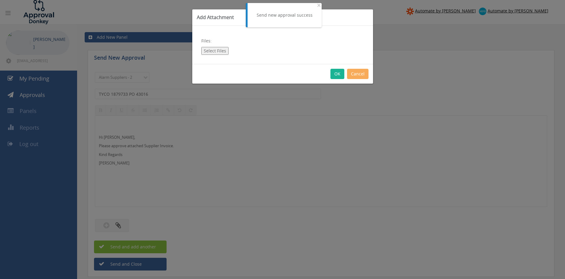
click at [217, 51] on button "Select Files" at bounding box center [214, 51] width 27 height 8
type input "C:\fakepath\TYCO 1879733 11.08.25 PO 43016.pdf"
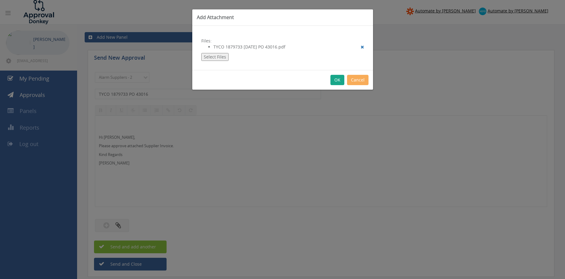
click at [335, 80] on button "OK" at bounding box center [338, 80] width 14 height 10
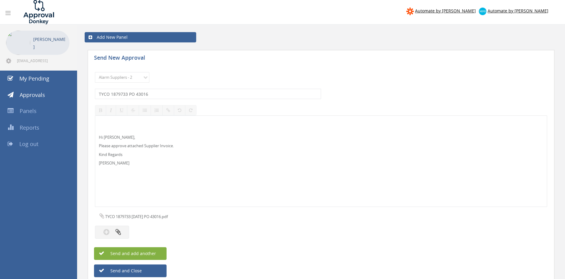
click at [153, 251] on span "Send and add another" at bounding box center [126, 253] width 59 height 6
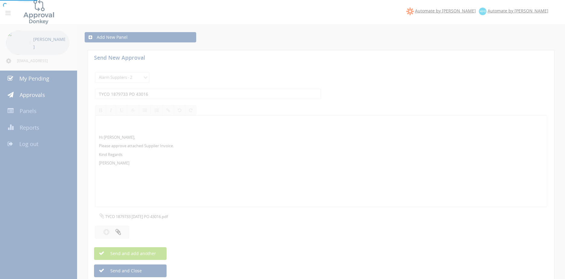
select select
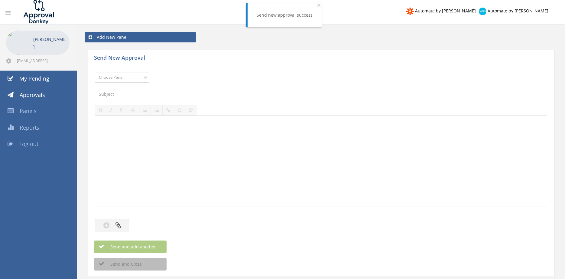
select select "9680"
click option "Alarm Suppliers - 2" at bounding box center [0, 0] width 0 height 0
click at [170, 92] on input "text" at bounding box center [208, 94] width 226 height 10
type input "TYCO 1879677 PO 43011"
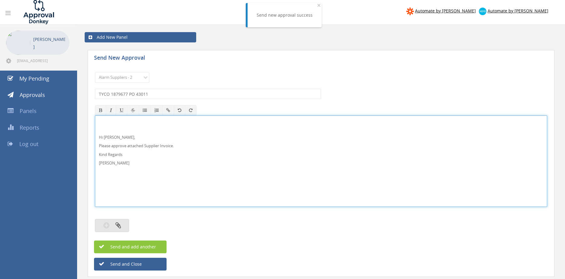
click at [111, 231] on button "button" at bounding box center [112, 225] width 34 height 13
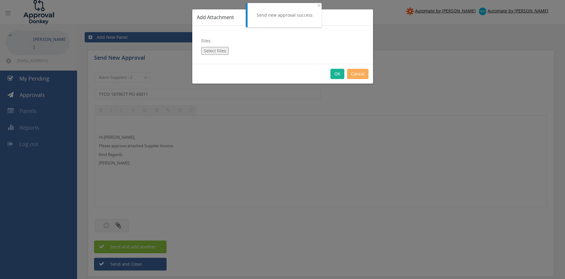
click at [222, 49] on button "Select Files" at bounding box center [214, 51] width 27 height 8
type input "C:\fakepath\TYCO 1879677 11.08.25 PO 43011.pdf"
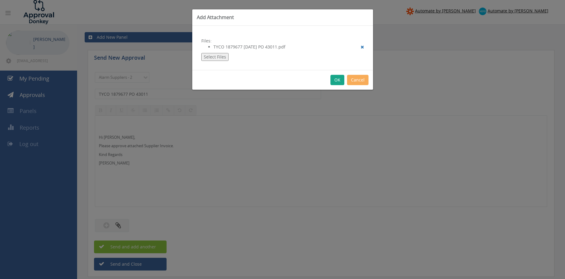
click at [338, 80] on button "OK" at bounding box center [338, 80] width 14 height 10
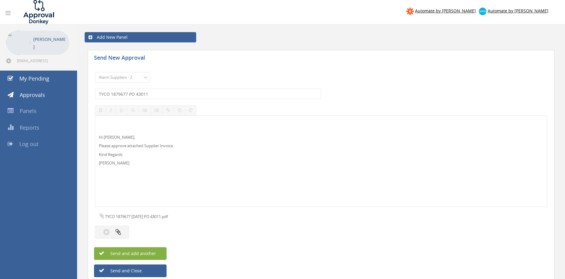
click at [160, 253] on button "Send and add another" at bounding box center [130, 253] width 73 height 13
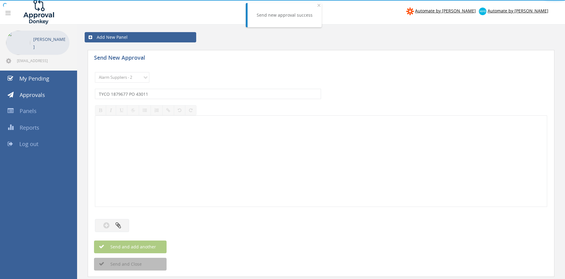
select select
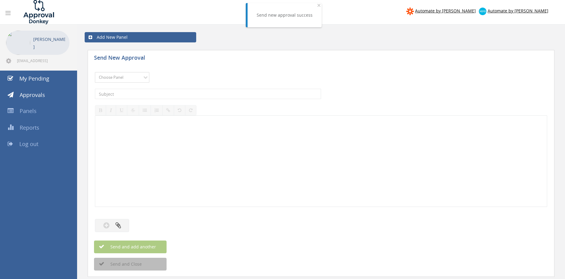
click at [95, 72] on select "Choose Panel Alarm Credits RG - 3 NZ Utilities Cable and SAI Global NZ Alarms-1…" at bounding box center [122, 77] width 54 height 11
select select "9680"
click option "Alarm Suppliers - 2" at bounding box center [0, 0] width 0 height 0
click at [177, 97] on input "text" at bounding box center [208, 94] width 226 height 10
type input "TYCO 1879640 PO 42988"
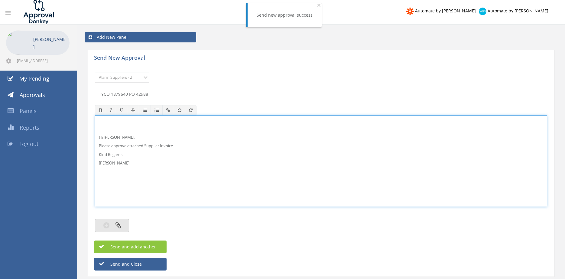
click at [120, 223] on icon "button" at bounding box center [118, 224] width 5 height 7
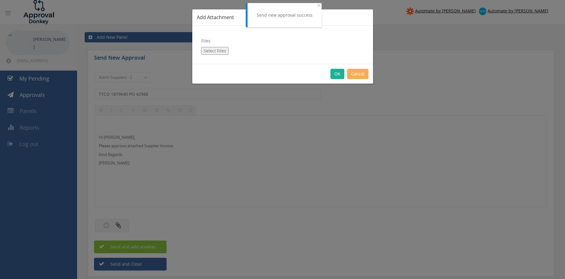
click at [217, 52] on button "Select Files" at bounding box center [214, 51] width 27 height 8
type input "C:\fakepath\TYCO 1879640 08.08.25 PO 42988.pdf"
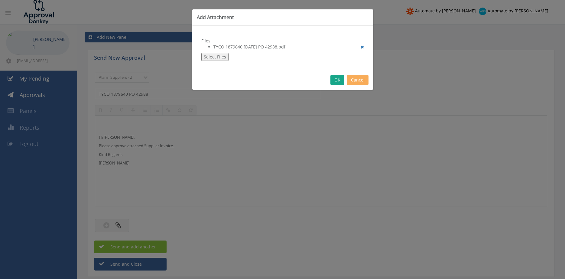
click at [338, 80] on button "OK" at bounding box center [338, 80] width 14 height 10
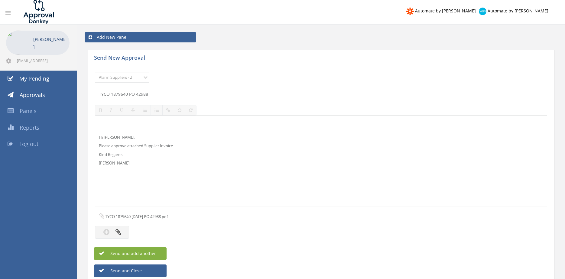
click at [148, 251] on span "Send and add another" at bounding box center [126, 253] width 59 height 6
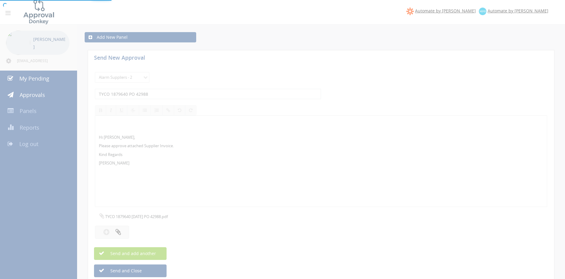
select select
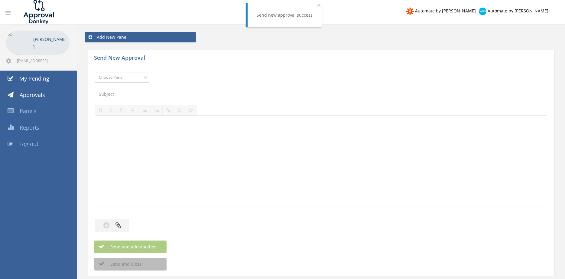
select select "9680"
click option "Alarm Suppliers - 2" at bounding box center [0, 0] width 0 height 0
click at [158, 94] on input "text" at bounding box center [208, 94] width 226 height 10
type input "TYCO 1879636 PO 42996"
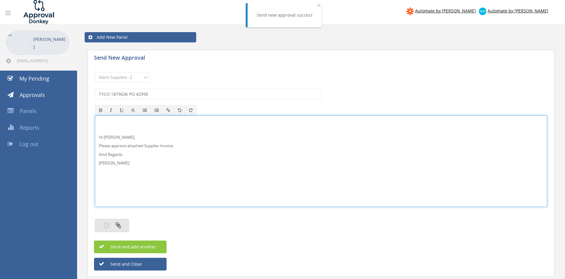
click at [119, 224] on icon "button" at bounding box center [118, 224] width 5 height 7
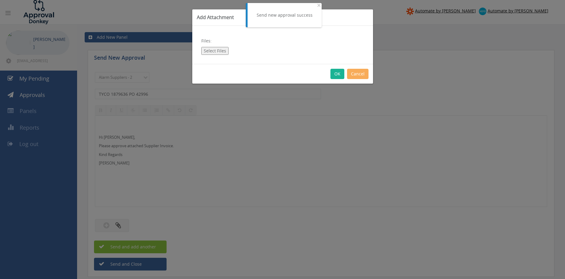
click at [213, 52] on button "Select Files" at bounding box center [214, 51] width 27 height 8
type input "C:\fakepath\TYCO 1879636 08.08.25 PO 42996.pdf"
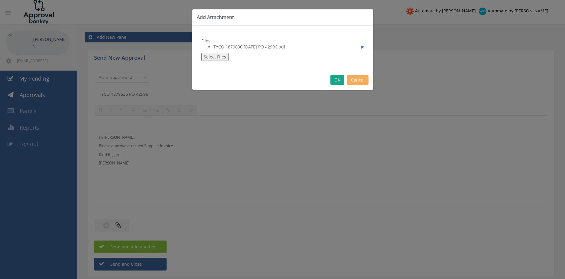
click at [338, 79] on button "OK" at bounding box center [338, 80] width 14 height 10
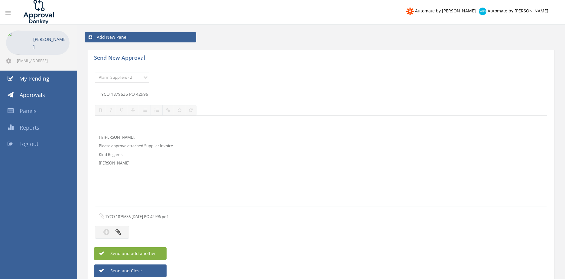
click at [146, 251] on span "Send and add another" at bounding box center [126, 253] width 59 height 6
select select
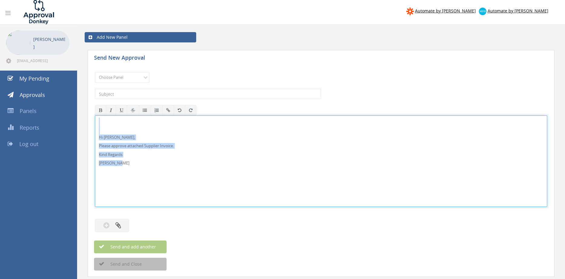
drag, startPoint x: 130, startPoint y: 165, endPoint x: 98, endPoint y: 126, distance: 50.7
click at [95, 115] on div "Hi [PERSON_NAME], Please approve attached Supplier Invoice. Kind Regards [PERSO…" at bounding box center [321, 160] width 453 height 91
copy div "Hi [PERSON_NAME], Please approve attached Supplier Invoice. Kind Regards [PERSO…"
click at [95, 72] on select "Choose Panel Alarm Credits RG - 3 NZ Utilities Cable and SAI Global NZ Alarms-1…" at bounding box center [122, 77] width 54 height 11
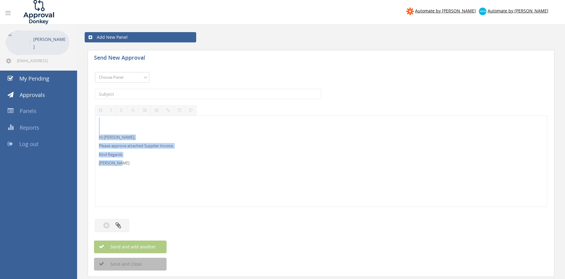
select select "9680"
click option "Alarm Suppliers - 2" at bounding box center [0, 0] width 0 height 0
click at [150, 91] on input "text" at bounding box center [208, 94] width 226 height 10
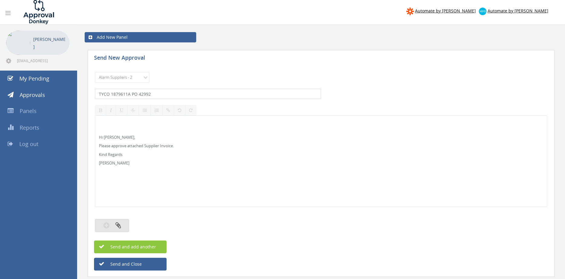
type input "TYCO 1879611A PO 42992"
click at [121, 223] on button "button" at bounding box center [112, 225] width 34 height 13
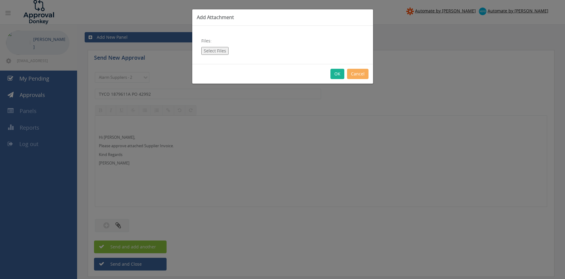
click at [216, 51] on button "Select Files" at bounding box center [214, 51] width 27 height 8
type input "C:\fakepath\TYCO 1879611A 08.08.25 PO 42992.pdf"
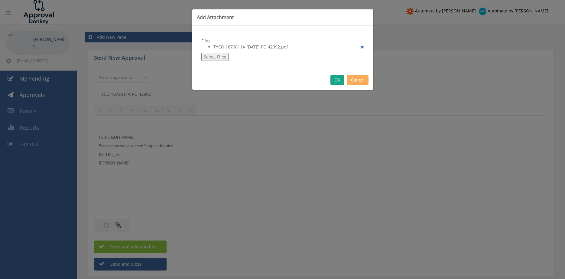
click at [337, 81] on button "OK" at bounding box center [338, 80] width 14 height 10
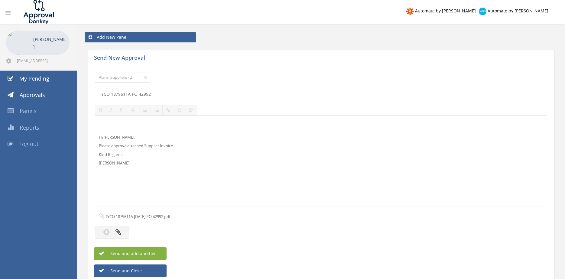
click at [148, 253] on span "Send and add another" at bounding box center [126, 253] width 59 height 6
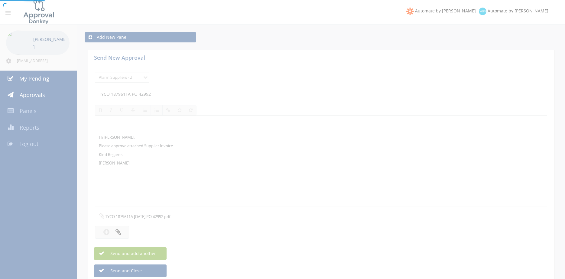
select select
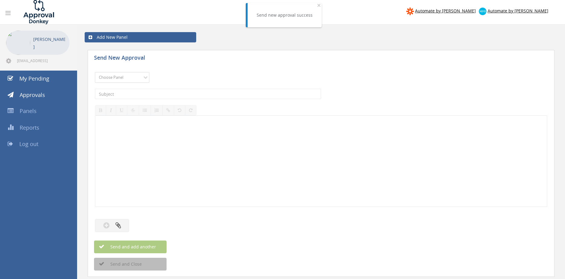
click at [142, 77] on select "Choose Panel Alarm Credits RG - 3 NZ Utilities Cable and SAI Global NZ Alarms-1…" at bounding box center [122, 77] width 54 height 11
select select "9680"
click option "Alarm Suppliers - 2" at bounding box center [0, 0] width 0 height 0
click at [148, 93] on input "text" at bounding box center [208, 94] width 226 height 10
type input "TYCO 1879611 PO 42992"
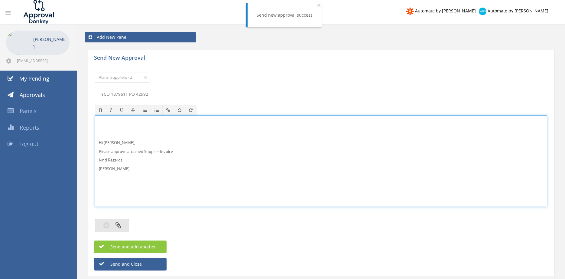
click at [124, 227] on button "button" at bounding box center [112, 225] width 34 height 13
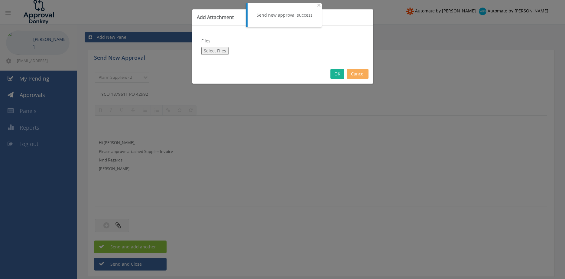
click at [215, 48] on button "Select Files" at bounding box center [214, 51] width 27 height 8
type input "C:\fakepath\TYCO 1879611 08.08.25 PO 42992.pdf"
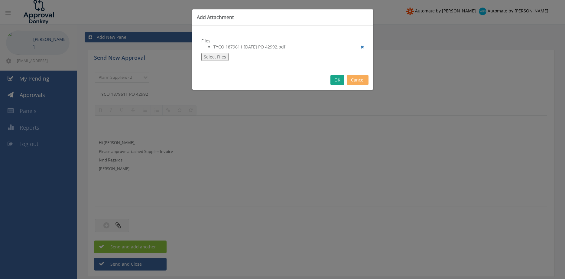
click at [340, 80] on button "OK" at bounding box center [338, 80] width 14 height 10
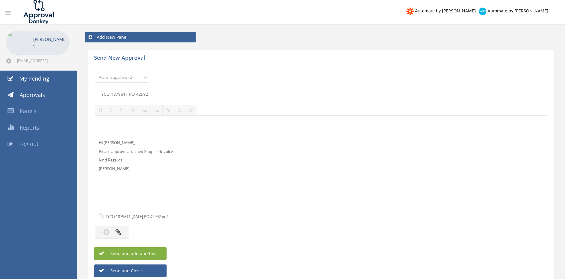
click at [155, 252] on span "Send and add another" at bounding box center [126, 253] width 59 height 6
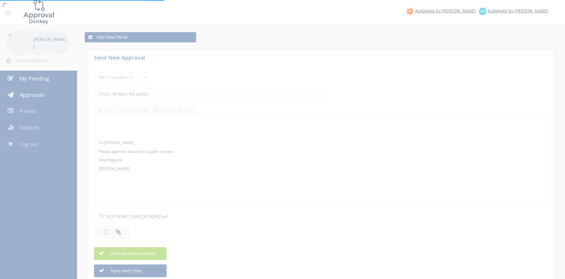
select select
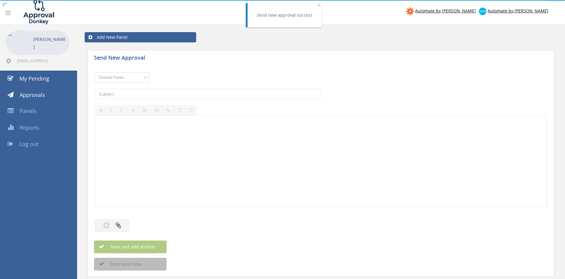
click at [95, 72] on select "Choose Panel Alarm Credits RG - 3 NZ Utilities Cable and SAI Global NZ Alarms-1…" at bounding box center [122, 77] width 54 height 11
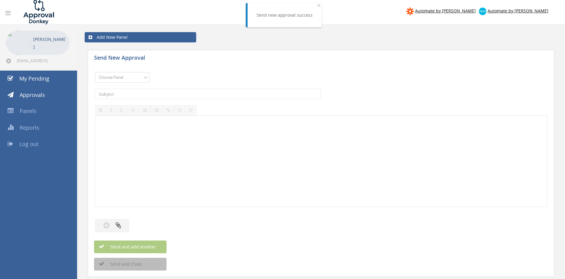
select select "9680"
click option "Alarm Suppliers - 2" at bounding box center [0, 0] width 0 height 0
click at [150, 91] on input "text" at bounding box center [208, 94] width 226 height 10
type input "TYCO 1879600 PO 42990"
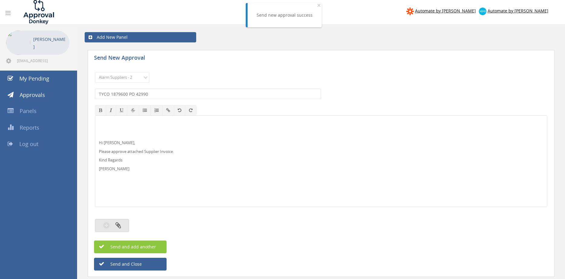
click at [119, 224] on icon "button" at bounding box center [118, 224] width 5 height 7
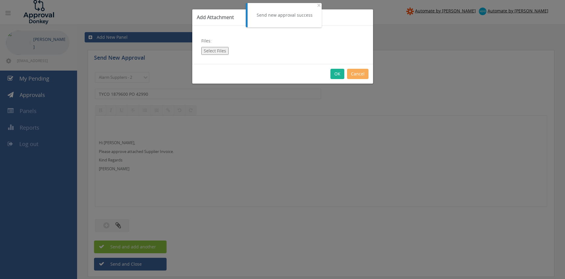
click at [212, 50] on button "Select Files" at bounding box center [214, 51] width 27 height 8
type input "C:\fakepath\TYCO 1879600 08.08.25 PO 42990.pdf"
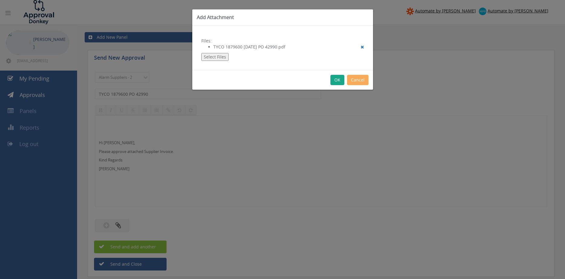
click at [334, 83] on button "OK" at bounding box center [338, 80] width 14 height 10
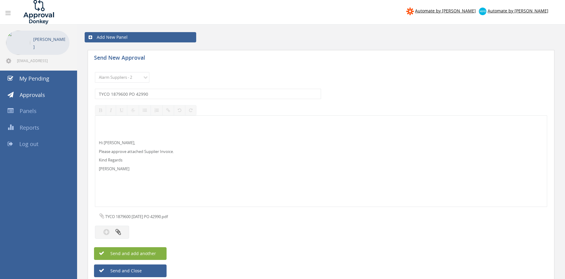
click at [157, 252] on button "Send and add another" at bounding box center [130, 253] width 73 height 13
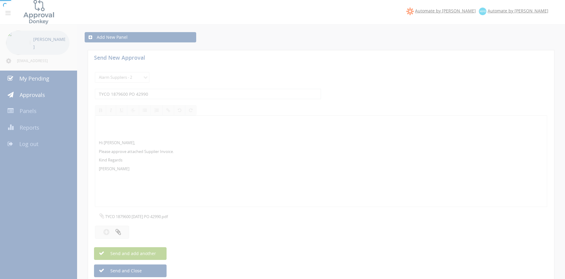
select select
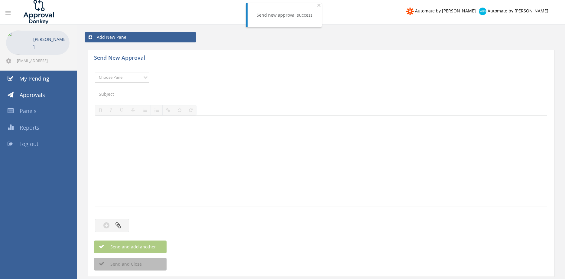
select select "9680"
click option "Alarm Suppliers - 2" at bounding box center [0, 0] width 0 height 0
click at [162, 96] on input "text" at bounding box center [208, 94] width 226 height 10
type input "TYCO 11879598 PO 42986"
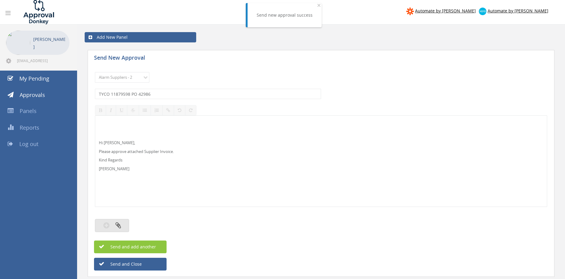
click at [121, 227] on button "button" at bounding box center [112, 225] width 34 height 13
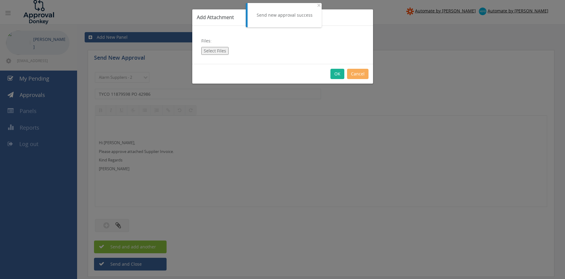
click at [214, 50] on button "Select Files" at bounding box center [214, 51] width 27 height 8
type input "C:\fakepath\TYCO 1879598 08.08.25 PO 42986.pdf"
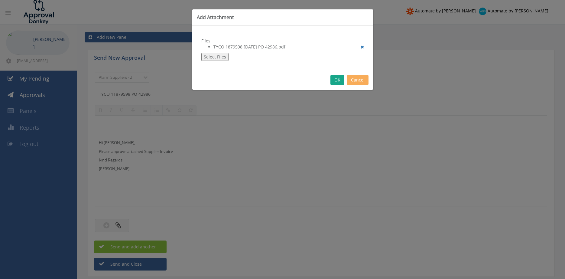
click at [336, 80] on button "OK" at bounding box center [338, 80] width 14 height 10
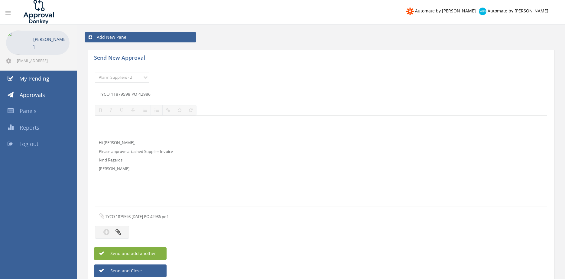
click at [161, 250] on button "Send and add another" at bounding box center [130, 253] width 73 height 13
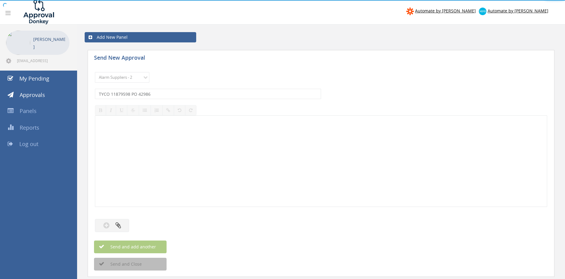
select select
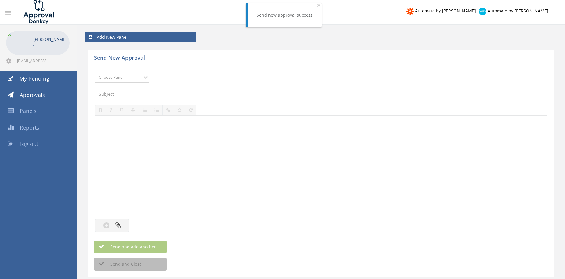
select select "9680"
click option "Alarm Suppliers - 2" at bounding box center [0, 0] width 0 height 0
click at [170, 94] on input "text" at bounding box center [208, 94] width 226 height 10
type input "TYCO 1879592 PO 42985"
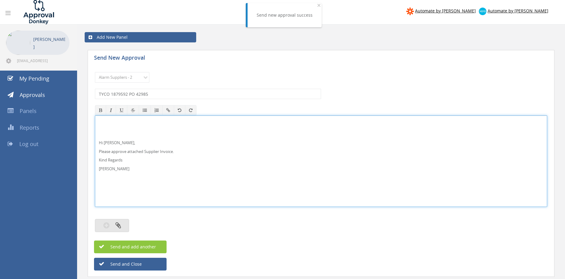
click at [118, 224] on icon "button" at bounding box center [118, 224] width 5 height 7
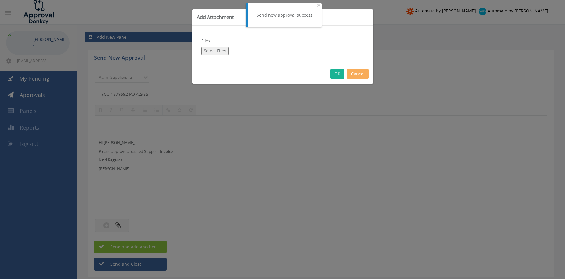
click at [215, 51] on button "Select Files" at bounding box center [214, 51] width 27 height 8
type input "C:\fakepath\TYCO 1879592 08.08.25 PO 42985.pdf"
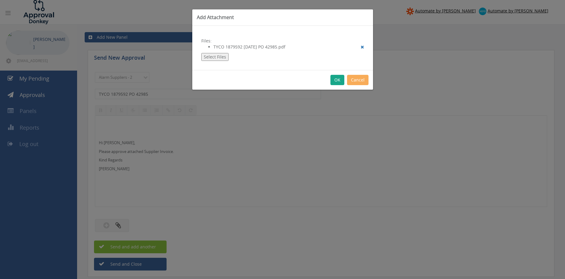
click at [335, 80] on button "OK" at bounding box center [338, 80] width 14 height 10
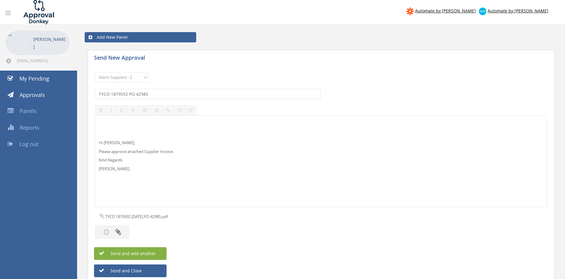
click at [158, 252] on button "Send and add another" at bounding box center [130, 253] width 73 height 13
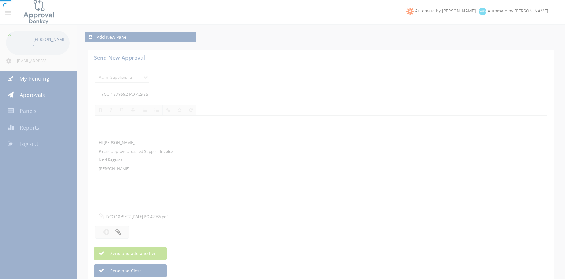
select select
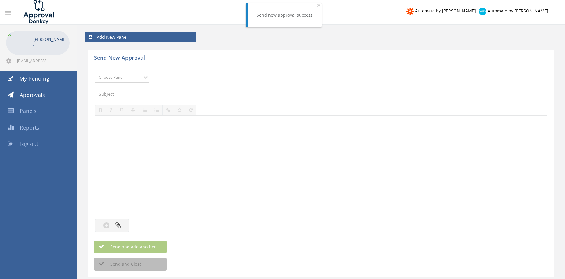
select select "9680"
click option "Alarm Suppliers - 2" at bounding box center [0, 0] width 0 height 0
click at [159, 90] on input "text" at bounding box center [208, 94] width 226 height 10
type input "TYCO 1879581 PO 42984"
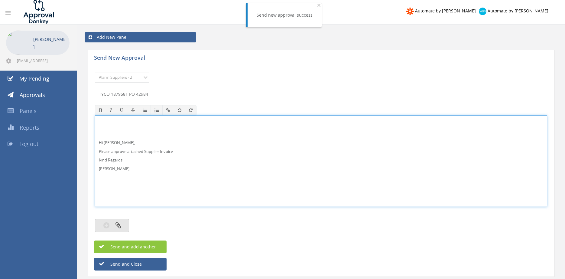
click at [118, 230] on button "button" at bounding box center [112, 225] width 34 height 13
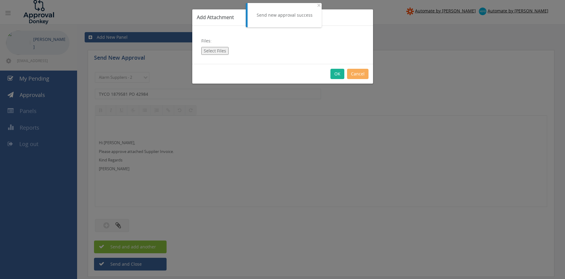
click at [216, 51] on button "Select Files" at bounding box center [214, 51] width 27 height 8
type input "C:\fakepath\TYCO 1879581 08.08.25 PO 42984.pdf"
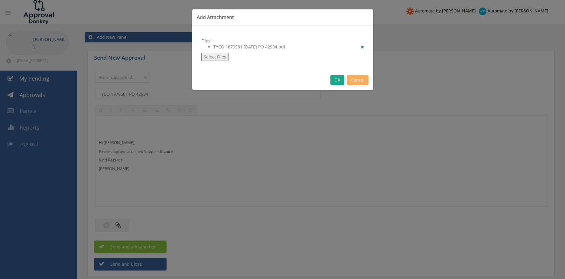
click at [337, 80] on button "OK" at bounding box center [338, 80] width 14 height 10
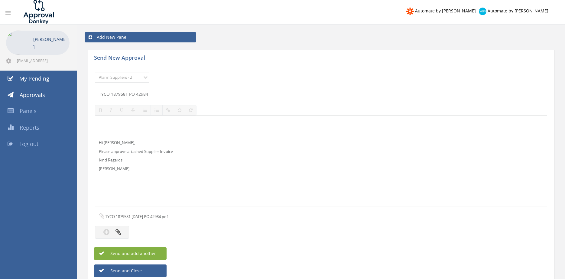
click at [154, 253] on span "Send and add another" at bounding box center [126, 253] width 59 height 6
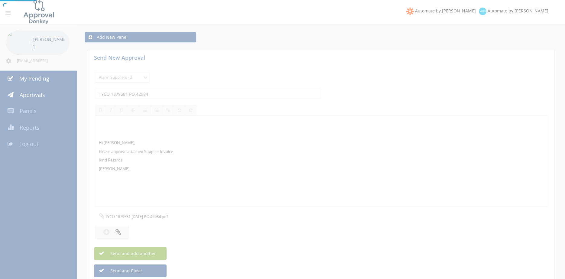
select select
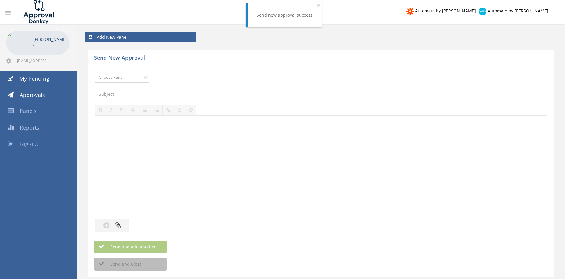
select select "9680"
click option "Alarm Suppliers - 2" at bounding box center [0, 0] width 0 height 0
click at [157, 96] on input "text" at bounding box center [208, 94] width 226 height 10
type input "TYCO 1879556 PO 42975"
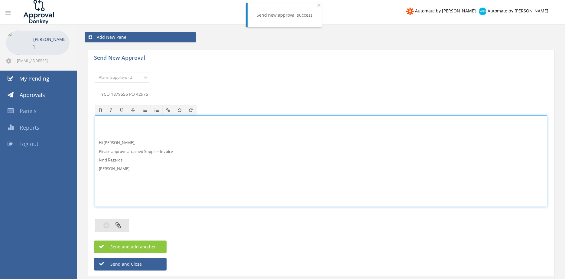
click at [123, 225] on button "button" at bounding box center [112, 225] width 34 height 13
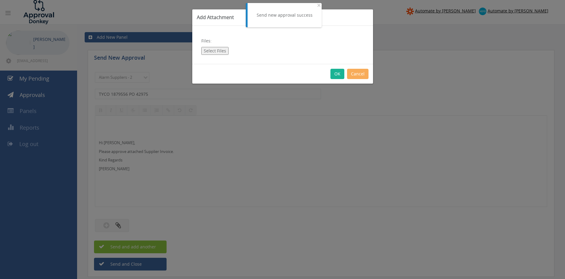
click at [216, 50] on button "Select Files" at bounding box center [214, 51] width 27 height 8
type input "C:\fakepath\TYCO 1879556 07.08.25 PO 42975.pdf"
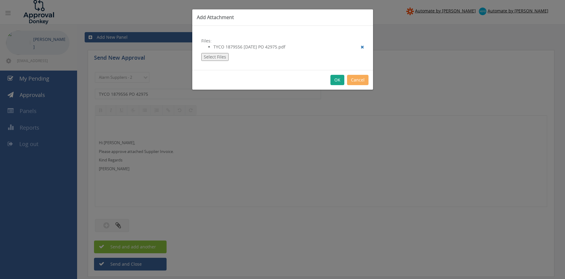
click at [336, 80] on button "OK" at bounding box center [338, 80] width 14 height 10
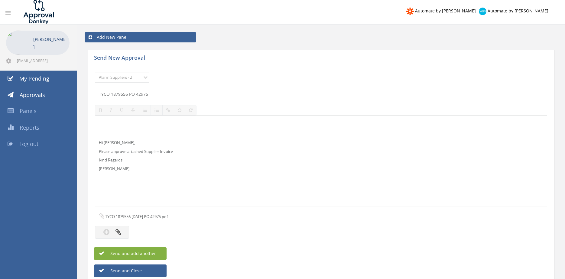
click at [161, 251] on button "Send and add another" at bounding box center [130, 253] width 73 height 13
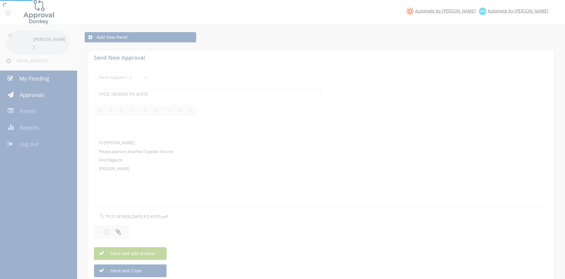
select select
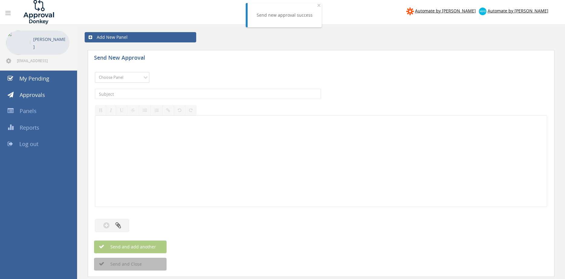
select select "9680"
click option "Alarm Suppliers - 2" at bounding box center [0, 0] width 0 height 0
click at [164, 93] on input "text" at bounding box center [208, 94] width 226 height 10
type input "TYCO 187951 PO 42967"
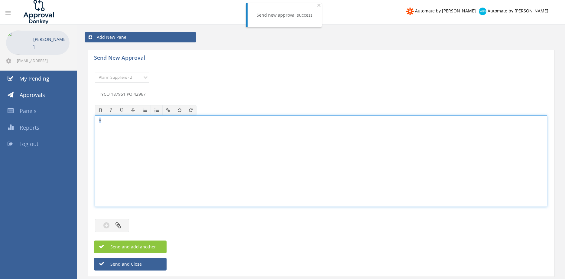
drag, startPoint x: 116, startPoint y: 119, endPoint x: 86, endPoint y: 121, distance: 29.7
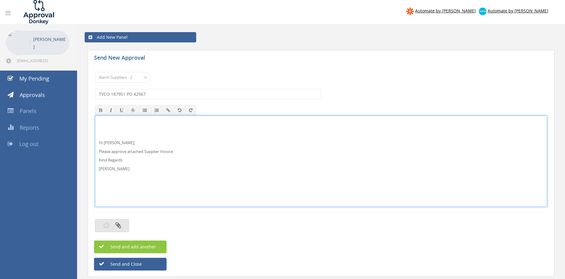
click at [120, 223] on icon "button" at bounding box center [118, 224] width 5 height 7
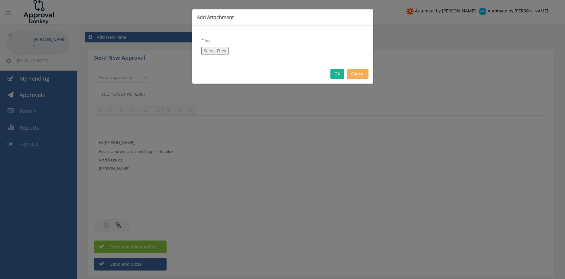
click at [213, 47] on button "Select Files" at bounding box center [214, 51] width 27 height 8
type input "C:\fakepath\TYCO 1879510 07.08.25 PO 42967.pdf"
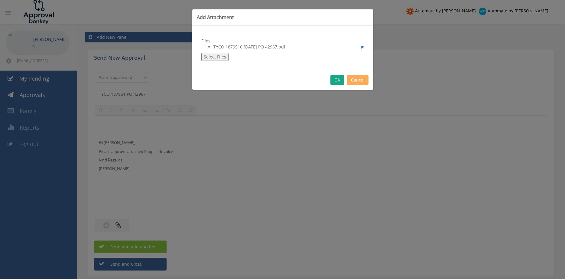
click at [339, 80] on button "OK" at bounding box center [338, 80] width 14 height 10
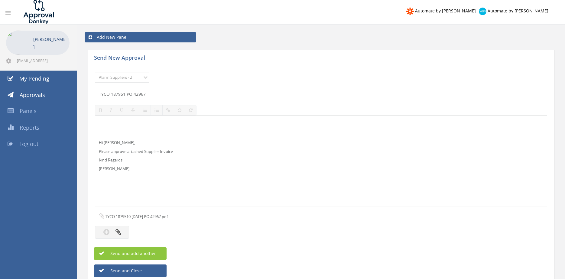
drag, startPoint x: 126, startPoint y: 95, endPoint x: 129, endPoint y: 90, distance: 5.6
click at [126, 95] on input "TYCO 187951 PO 42967" at bounding box center [208, 94] width 226 height 10
type input "TYCO 1879510 PO 42967"
click at [158, 253] on button "Send and add another" at bounding box center [130, 253] width 73 height 13
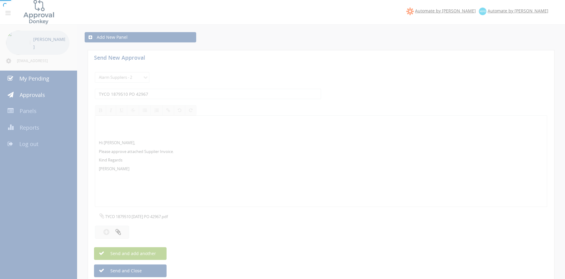
select select
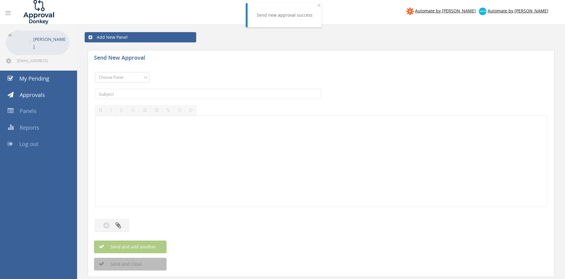
select select "9680"
click option "Alarm Suppliers - 2" at bounding box center [0, 0] width 0 height 0
click at [161, 96] on input "text" at bounding box center [208, 94] width 226 height 10
type input "TYCO 1879491 PO 42944"
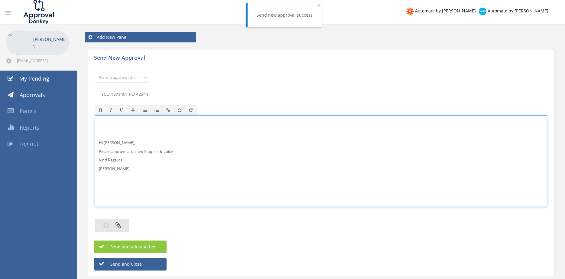
click at [122, 221] on button "button" at bounding box center [112, 225] width 34 height 13
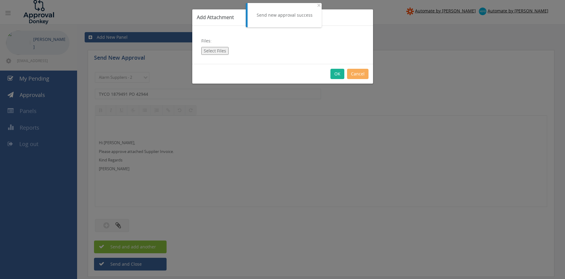
click at [223, 51] on button "Select Files" at bounding box center [214, 51] width 27 height 8
type input "C:\fakepath\TYCO 1879491 06.08.25 PO 42944.pdf"
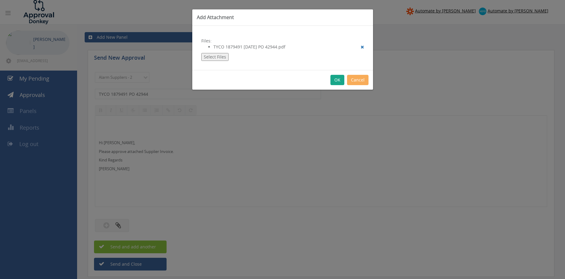
click at [336, 80] on button "OK" at bounding box center [338, 80] width 14 height 10
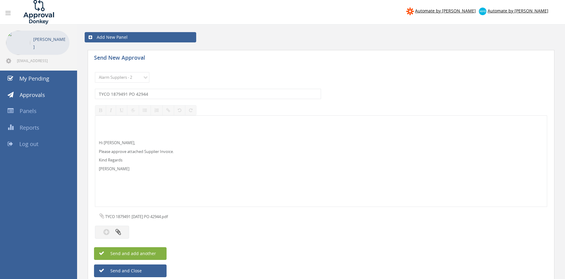
click at [155, 252] on span "Send and add another" at bounding box center [126, 253] width 59 height 6
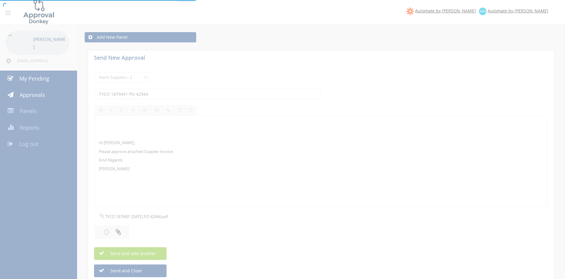
select select
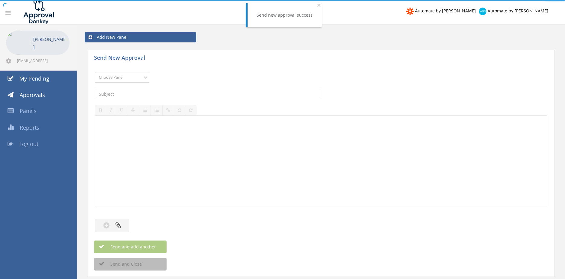
click at [134, 79] on select "Choose Panel Alarm Credits RG - 3 NZ Utilities Cable and SAI Global NZ Alarms-1…" at bounding box center [122, 77] width 54 height 11
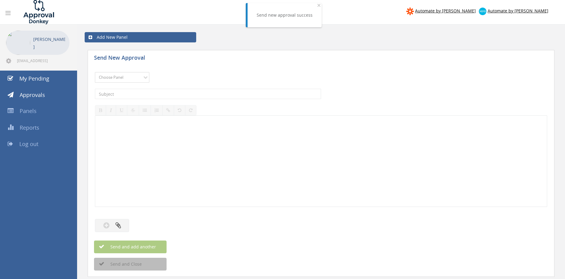
select select "9680"
click option "Alarm Suppliers - 2" at bounding box center [0, 0] width 0 height 0
click at [148, 94] on input "text" at bounding box center [208, 94] width 226 height 10
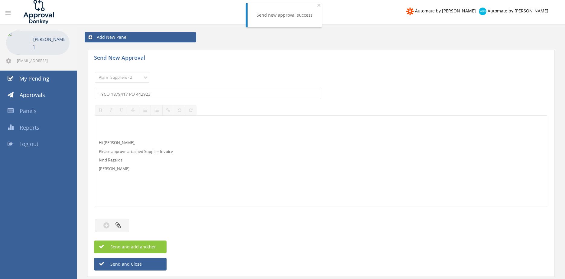
click at [140, 93] on input "TYCO 1879417 PO 442923" at bounding box center [208, 94] width 226 height 10
type input "TYCO 1879417 PO 42923"
click at [120, 225] on icon "button" at bounding box center [118, 224] width 5 height 7
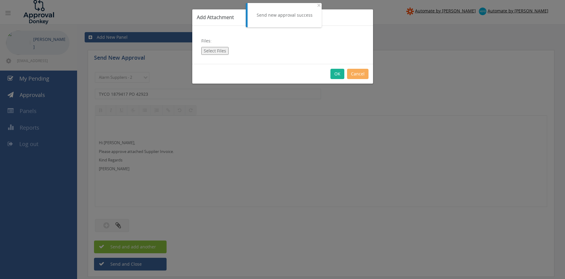
click at [217, 48] on button "Select Files" at bounding box center [214, 51] width 27 height 8
type input "C:\fakepath\TYCO 1879417 06.08.25 PO 42923.pdf"
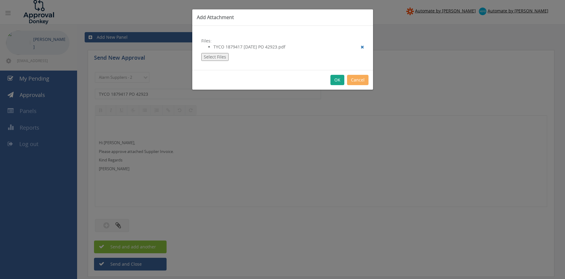
drag, startPoint x: 337, startPoint y: 79, endPoint x: 342, endPoint y: 93, distance: 14.8
click at [337, 80] on button "OK" at bounding box center [338, 80] width 14 height 10
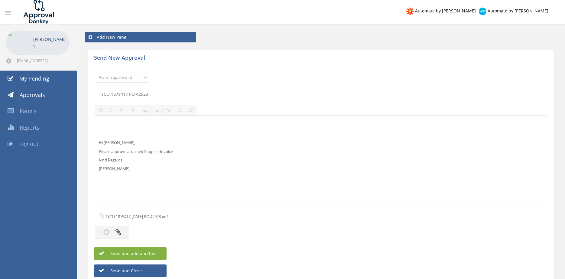
click at [160, 252] on button "Send and add another" at bounding box center [130, 253] width 73 height 13
select select
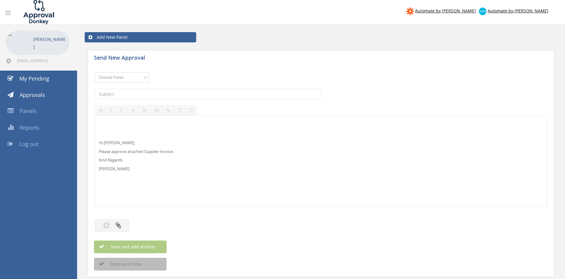
select select "9680"
click option "Alarm Suppliers - 2" at bounding box center [0, 0] width 0 height 0
click at [175, 92] on input "text" at bounding box center [208, 94] width 226 height 10
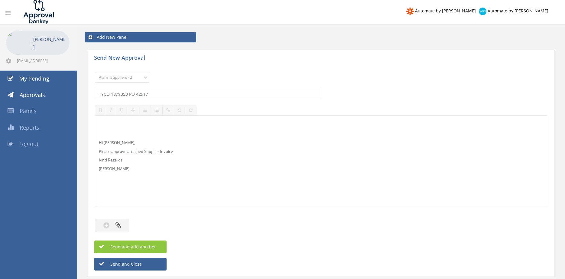
type input "TYCO 1879353 PO 42917"
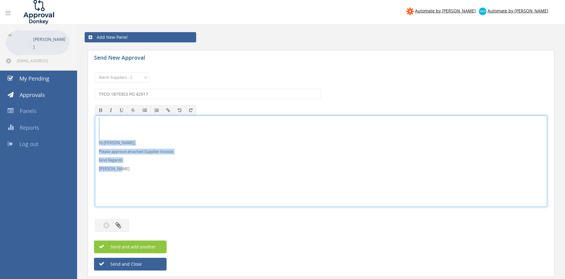
drag, startPoint x: 127, startPoint y: 173, endPoint x: 84, endPoint y: 123, distance: 65.2
click at [95, 122] on div "Hi Rob, Please approve attached Supplier Invoice. Kind Regards Pam Walker" at bounding box center [321, 160] width 453 height 91
copy div "Hi Rob, Please approve attached Supplier Invoice. Kind Regards Pam Walker"
click at [119, 225] on icon "button" at bounding box center [118, 224] width 5 height 7
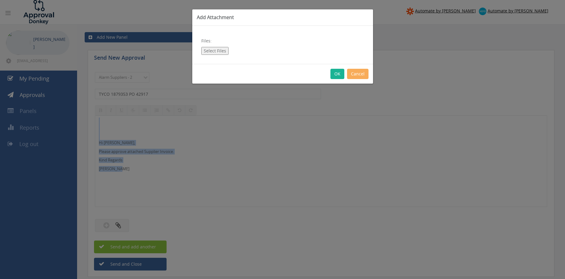
click at [216, 48] on button "Select Files" at bounding box center [214, 51] width 27 height 8
type input "C:\fakepath\TYCO 1879353 05.08.25 PO 42917.pdf"
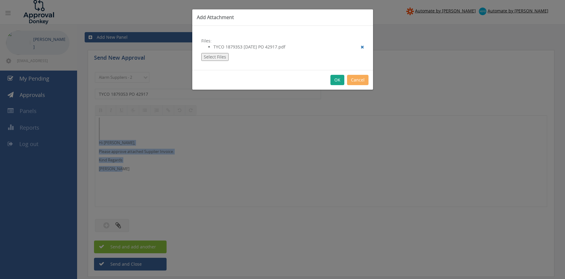
click at [339, 83] on button "OK" at bounding box center [338, 80] width 14 height 10
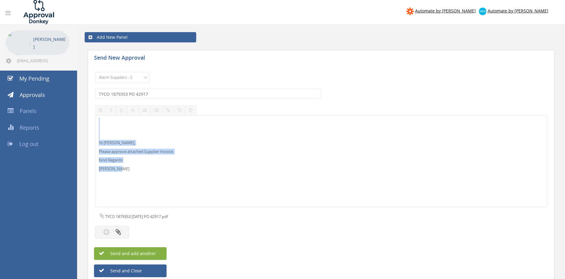
click at [150, 255] on span "Send and add another" at bounding box center [126, 253] width 59 height 6
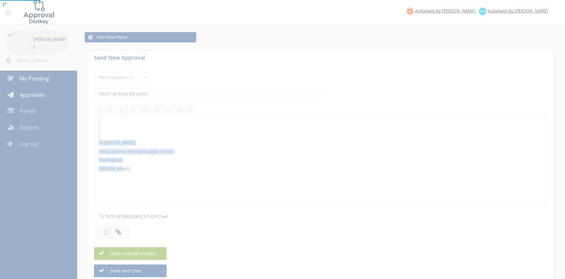
select select
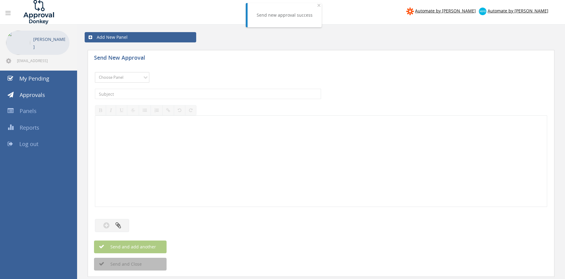
click at [123, 78] on select "Choose Panel Alarm Credits RG - 3 NZ Utilities Cable and SAI Global NZ Alarms-1…" at bounding box center [122, 77] width 54 height 11
select select "9680"
click option "Alarm Suppliers - 2" at bounding box center [0, 0] width 0 height 0
click at [156, 94] on input "text" at bounding box center [208, 94] width 226 height 10
type input "TYCO 1879340 PO 42911"
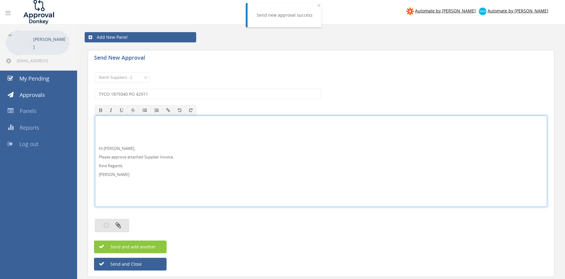
click at [124, 224] on button "button" at bounding box center [112, 225] width 34 height 13
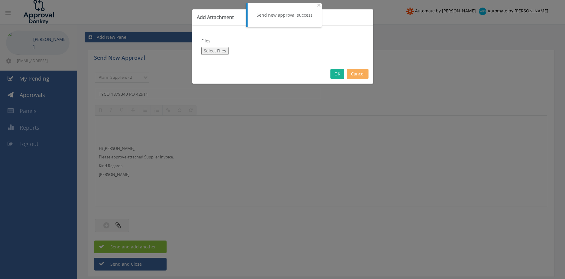
click at [209, 52] on button "Select Files" at bounding box center [214, 51] width 27 height 8
type input "C:\fakepath\TYCO 1879340 05.08.25 PO 42911.pdf"
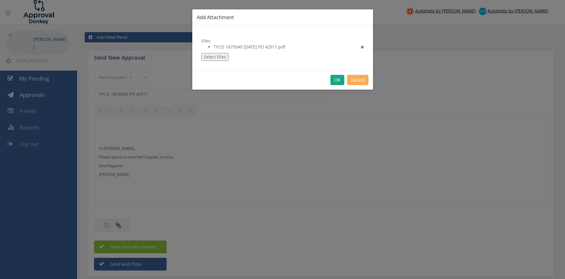
click at [340, 81] on button "OK" at bounding box center [338, 80] width 14 height 10
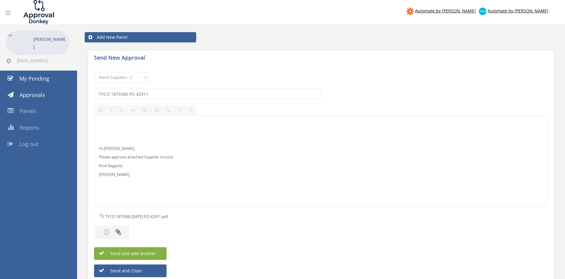
click at [159, 251] on button "Send and add another" at bounding box center [130, 253] width 73 height 13
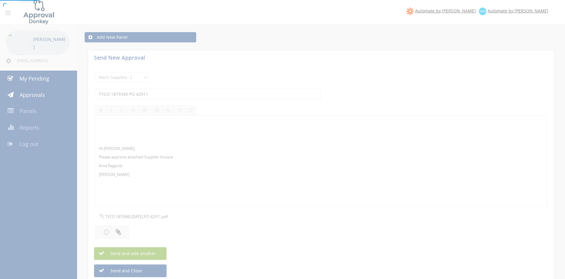
select select
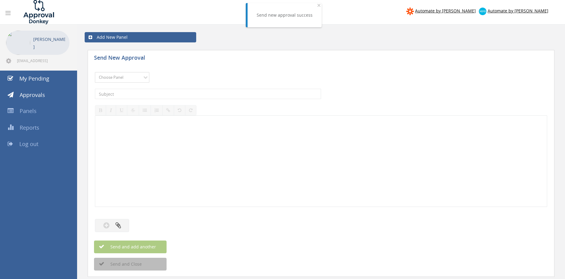
select select "9680"
click option "Alarm Suppliers - 2" at bounding box center [0, 0] width 0 height 0
click at [151, 93] on input "text" at bounding box center [208, 94] width 226 height 10
type input "TYCO 1879307 PO 42905"
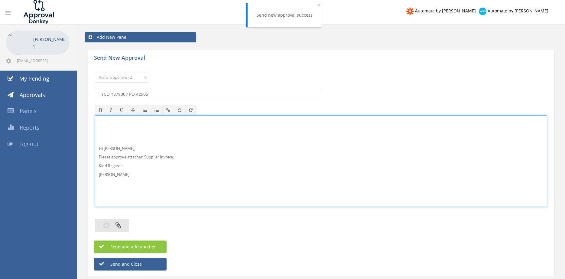
click at [120, 224] on icon "button" at bounding box center [118, 224] width 5 height 7
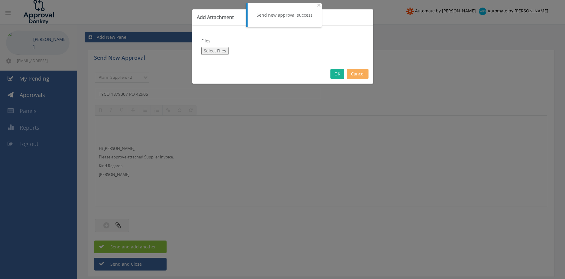
click at [215, 51] on button "Select Files" at bounding box center [214, 51] width 27 height 8
type input "C:\fakepath\TYCO 1879307 04.08.25 PO 42905.pdf"
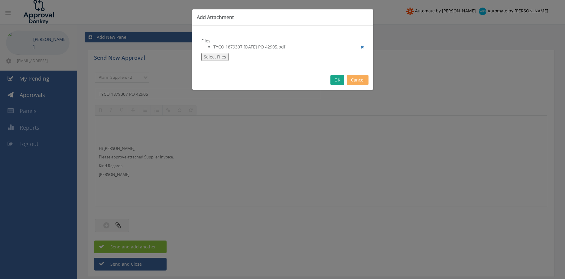
click at [337, 79] on button "OK" at bounding box center [338, 80] width 14 height 10
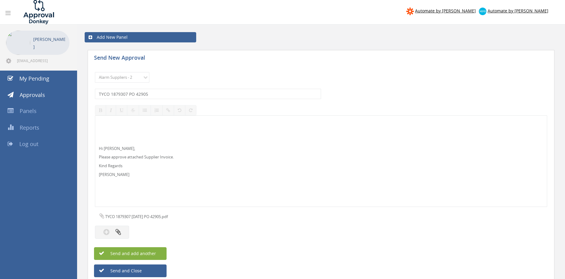
click at [156, 252] on button "Send and add another" at bounding box center [130, 253] width 73 height 13
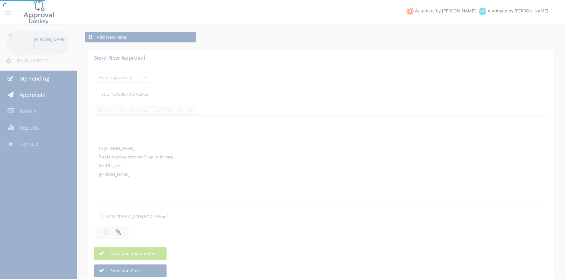
select select
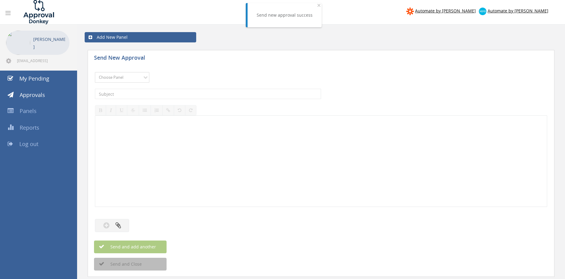
select select "9680"
click option "Alarm Suppliers - 2" at bounding box center [0, 0] width 0 height 0
click at [163, 95] on input "text" at bounding box center [208, 94] width 226 height 10
type input "TYCO 1879263 PO 42892"
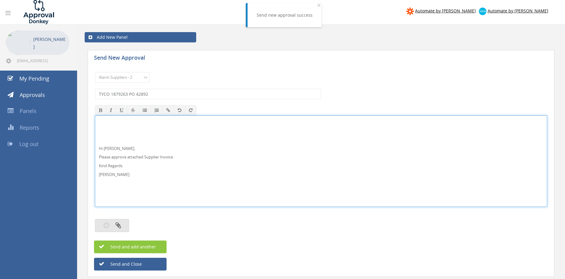
click at [123, 221] on button "button" at bounding box center [112, 225] width 34 height 13
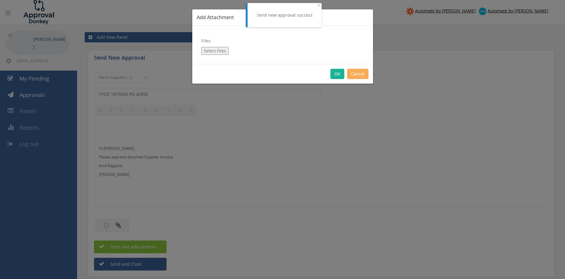
click at [215, 48] on button "Select Files" at bounding box center [214, 51] width 27 height 8
type input "C:\fakepath\TYCO 1879263 04.08.25 PO 42892.pdf"
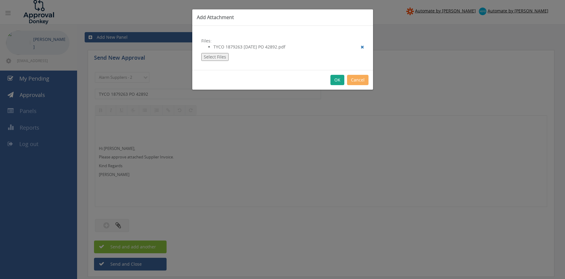
click at [337, 78] on button "OK" at bounding box center [338, 80] width 14 height 10
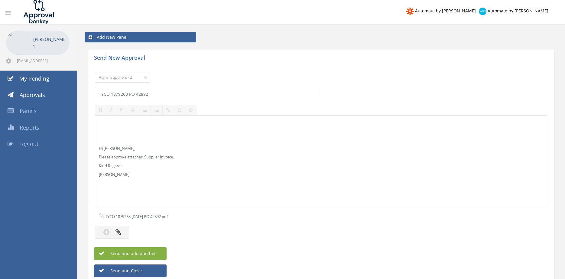
click at [145, 251] on span "Send and add another" at bounding box center [126, 253] width 59 height 6
select select
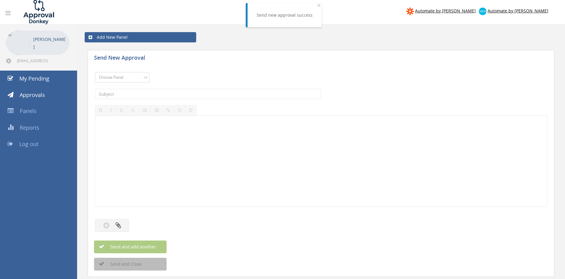
click at [95, 72] on select "Choose Panel Alarm Credits RG - 3 NZ Utilities Cable and SAI Global NZ Alarms-1…" at bounding box center [122, 77] width 54 height 11
select select "9680"
click option "Alarm Suppliers - 2" at bounding box center [0, 0] width 0 height 0
click at [158, 95] on input "text" at bounding box center [208, 94] width 226 height 10
type input "TYCO 1879247 PO 42890"
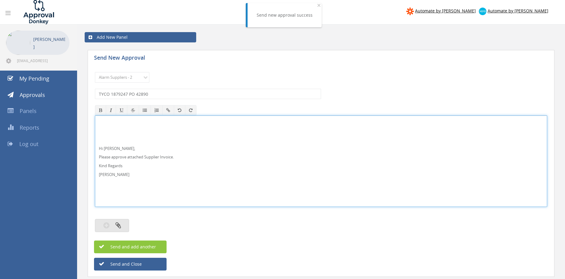
click at [120, 224] on icon "button" at bounding box center [118, 224] width 5 height 7
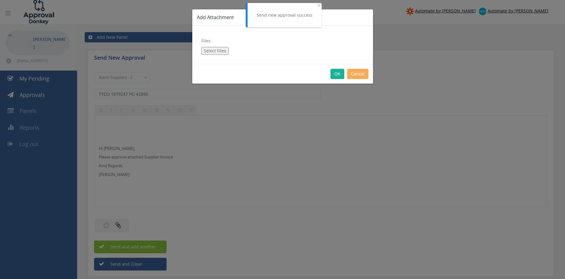
click at [217, 46] on div "Files: Select Files" at bounding box center [282, 45] width 181 height 38
click at [215, 51] on button "Select Files" at bounding box center [214, 51] width 27 height 8
type input "C:\fakepath\TYCO 1879247 04.08.25 PO 42890.pdf"
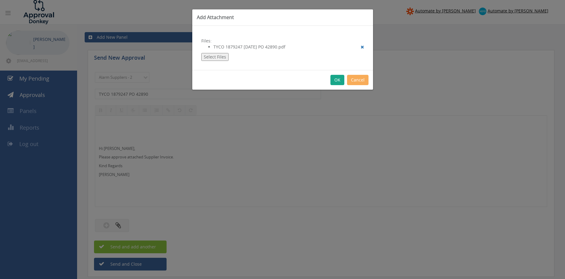
click at [334, 83] on button "OK" at bounding box center [338, 80] width 14 height 10
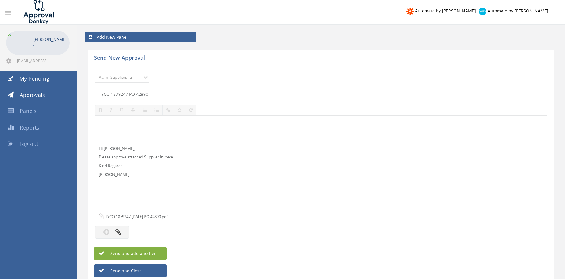
click at [154, 252] on span "Send and add another" at bounding box center [126, 253] width 59 height 6
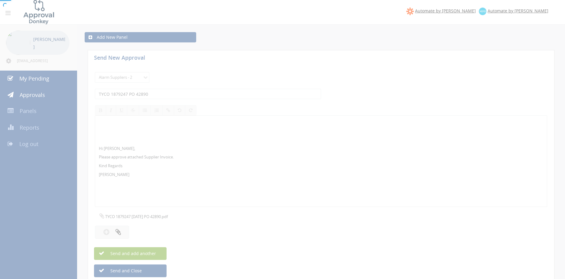
select select
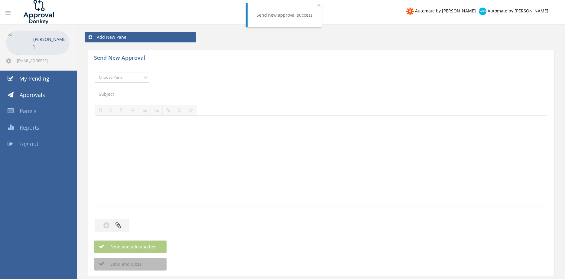
select select "9680"
click option "Alarm Suppliers - 2" at bounding box center [0, 0] width 0 height 0
click at [148, 93] on input "text" at bounding box center [208, 94] width 226 height 10
type input "TYCO 1879244 PO 42891"
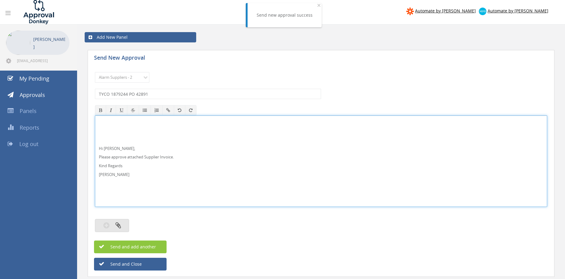
click at [121, 224] on icon "button" at bounding box center [118, 224] width 5 height 7
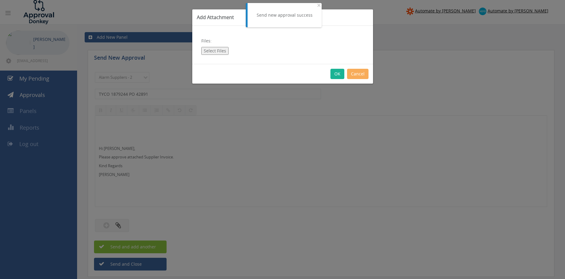
click at [219, 52] on button "Select Files" at bounding box center [214, 51] width 27 height 8
type input "C:\fakepath\TYCO 1879244 01.08.25 PO 42891.pdf"
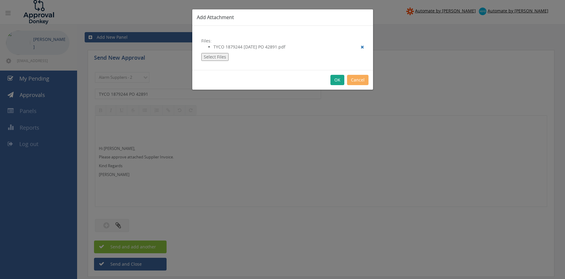
click at [337, 77] on button "OK" at bounding box center [338, 80] width 14 height 10
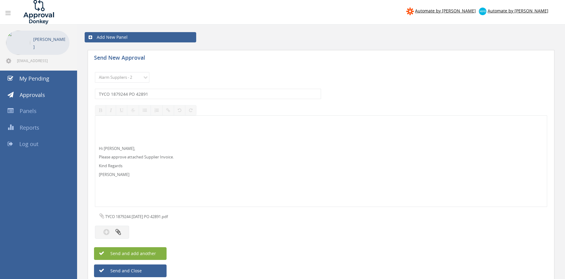
click at [159, 251] on button "Send and add another" at bounding box center [130, 253] width 73 height 13
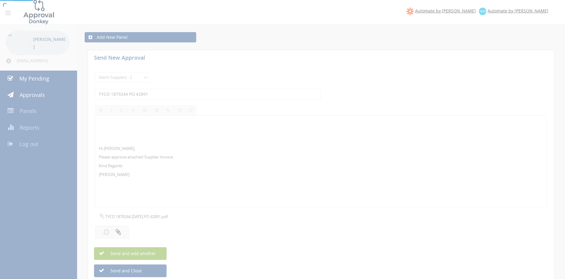
select select
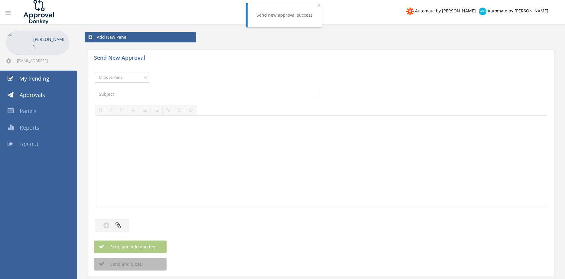
select select "9680"
click option "Alarm Suppliers - 2" at bounding box center [0, 0] width 0 height 0
click at [165, 93] on input "text" at bounding box center [208, 94] width 226 height 10
type input "TYCO 1879234 PO 42888"
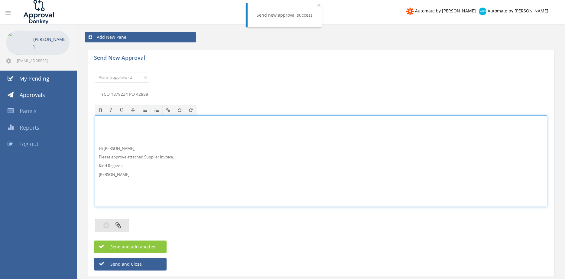
click at [121, 227] on button "button" at bounding box center [112, 225] width 34 height 13
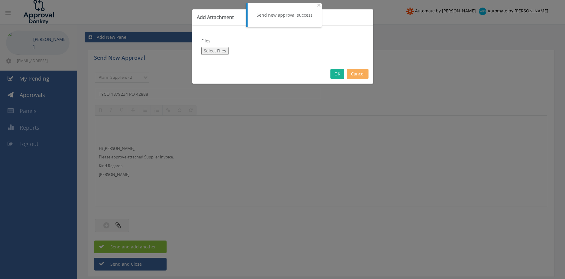
click at [212, 50] on button "Select Files" at bounding box center [214, 51] width 27 height 8
type input "C:\fakepath\TYCO 1879234 01.08.25 PO 42888.pdf"
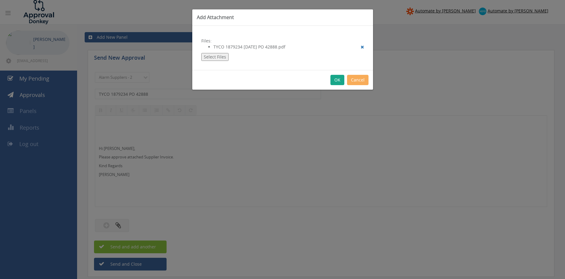
click at [338, 81] on button "OK" at bounding box center [338, 80] width 14 height 10
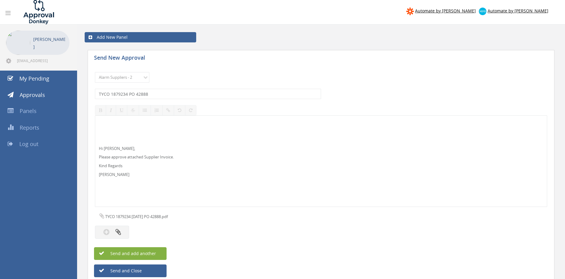
click at [141, 253] on span "Send and add another" at bounding box center [126, 253] width 59 height 6
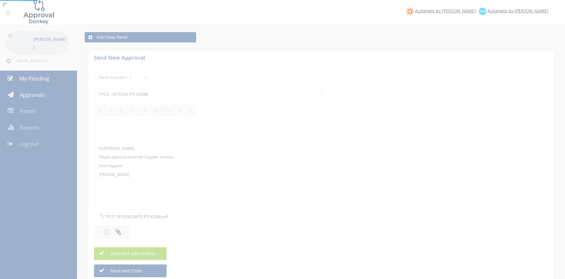
select select
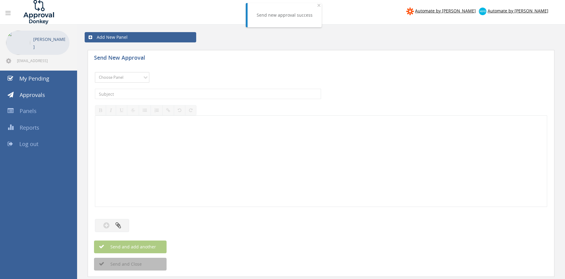
select select "9680"
click option "Alarm Suppliers - 2" at bounding box center [0, 0] width 0 height 0
click at [157, 93] on input "text" at bounding box center [208, 94] width 226 height 10
type input "TYCO 1879223 PO 42878"
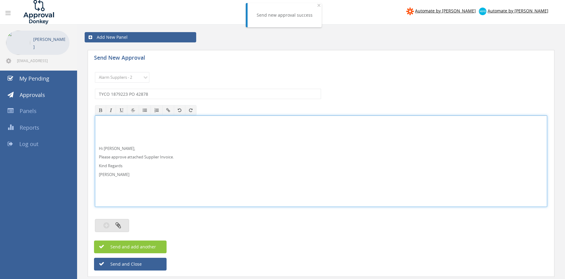
click at [121, 226] on button "button" at bounding box center [112, 225] width 34 height 13
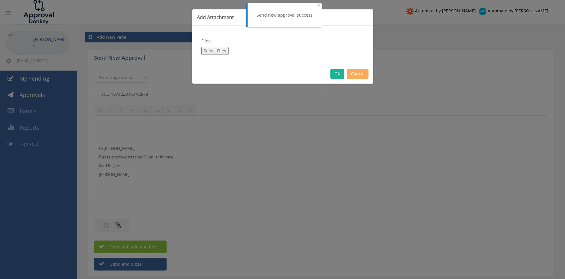
click at [218, 53] on button "Select Files" at bounding box center [214, 51] width 27 height 8
type input "C:\fakepath\TYCO 1879223 01.08.25 PO 42878.pdf"
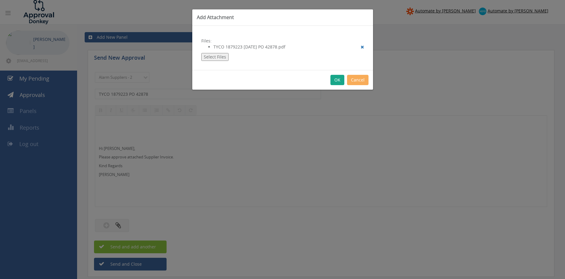
click at [334, 81] on button "OK" at bounding box center [338, 80] width 14 height 10
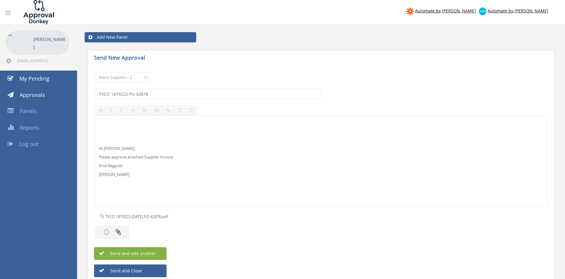
click at [158, 250] on button "Send and add another" at bounding box center [130, 253] width 73 height 13
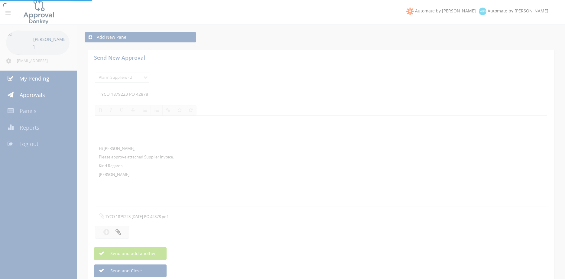
select select
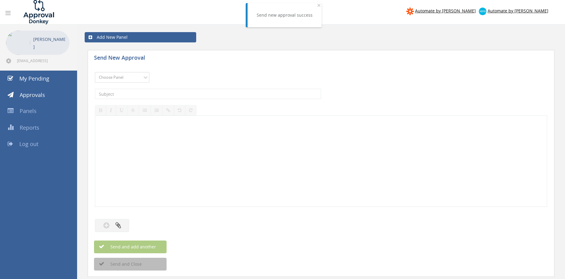
select select "9680"
click option "Alarm Suppliers - 2" at bounding box center [0, 0] width 0 height 0
click at [159, 94] on input "text" at bounding box center [208, 94] width 226 height 10
type input "TYCO 1879218 PO 42879"
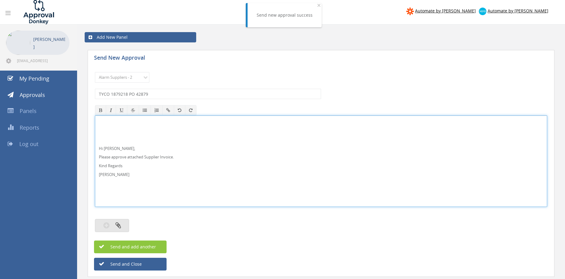
click at [118, 227] on icon "button" at bounding box center [118, 224] width 5 height 7
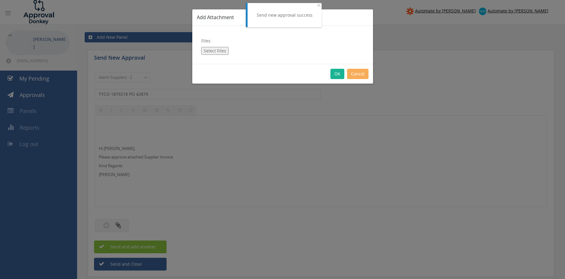
click at [214, 47] on button "Select Files" at bounding box center [214, 51] width 27 height 8
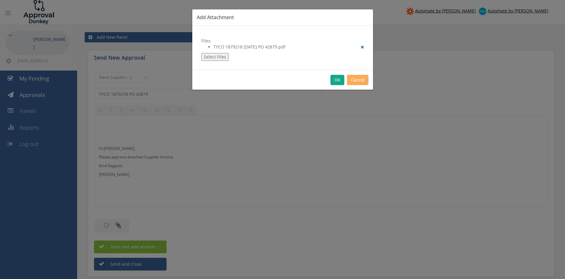
click at [338, 80] on button "OK" at bounding box center [338, 80] width 14 height 10
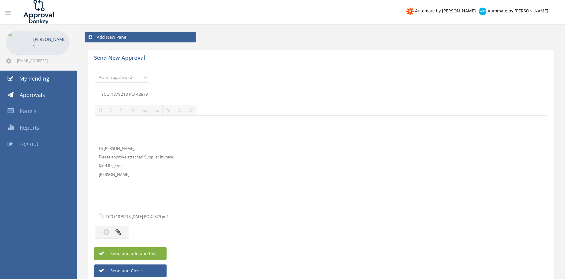
click at [162, 253] on button "Send and add another" at bounding box center [130, 253] width 73 height 13
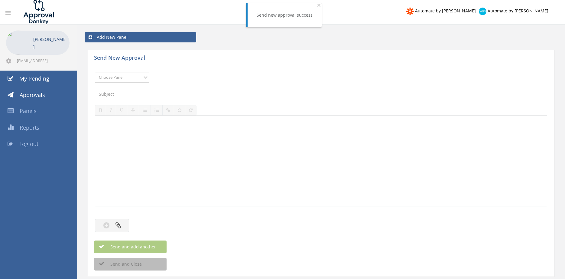
click at [95, 72] on select "Choose Panel Alarm Credits RG - 3 NZ Utilities Cable and SAI Global NZ Alarms-1…" at bounding box center [122, 77] width 54 height 11
click option "Alarm Suppliers - 2" at bounding box center [0, 0] width 0 height 0
click at [158, 92] on input "text" at bounding box center [208, 94] width 226 height 10
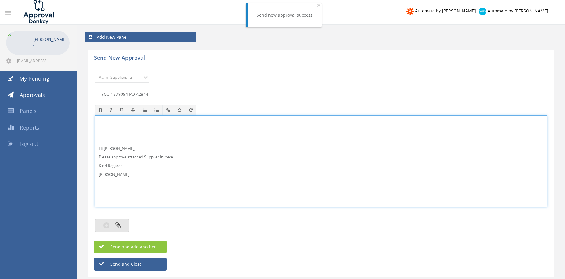
click at [121, 222] on button "button" at bounding box center [112, 225] width 34 height 13
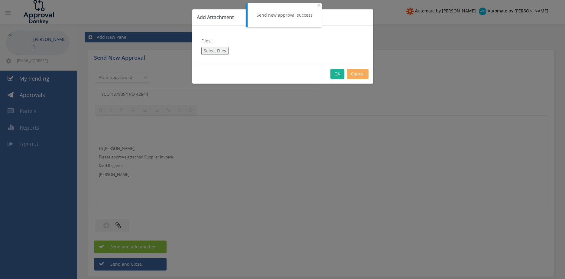
click at [221, 50] on button "Select Files" at bounding box center [214, 51] width 27 height 8
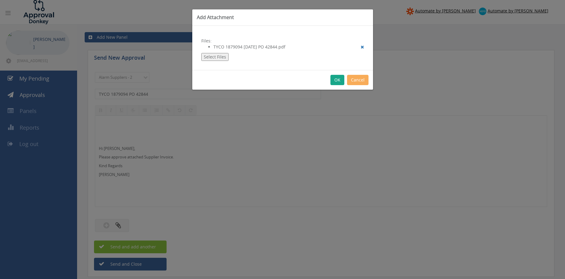
click at [338, 80] on button "OK" at bounding box center [338, 80] width 14 height 10
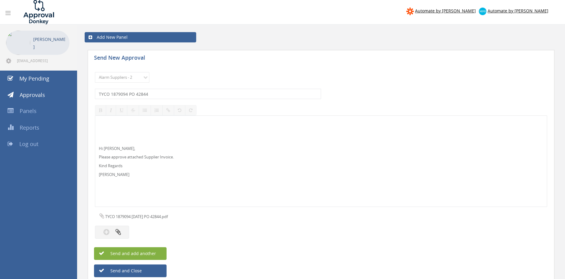
click at [156, 252] on button "Send and add another" at bounding box center [130, 253] width 73 height 13
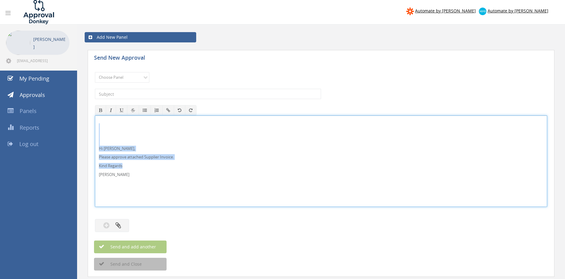
drag, startPoint x: 99, startPoint y: 169, endPoint x: 80, endPoint y: 127, distance: 46.7
click at [95, 127] on div "Hi Rob, Please approve attached Supplier Invoice. Kind Regards Pam Walker" at bounding box center [321, 160] width 453 height 91
copy div "Hi Rob, Please approve attached Supplier Invoice. Kind Regards"
click at [95, 72] on select "Choose Panel Alarm Credits RG - 3 NZ Utilities Cable and SAI Global NZ Alarms-1…" at bounding box center [122, 77] width 54 height 11
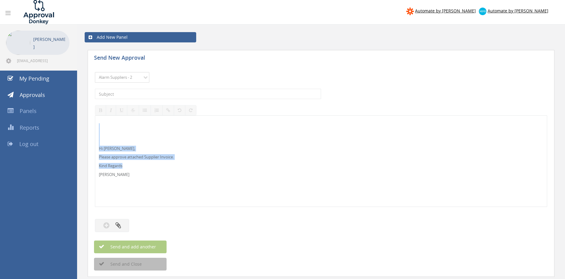
click option "Alarm Suppliers - 2" at bounding box center [0, 0] width 0 height 0
click at [145, 92] on input "text" at bounding box center [208, 94] width 226 height 10
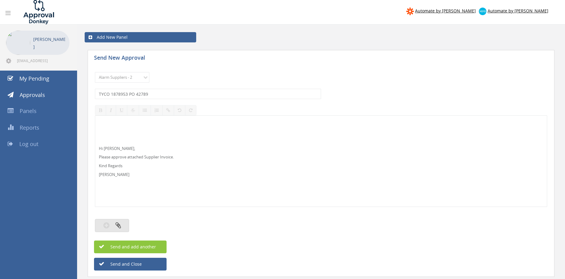
click at [120, 230] on button "button" at bounding box center [112, 225] width 34 height 13
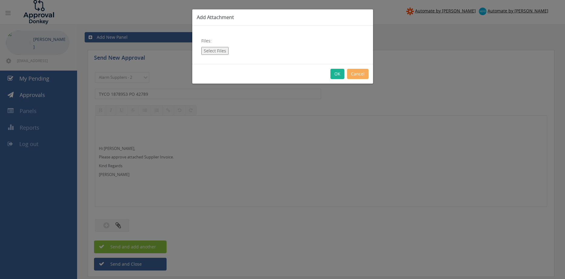
click at [220, 52] on button "Select Files" at bounding box center [214, 51] width 27 height 8
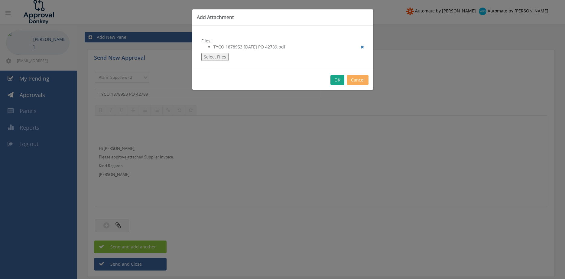
click at [338, 77] on button "OK" at bounding box center [338, 80] width 14 height 10
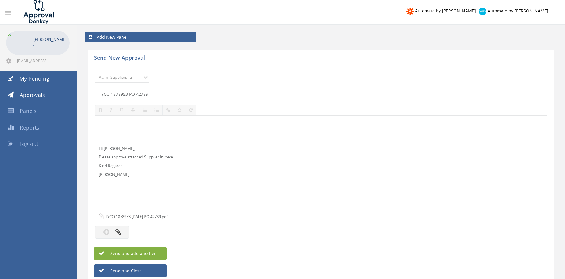
click at [158, 254] on button "Send and add another" at bounding box center [130, 253] width 73 height 13
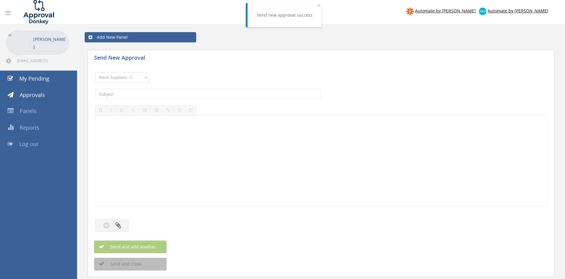
click option "Alarm Suppliers - 2" at bounding box center [0, 0] width 0 height 0
click at [159, 93] on input "text" at bounding box center [208, 94] width 226 height 10
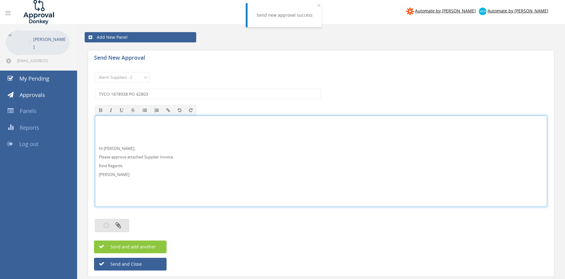
click at [125, 227] on button "button" at bounding box center [112, 225] width 34 height 13
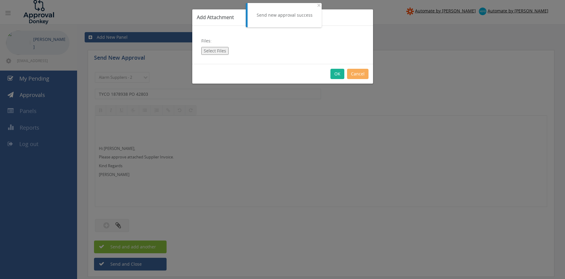
click at [220, 52] on button "Select Files" at bounding box center [214, 51] width 27 height 8
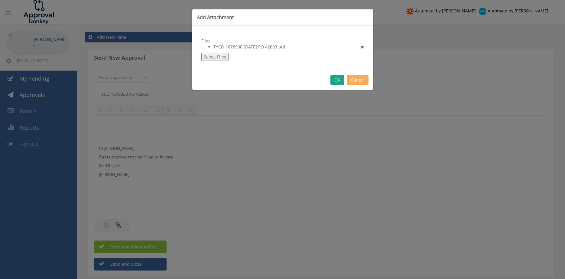
click at [339, 79] on button "OK" at bounding box center [338, 80] width 14 height 10
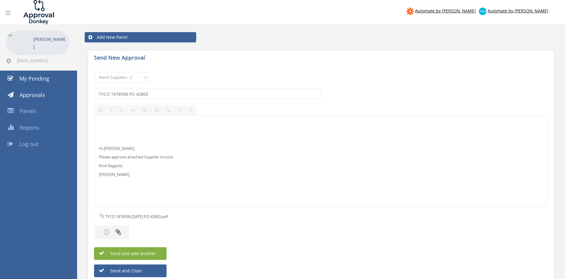
click at [154, 254] on span "Send and add another" at bounding box center [126, 253] width 59 height 6
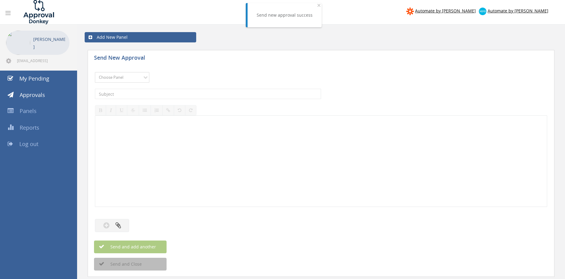
click at [95, 72] on select "Choose Panel Alarm Credits RG - 3 NZ Utilities Cable and SAI Global NZ Alarms-1…" at bounding box center [122, 77] width 54 height 11
click option "Alarm Suppliers - 2" at bounding box center [0, 0] width 0 height 0
click at [155, 94] on input "text" at bounding box center [208, 94] width 226 height 10
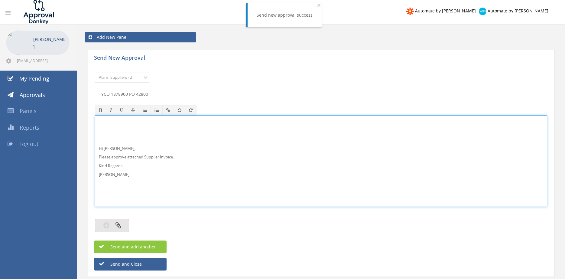
click at [119, 226] on icon "button" at bounding box center [118, 224] width 5 height 7
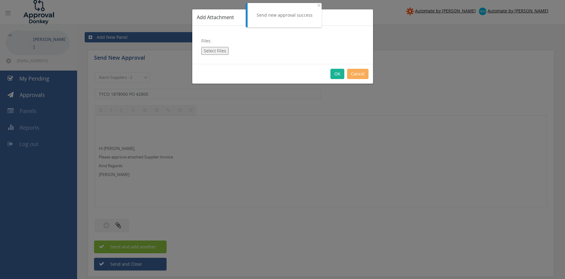
click at [222, 50] on button "Select Files" at bounding box center [214, 51] width 27 height 8
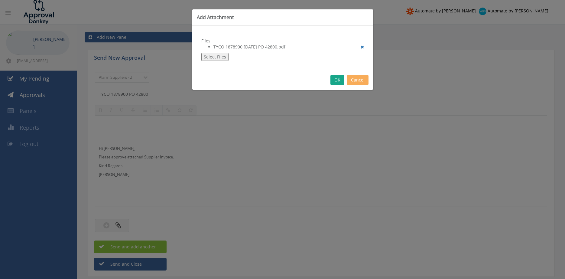
click at [338, 80] on button "OK" at bounding box center [338, 80] width 14 height 10
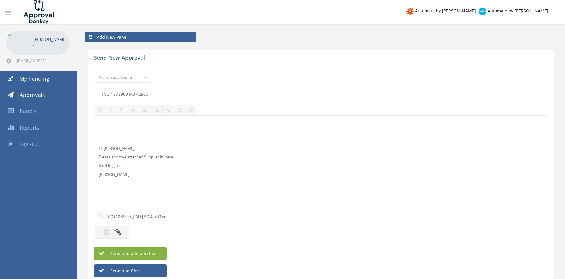
click at [159, 251] on button "Send and add another" at bounding box center [130, 253] width 73 height 13
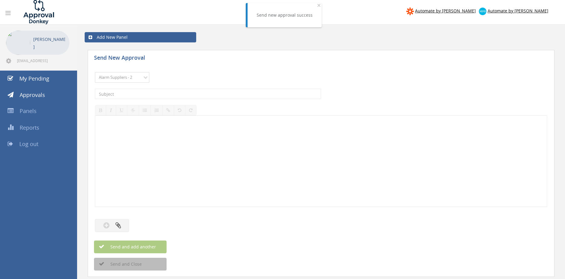
click option "Alarm Suppliers - 2" at bounding box center [0, 0] width 0 height 0
click at [159, 95] on input "text" at bounding box center [208, 94] width 226 height 10
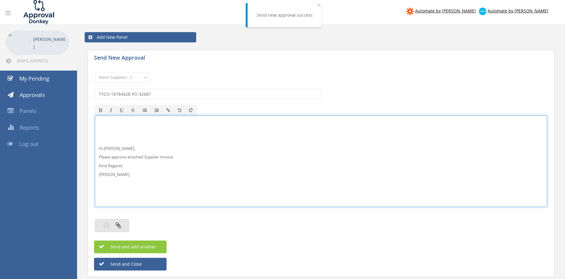
click at [112, 223] on button "button" at bounding box center [112, 225] width 34 height 13
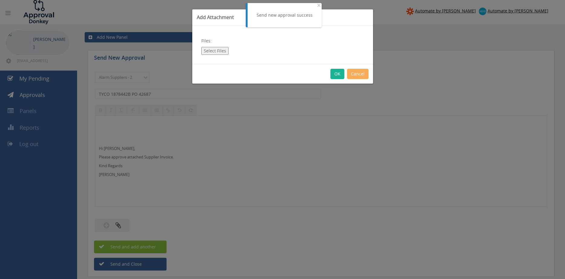
click at [221, 52] on button "Select Files" at bounding box center [214, 51] width 27 height 8
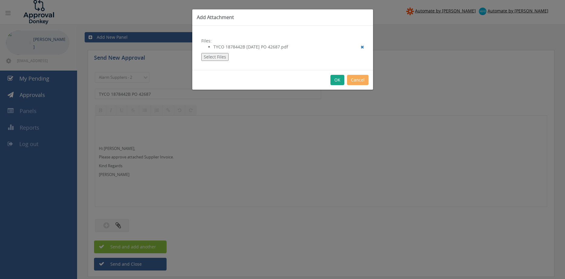
click at [337, 81] on button "OK" at bounding box center [338, 80] width 14 height 10
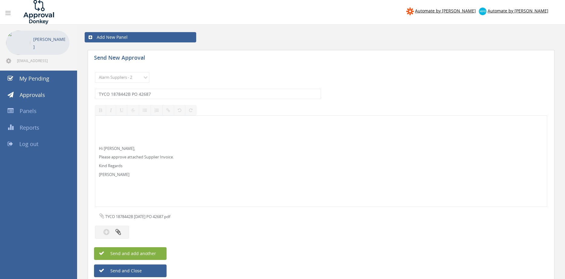
click at [157, 255] on button "Send and add another" at bounding box center [130, 253] width 73 height 13
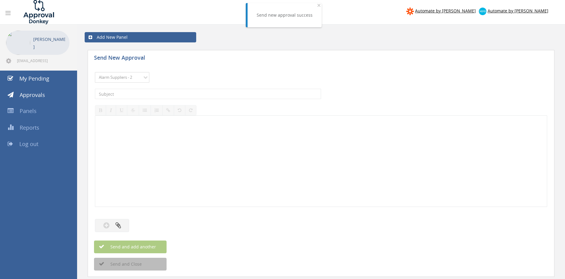
click option "Alarm Suppliers - 2" at bounding box center [0, 0] width 0 height 0
click at [164, 94] on input "text" at bounding box center [208, 94] width 226 height 10
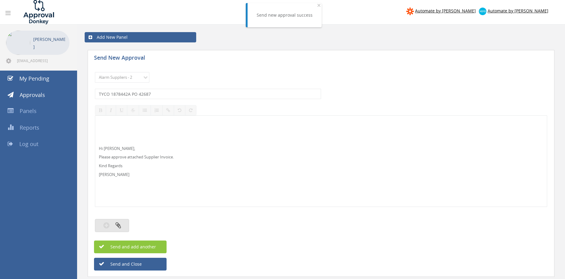
click at [113, 227] on button "button" at bounding box center [112, 225] width 34 height 13
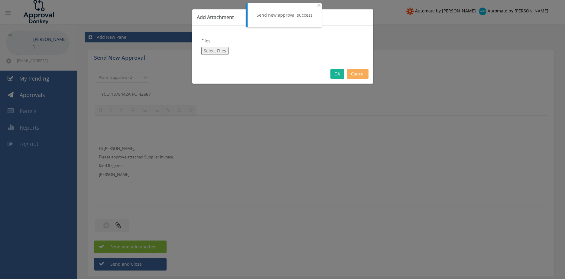
click at [216, 52] on button "Select Files" at bounding box center [214, 51] width 27 height 8
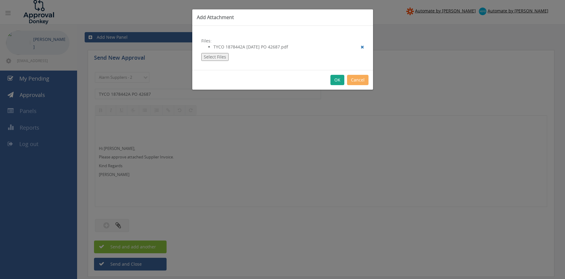
click at [339, 80] on button "OK" at bounding box center [338, 80] width 14 height 10
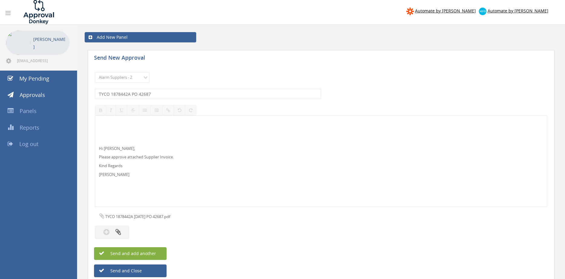
click at [151, 254] on span "Send and add another" at bounding box center [126, 253] width 59 height 6
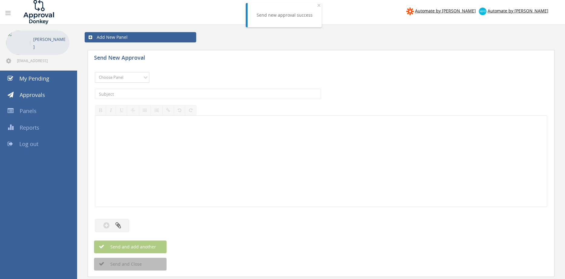
click at [95, 72] on select "Choose Panel Alarm Credits RG - 3 NZ Utilities Cable and SAI Global NZ Alarms-1…" at bounding box center [122, 77] width 54 height 11
click option "Alarm Suppliers - 2" at bounding box center [0, 0] width 0 height 0
click at [160, 95] on input "text" at bounding box center [208, 94] width 226 height 10
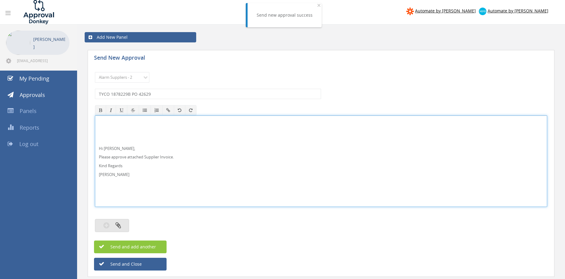
click at [119, 224] on icon "button" at bounding box center [118, 224] width 5 height 7
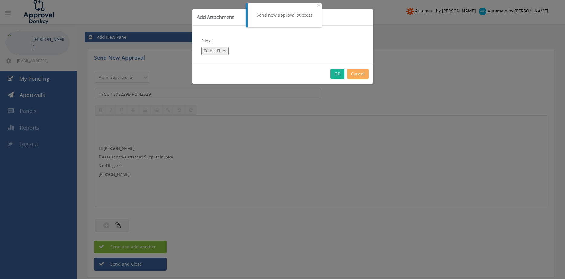
click at [214, 51] on button "Select Files" at bounding box center [214, 51] width 27 height 8
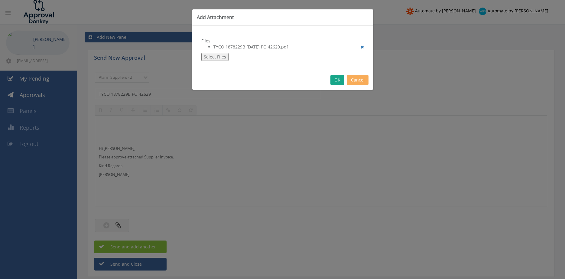
click at [336, 79] on button "OK" at bounding box center [338, 80] width 14 height 10
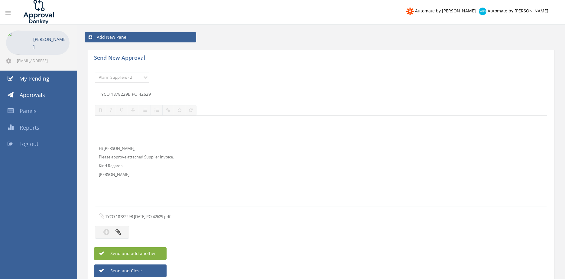
click at [155, 253] on span "Send and add another" at bounding box center [126, 253] width 59 height 6
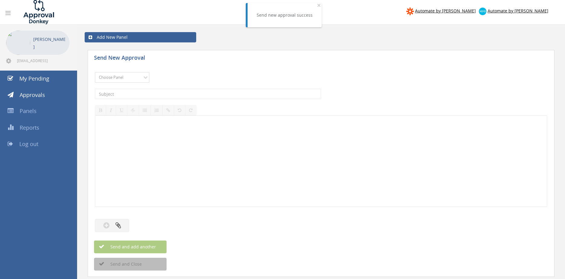
click at [95, 72] on select "Choose Panel Alarm Credits RG - 3 NZ Utilities Cable and SAI Global NZ Alarms-1…" at bounding box center [122, 77] width 54 height 11
click option "Alarm Suppliers - 2" at bounding box center [0, 0] width 0 height 0
click at [157, 96] on input "text" at bounding box center [208, 94] width 226 height 10
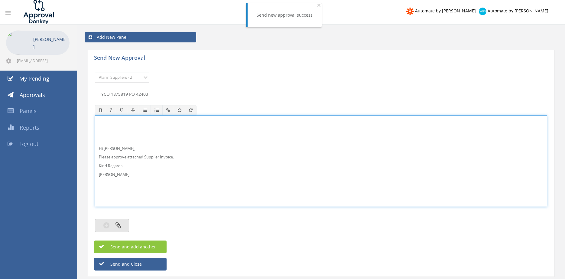
click at [123, 226] on button "button" at bounding box center [112, 225] width 34 height 13
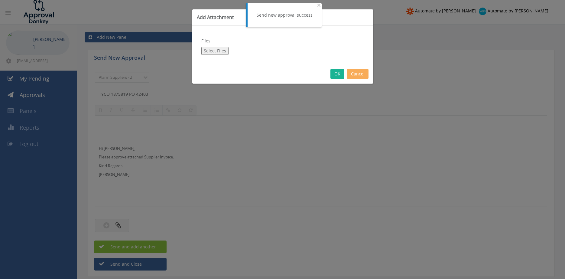
click at [222, 51] on button "Select Files" at bounding box center [214, 51] width 27 height 8
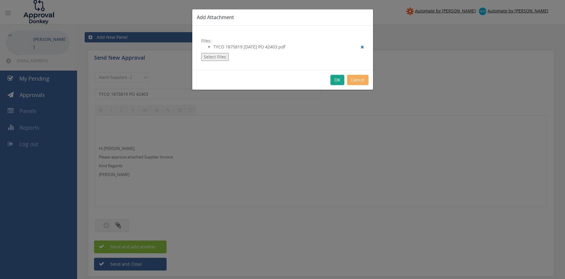
click at [336, 81] on button "OK" at bounding box center [338, 80] width 14 height 10
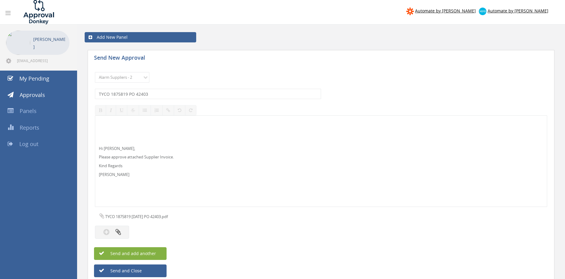
click at [158, 251] on button "Send and add another" at bounding box center [130, 253] width 73 height 13
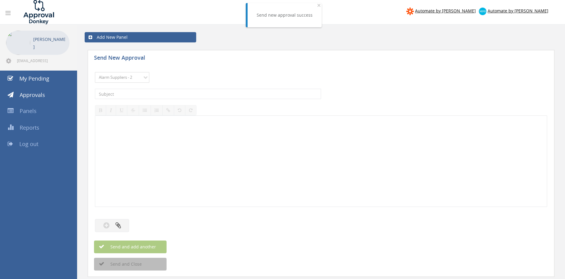
click option "Alarm Suppliers - 2" at bounding box center [0, 0] width 0 height 0
click at [174, 95] on input "text" at bounding box center [208, 94] width 226 height 10
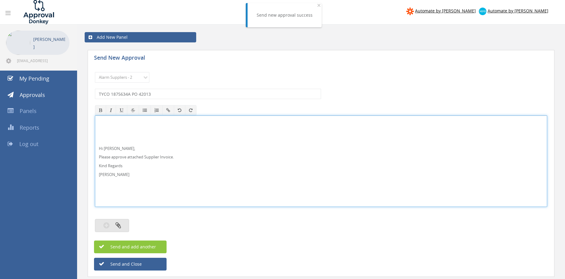
click at [123, 223] on button "button" at bounding box center [112, 225] width 34 height 13
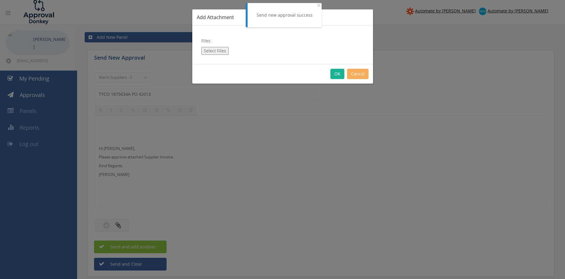
click at [211, 53] on button "Select Files" at bounding box center [214, 51] width 27 height 8
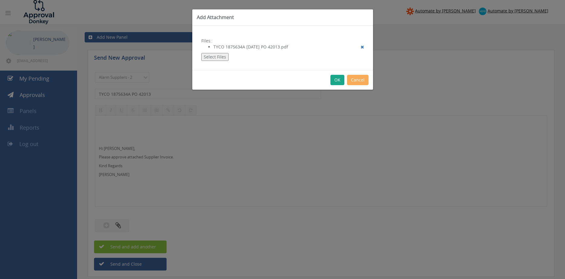
click at [335, 81] on button "OK" at bounding box center [338, 80] width 14 height 10
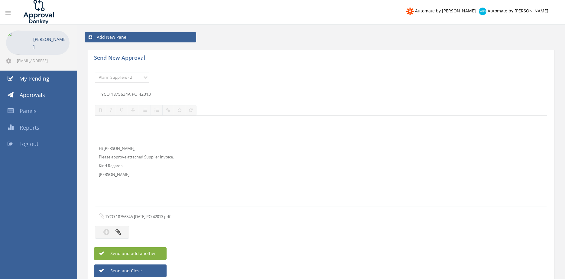
click at [160, 252] on button "Send and add another" at bounding box center [130, 253] width 73 height 13
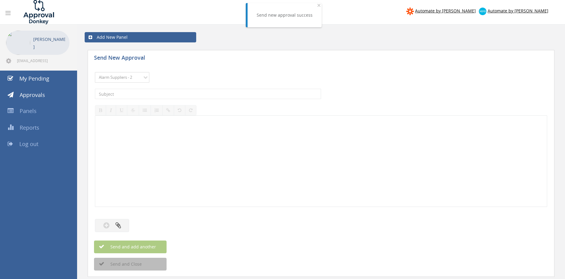
click option "Alarm Suppliers - 2" at bounding box center [0, 0] width 0 height 0
click at [184, 90] on input "text" at bounding box center [208, 94] width 226 height 10
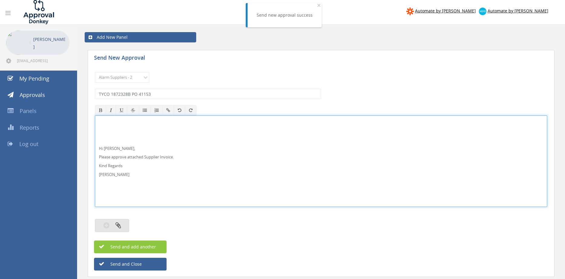
click at [124, 222] on button "button" at bounding box center [112, 225] width 34 height 13
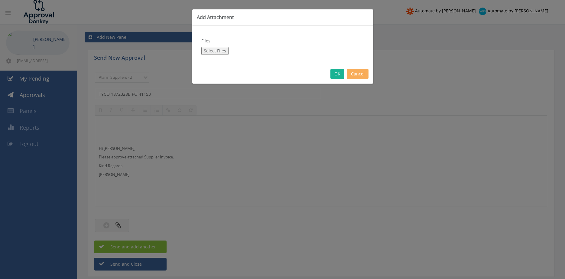
click at [215, 51] on button "Select Files" at bounding box center [214, 51] width 27 height 8
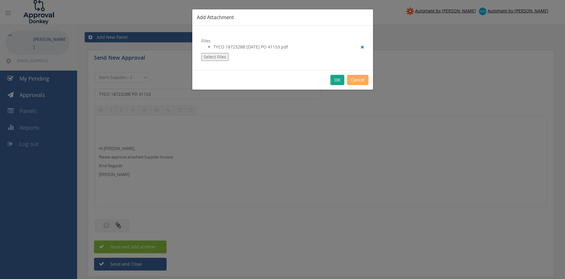
click at [336, 78] on button "OK" at bounding box center [338, 80] width 14 height 10
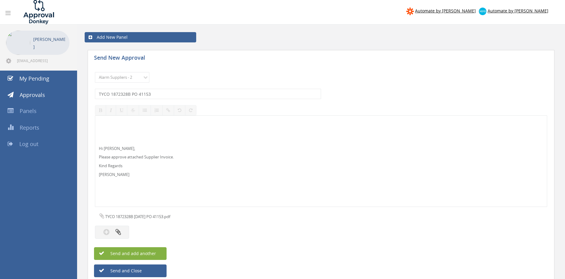
click at [155, 253] on span "Send and add another" at bounding box center [126, 253] width 59 height 6
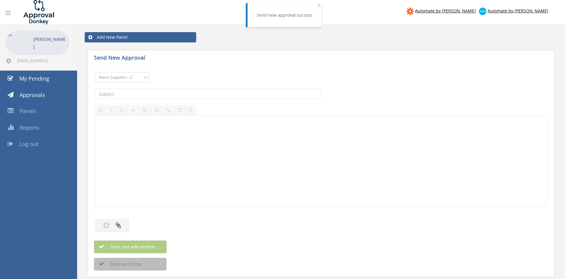
click option "Alarm Suppliers - 2" at bounding box center [0, 0] width 0 height 0
click at [172, 90] on input "text" at bounding box center [208, 94] width 226 height 10
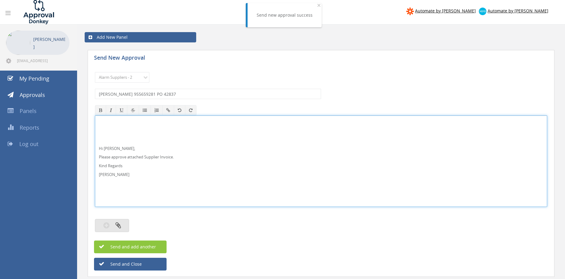
click at [127, 225] on button "button" at bounding box center [112, 225] width 34 height 13
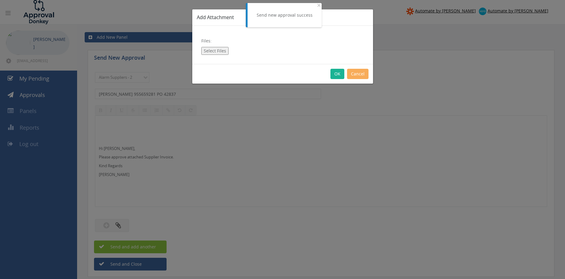
click at [210, 53] on button "Select Files" at bounding box center [214, 51] width 27 height 8
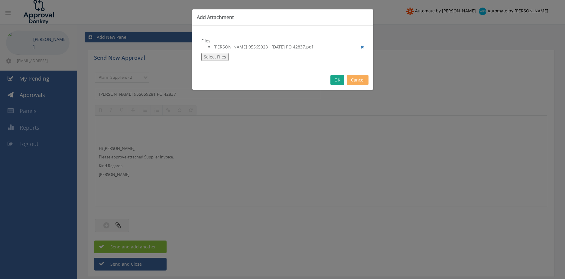
click at [339, 82] on button "OK" at bounding box center [338, 80] width 14 height 10
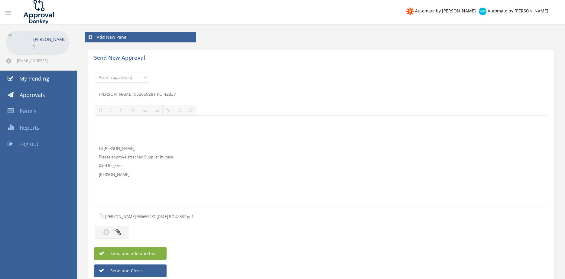
click at [152, 253] on span "Send and add another" at bounding box center [126, 253] width 59 height 6
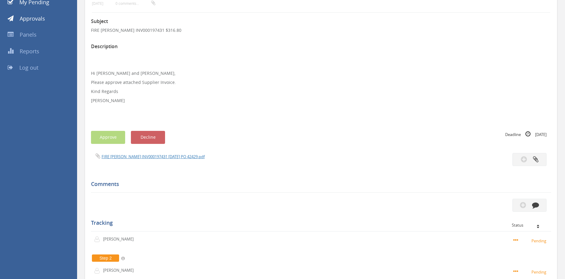
scroll to position [66, 0]
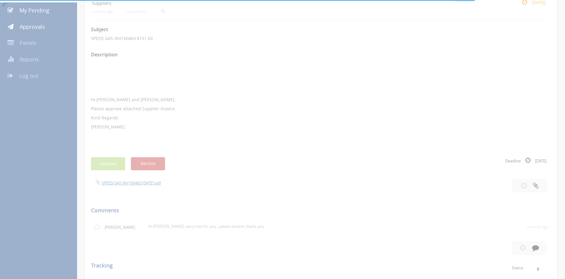
scroll to position [45, 0]
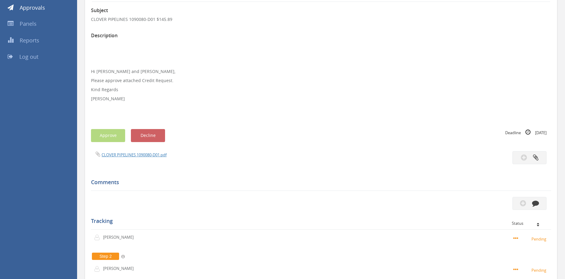
scroll to position [86, 0]
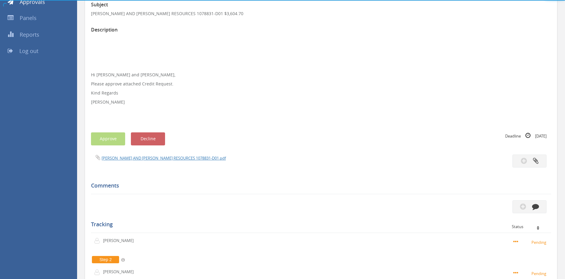
scroll to position [82, 0]
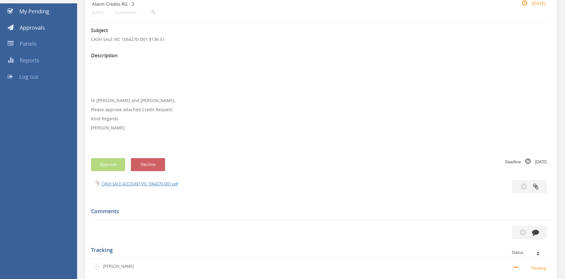
scroll to position [31, 0]
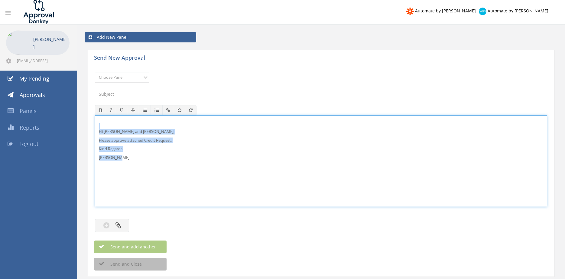
drag, startPoint x: 123, startPoint y: 159, endPoint x: 97, endPoint y: 128, distance: 41.2
click at [97, 128] on div "Hi Lee, Rob and Ben, Please approve attached Credit Request. Kind Regards Pam W…" at bounding box center [321, 161] width 452 height 91
copy div "Hi Lee, Rob and Ben, Please approve attached Credit Request. Kind Regards Pam W…"
click at [95, 72] on select "Choose Panel Alarm Credits RG - 3 NZ Utilities Cable and SAI Global NZ Alarms-1…" at bounding box center [122, 77] width 54 height 11
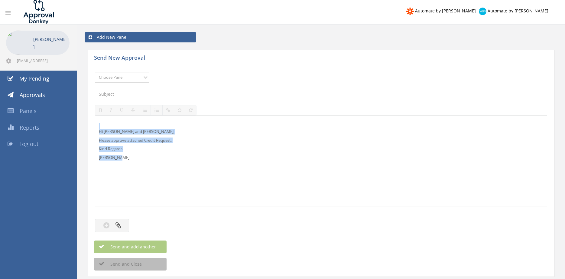
select select "13144"
click option "Alarm Credits RG - 3" at bounding box center [0, 0] width 0 height 0
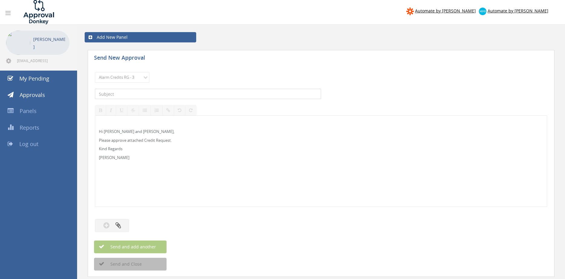
click at [138, 94] on input "text" at bounding box center [208, 94] width 226 height 10
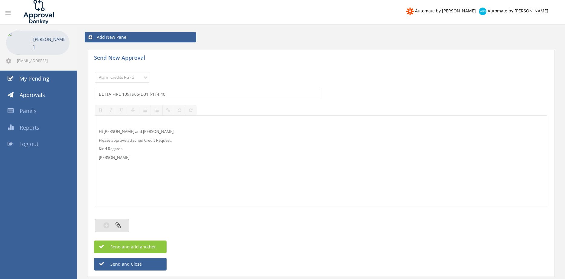
type input "BETTA FIRE 1091965-D01 $114.40"
click at [123, 227] on button "button" at bounding box center [112, 225] width 34 height 13
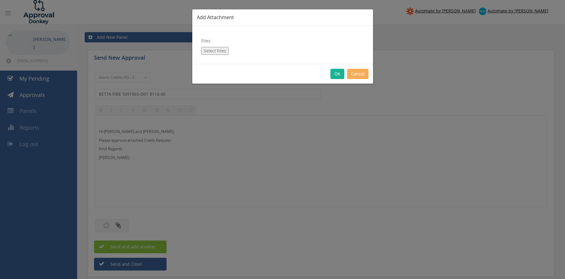
click at [217, 52] on button "Select Files" at bounding box center [214, 51] width 27 height 8
type input "C:\fakepath\BETTA FIRE 1091965-D01.pdf"
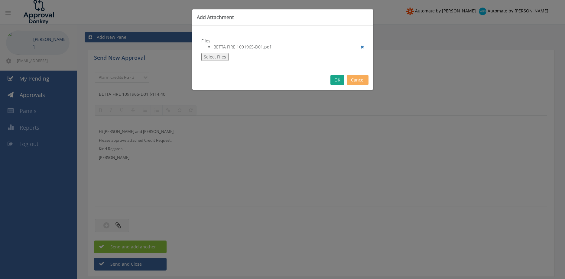
click at [336, 81] on button "OK" at bounding box center [338, 80] width 14 height 10
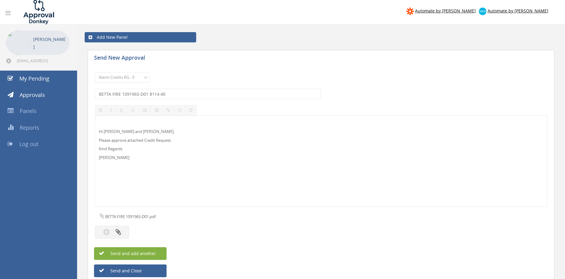
click at [159, 254] on button "Send and add another" at bounding box center [130, 253] width 73 height 13
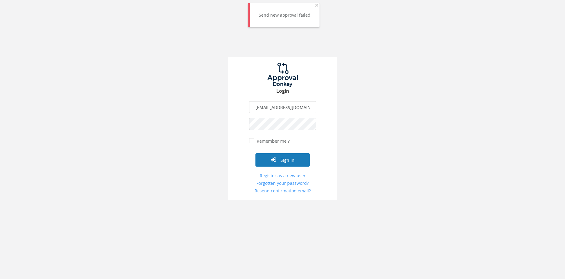
click at [282, 156] on button "Sign in" at bounding box center [283, 159] width 54 height 13
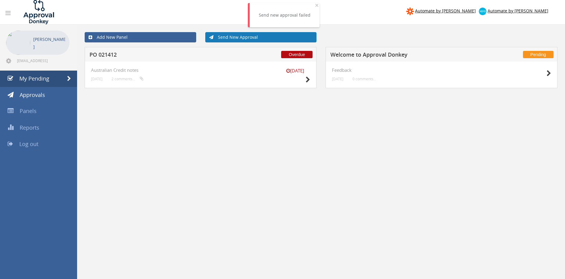
click at [244, 38] on link "Send New Approval" at bounding box center [261, 37] width 112 height 10
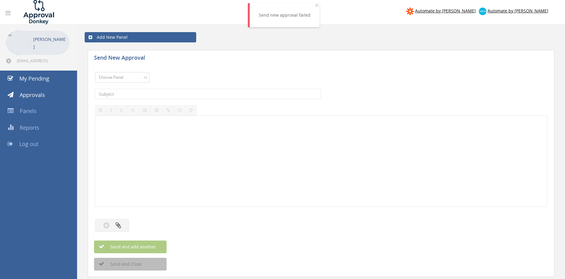
click at [95, 72] on select "Choose Panel Alarm Credits RG - 3 NZ Utilities Cable and SAI Global NZ Alarms-1…" at bounding box center [122, 77] width 54 height 11
select select "13144"
click option "Alarm Credits RG - 3" at bounding box center [0, 0] width 0 height 0
click at [131, 94] on input "text" at bounding box center [208, 94] width 226 height 10
type input "BETTA FIRE 1091965-D01 $114.40"
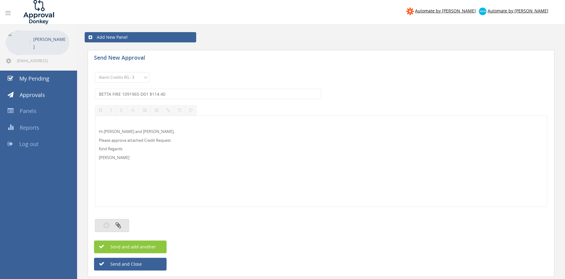
click at [115, 225] on button "button" at bounding box center [112, 225] width 34 height 13
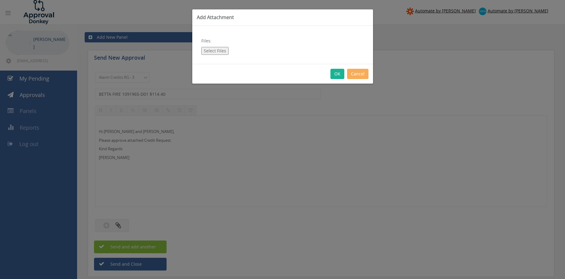
click at [215, 49] on button "Select Files" at bounding box center [214, 51] width 27 height 8
type input "C:\fakepath\BETTA FIRE 1091965-D01.pdf"
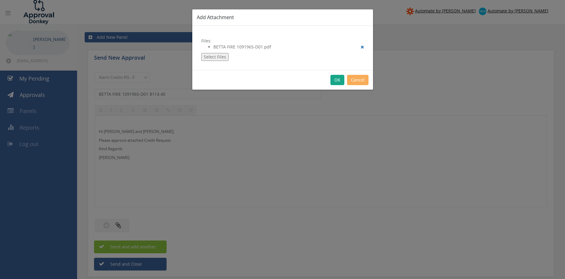
click at [337, 81] on button "OK" at bounding box center [338, 80] width 14 height 10
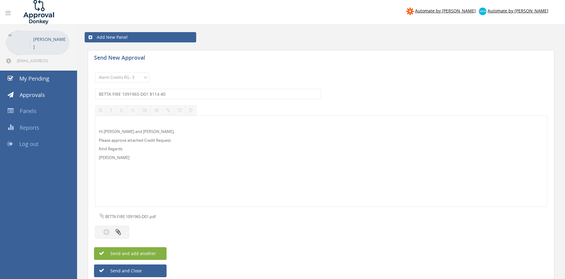
click at [161, 251] on button "Send and add another" at bounding box center [130, 253] width 73 height 13
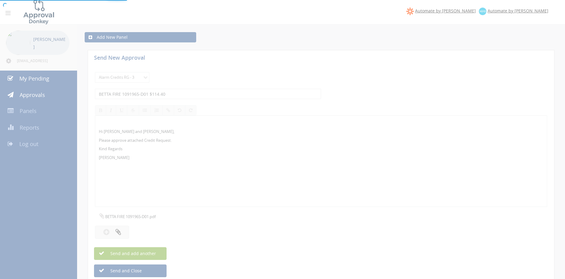
select select
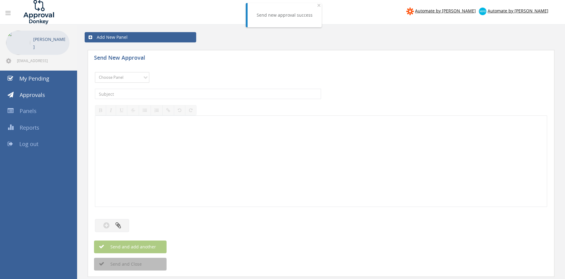
click at [95, 72] on select "Choose Panel Alarm Credits RG - 3 NZ Utilities Cable and SAI Global NZ Alarms-1…" at bounding box center [122, 77] width 54 height 11
select select "13144"
click option "Alarm Credits RG - 3" at bounding box center [0, 0] width 0 height 0
click at [140, 98] on input "text" at bounding box center [208, 94] width 226 height 10
type input "C"
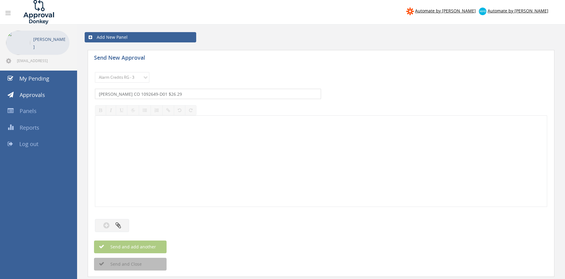
type input "FJ LAMBERT CO 1092649-D01 $26.29"
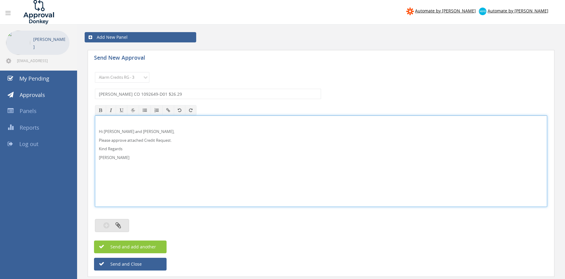
click at [123, 226] on button "button" at bounding box center [112, 225] width 34 height 13
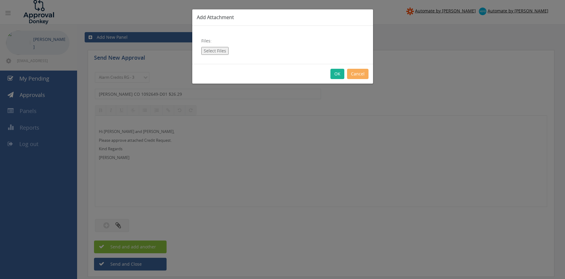
click at [217, 51] on button "Select Files" at bounding box center [214, 51] width 27 height 8
type input "C:\fakepath\Credit F.J. Lambert Co 1092649-D01.pdf"
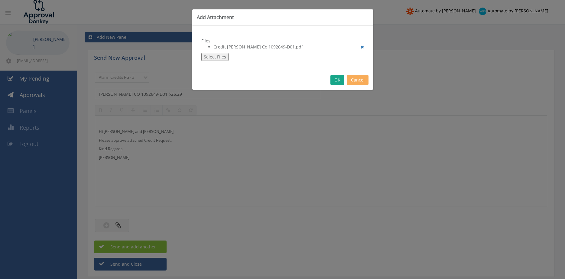
click at [341, 80] on button "OK" at bounding box center [338, 80] width 14 height 10
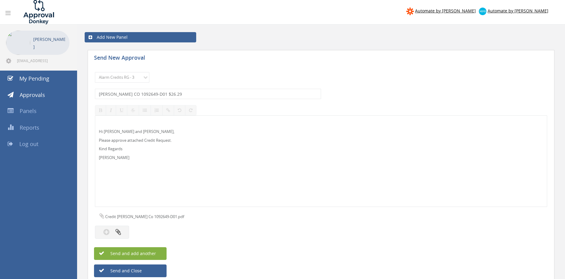
click at [156, 251] on button "Send and add another" at bounding box center [130, 253] width 73 height 13
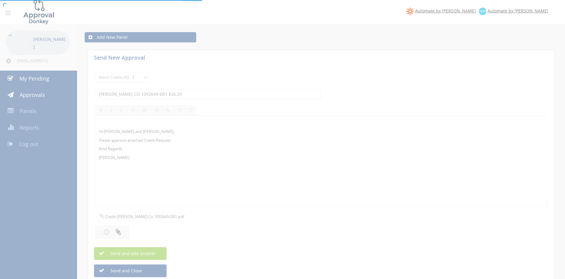
select select
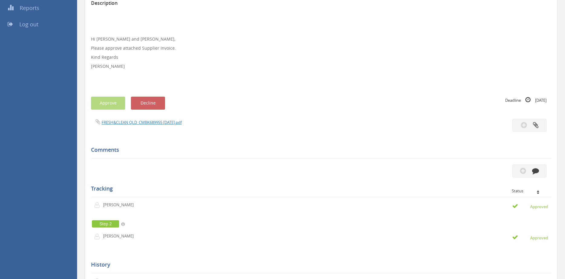
scroll to position [123, 0]
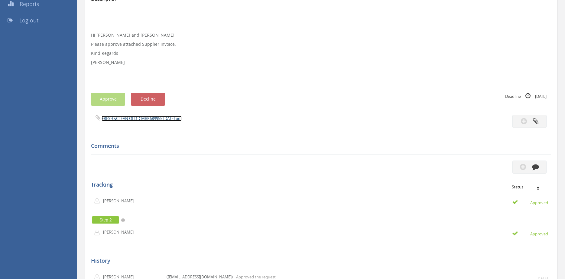
click at [182, 119] on link "FRESH&CLEAN QLD_CMBK689955 [DATE].pdf" at bounding box center [142, 118] width 80 height 5
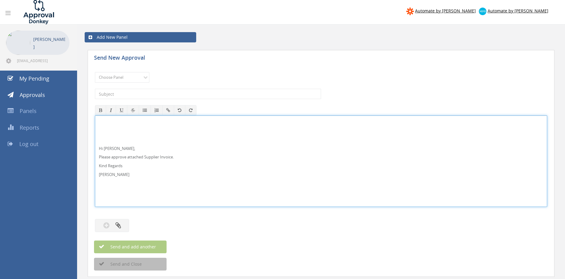
click at [114, 150] on p "Hi [PERSON_NAME]," at bounding box center [321, 149] width 445 height 6
drag, startPoint x: 121, startPoint y: 178, endPoint x: 112, endPoint y: 150, distance: 29.7
click at [95, 138] on div "Hi [PERSON_NAME] and [PERSON_NAME], Please approve attached Supplier Invoice. K…" at bounding box center [321, 160] width 453 height 91
copy div "Hi [PERSON_NAME] and [PERSON_NAME], Please approve attached Supplier Invoice. K…"
click at [95, 72] on select "Choose Panel Alarm Credits RG - 3 NZ Utilities Cable and SAI Global NZ Alarms-1…" at bounding box center [122, 77] width 54 height 11
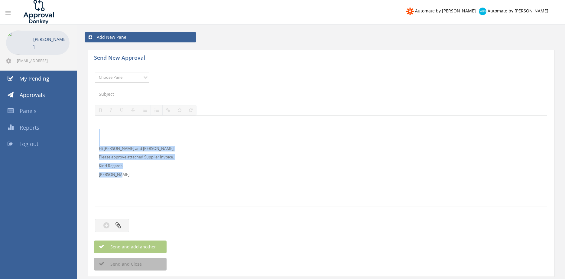
select select "9741"
click option "NZ Payables - 2" at bounding box center [0, 0] width 0 height 0
click at [174, 93] on input "text" at bounding box center [208, 94] width 226 height 10
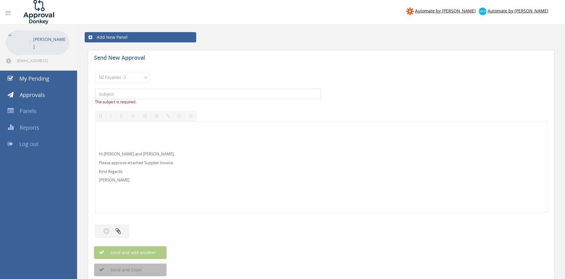
click at [150, 95] on input "text" at bounding box center [208, 94] width 226 height 10
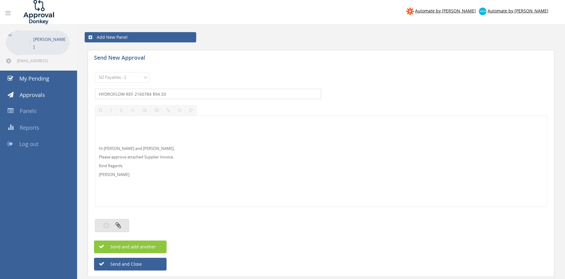
type input "HYDROFLOW REF 2160784 $94.33"
click at [117, 227] on icon "button" at bounding box center [118, 224] width 5 height 7
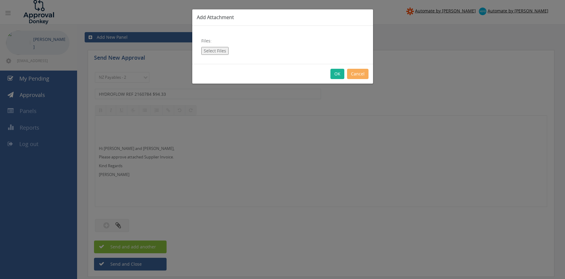
click at [215, 54] on button "Select Files" at bounding box center [214, 51] width 27 height 8
type input "C:\fakepath\HYDROFLOW Ref 2160784 [DATE] PO 4357.pdf"
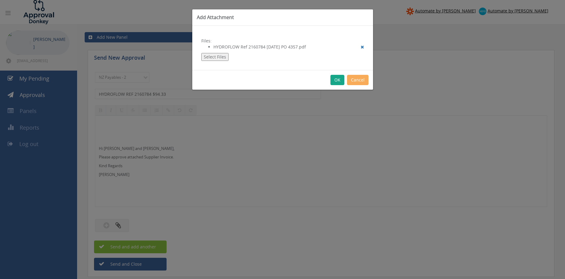
click at [336, 81] on button "OK" at bounding box center [338, 80] width 14 height 10
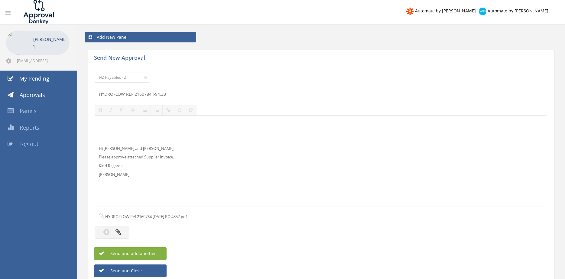
click at [156, 251] on span "Send and add another" at bounding box center [126, 253] width 59 height 6
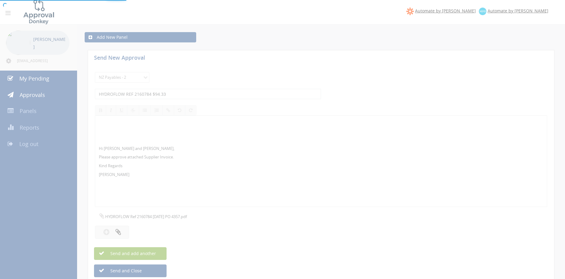
select select
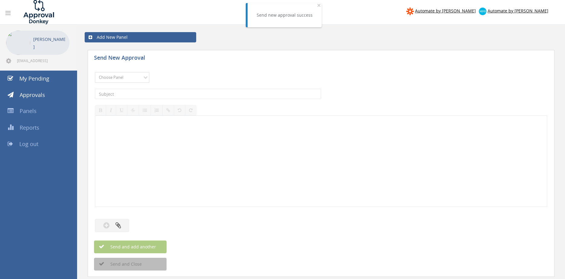
click at [95, 72] on select "Choose Panel Alarm Credits RG - 3 NZ Utilities Cable and SAI Global NZ Alarms-1…" at bounding box center [122, 77] width 54 height 11
select select "9741"
click option "NZ Payables - 2" at bounding box center [0, 0] width 0 height 0
click at [165, 88] on div "The subject is required." at bounding box center [321, 94] width 453 height 16
click at [164, 91] on input "text" at bounding box center [208, 94] width 226 height 10
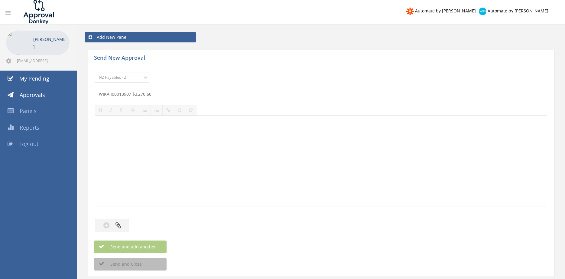
type input "WIKA I00013907 $3,270.60"
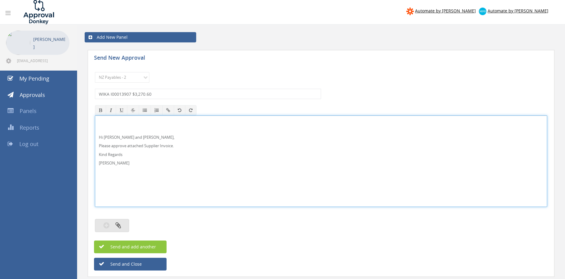
click at [125, 227] on button "button" at bounding box center [112, 225] width 34 height 13
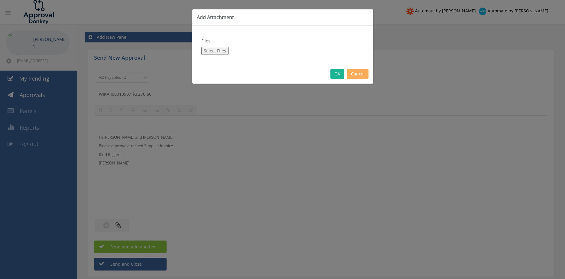
click at [216, 50] on button "Select Files" at bounding box center [214, 51] width 27 height 8
type input "C:\fakepath\WIKA I00013907 [DATE] PO 4358.pdf"
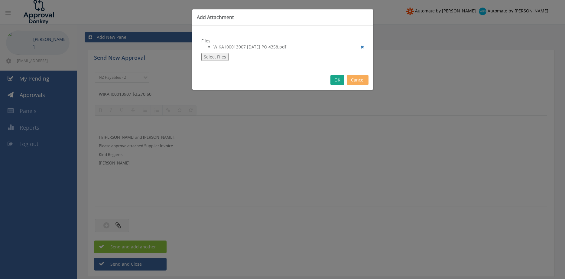
click at [336, 79] on button "OK" at bounding box center [338, 80] width 14 height 10
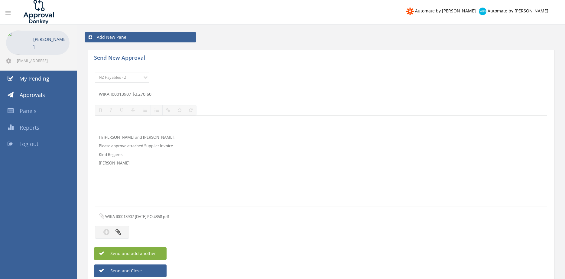
click at [160, 251] on button "Send and add another" at bounding box center [130, 253] width 73 height 13
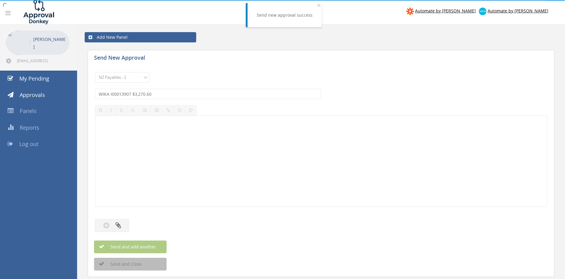
select select
